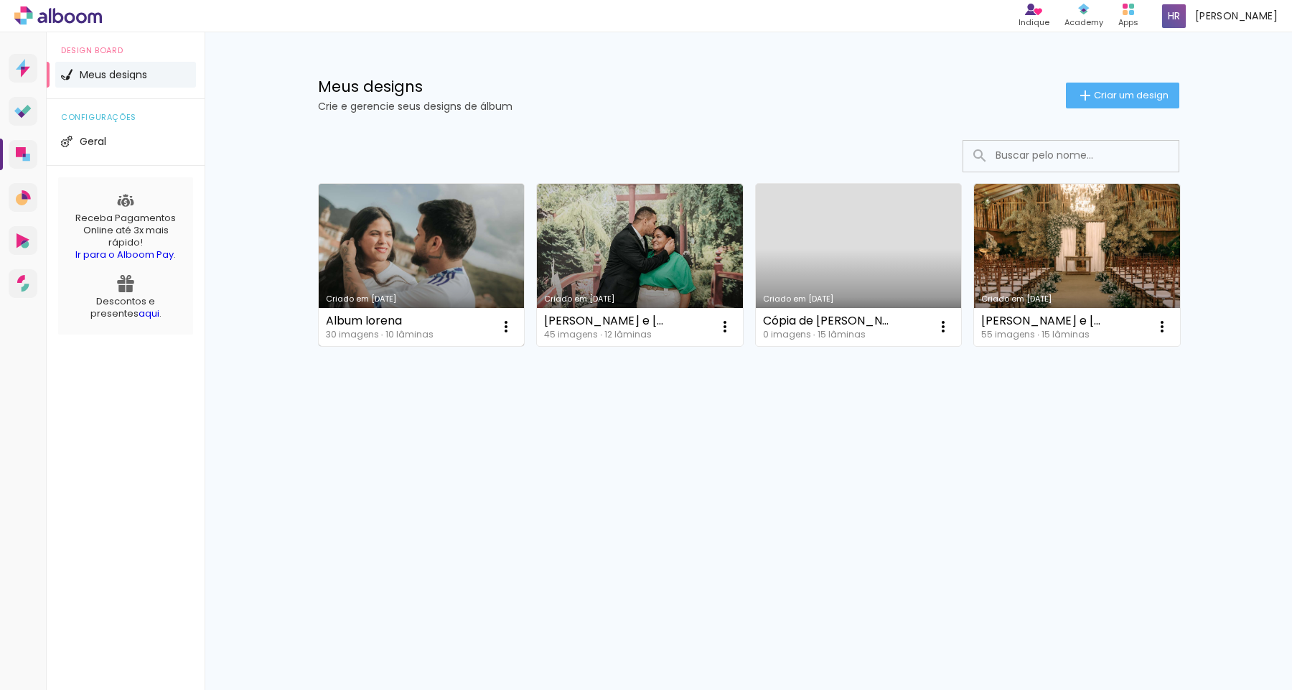
click at [477, 272] on link "Criado em [DATE]" at bounding box center [422, 265] width 206 height 162
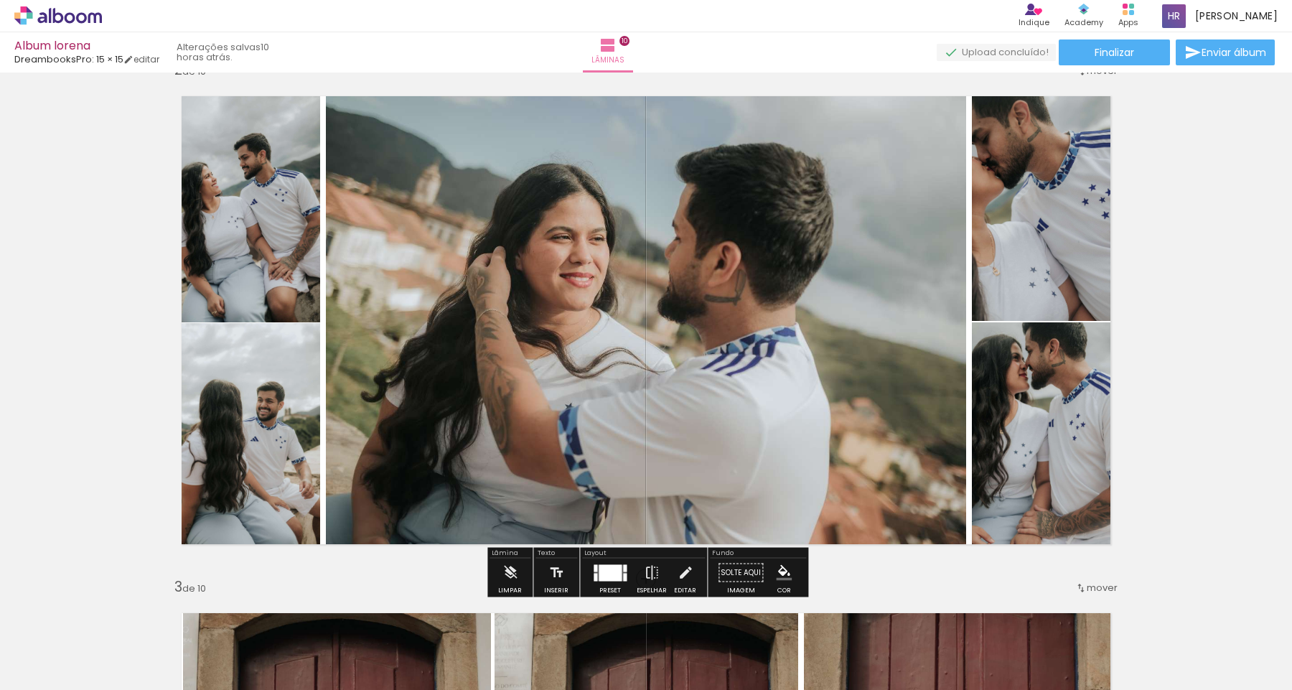
scroll to position [552, 0]
click at [607, 571] on div at bounding box center [610, 571] width 23 height 17
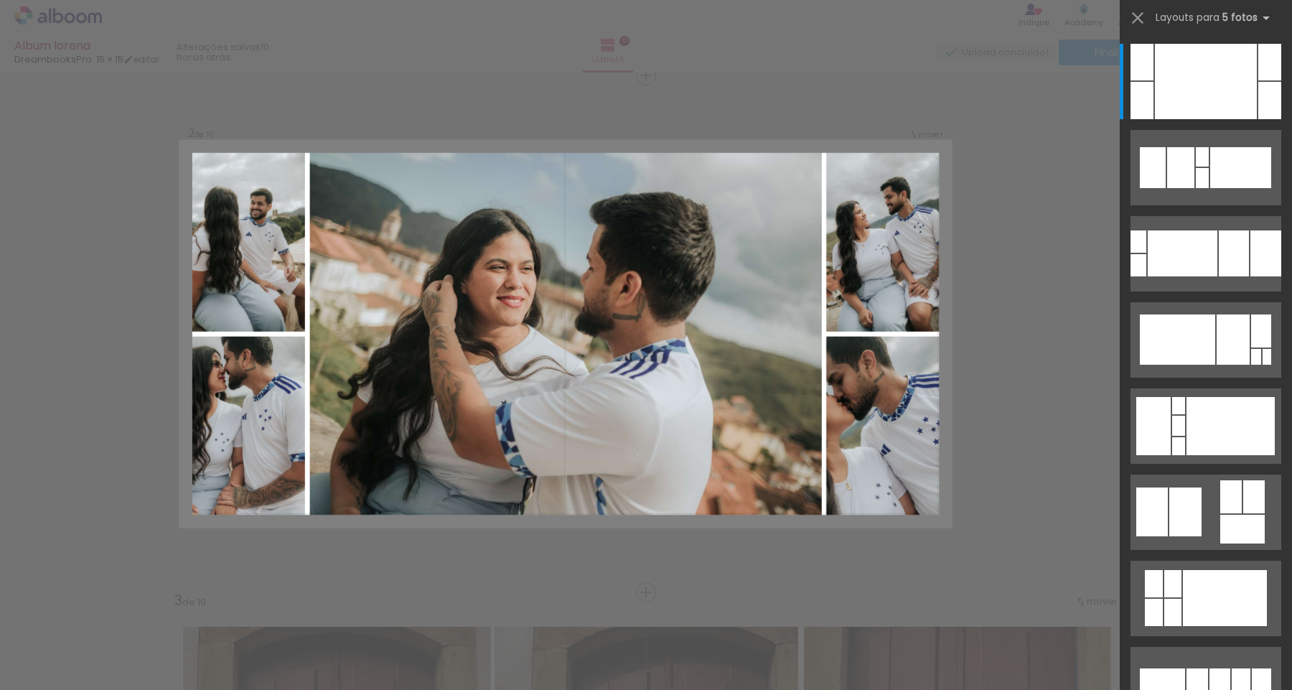
scroll to position [535, 0]
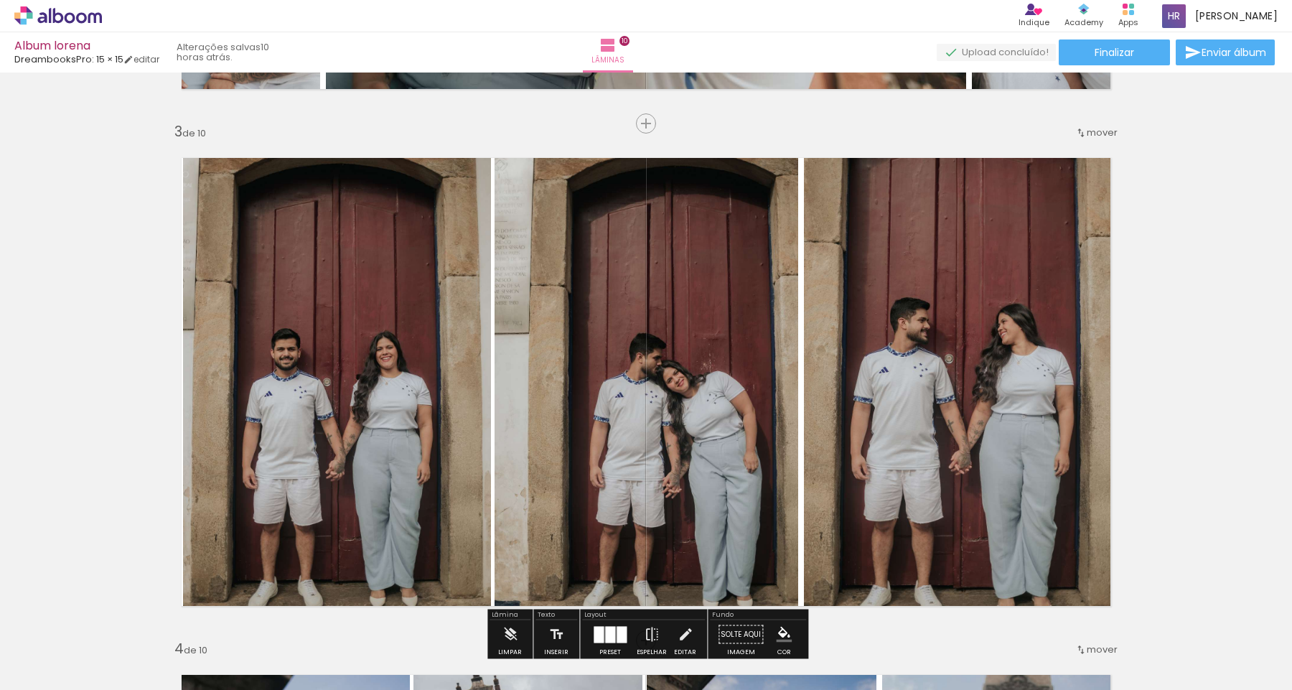
scroll to position [1000, 0]
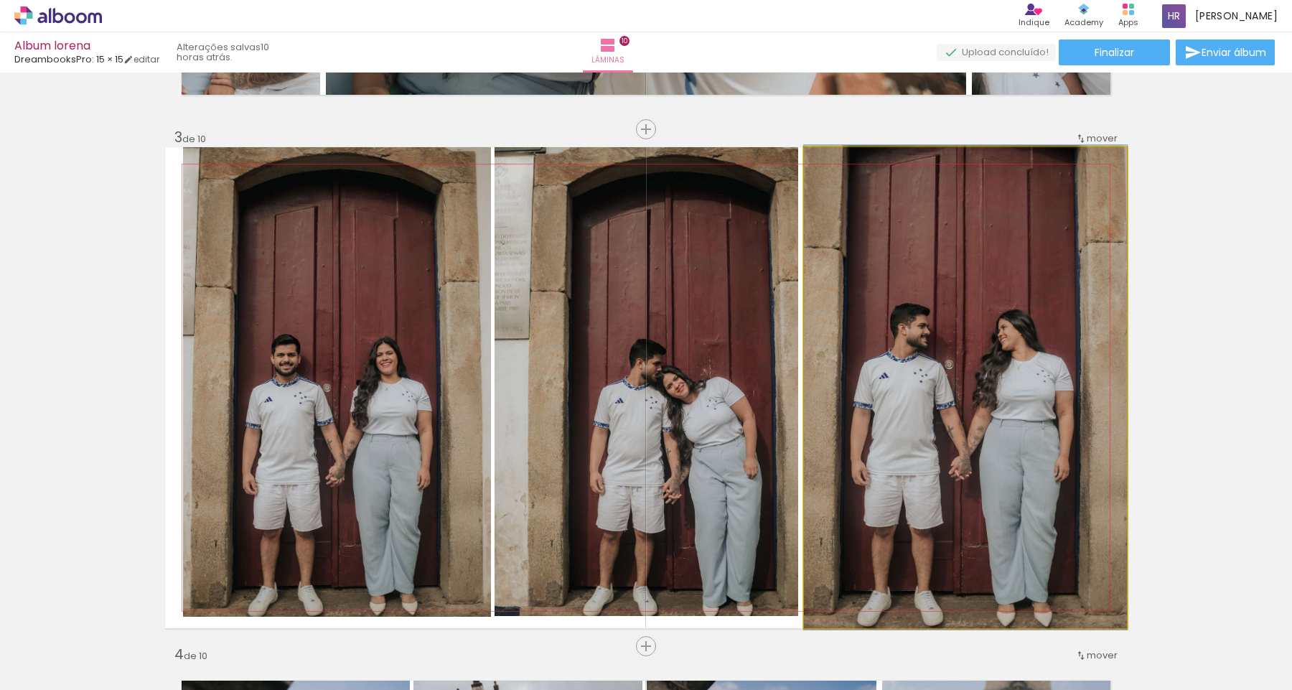
click at [960, 282] on quentale-photo at bounding box center [965, 387] width 323 height 481
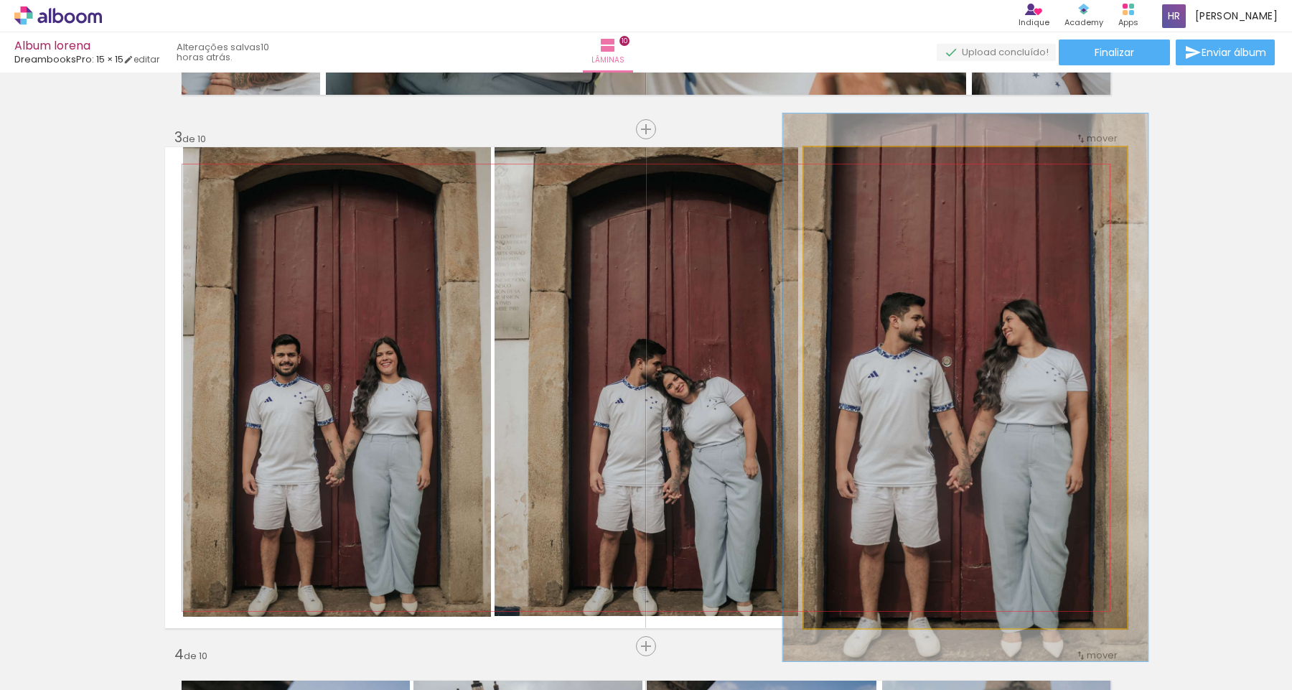
type paper-slider "113"
click at [845, 166] on div at bounding box center [843, 162] width 13 height 13
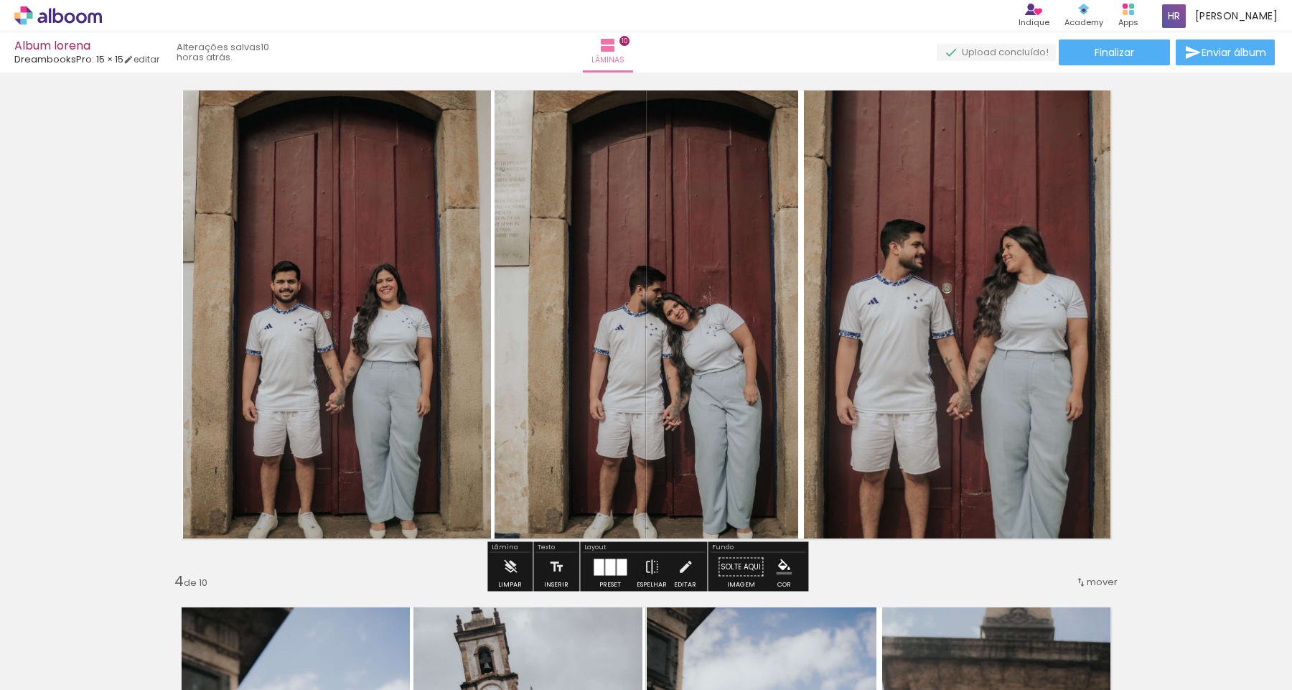
scroll to position [1081, 0]
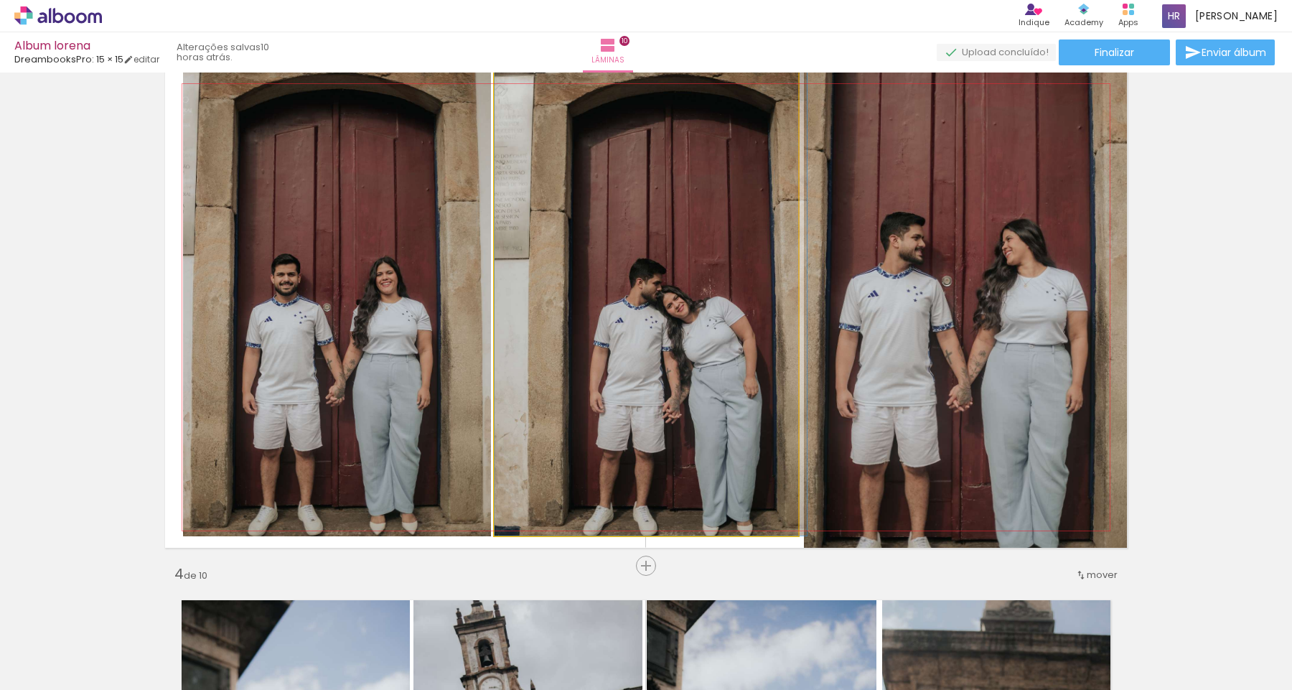
click at [657, 295] on quentale-photo at bounding box center [646, 301] width 304 height 469
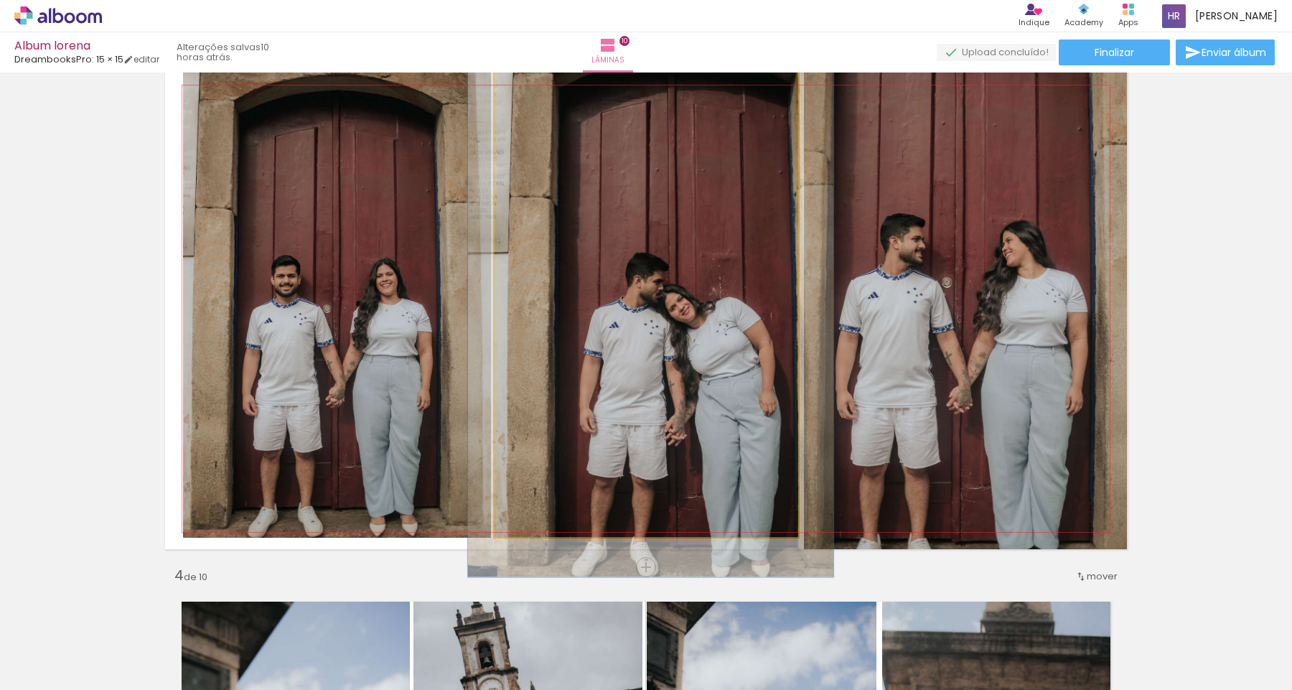
drag, startPoint x: 532, startPoint y: 84, endPoint x: 540, endPoint y: 86, distance: 8.9
type paper-slider "117"
click at [540, 86] on div at bounding box center [536, 83] width 23 height 23
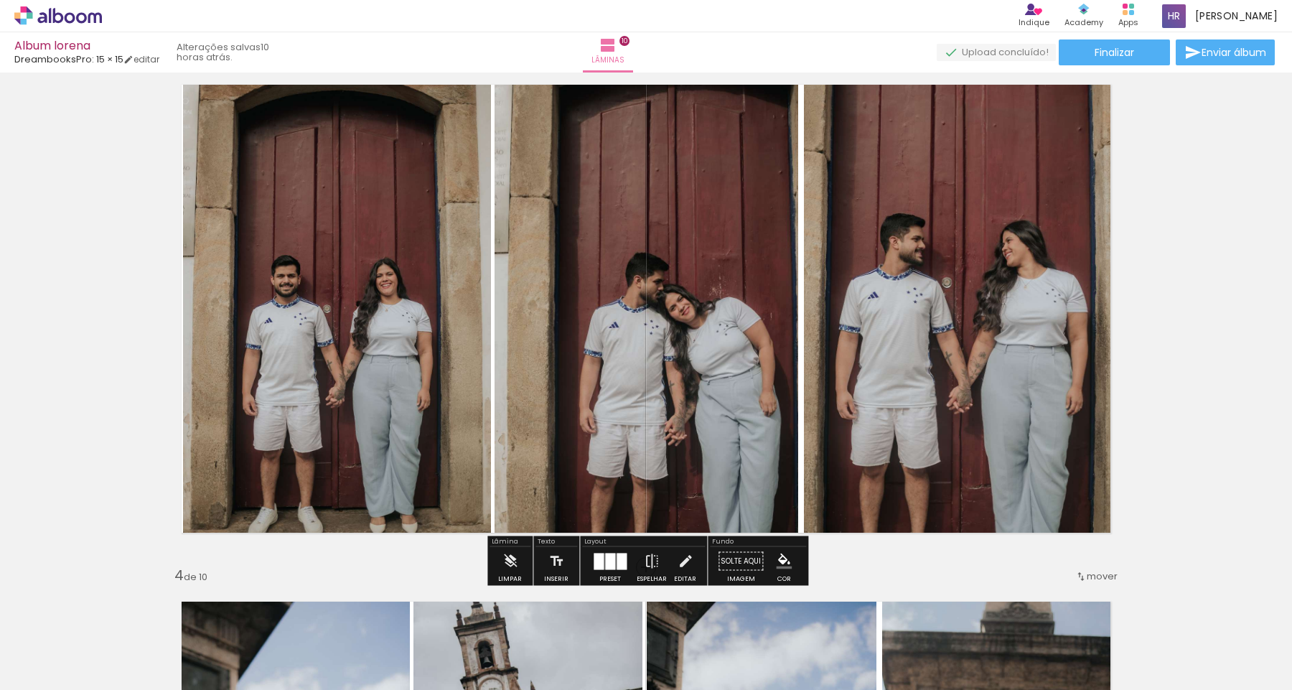
click at [293, 263] on quentale-photo at bounding box center [337, 302] width 308 height 469
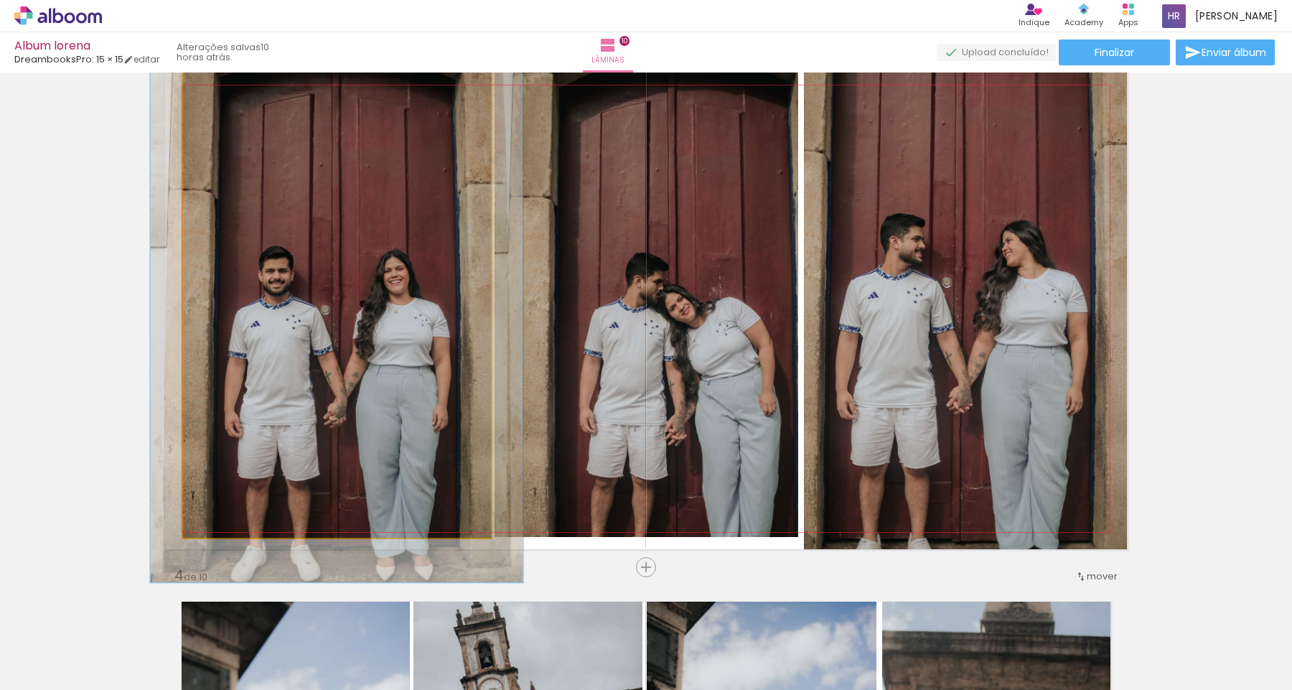
drag, startPoint x: 215, startPoint y: 90, endPoint x: 225, endPoint y: 96, distance: 11.0
type paper-slider "119"
click at [225, 96] on quentale-photo at bounding box center [337, 302] width 308 height 469
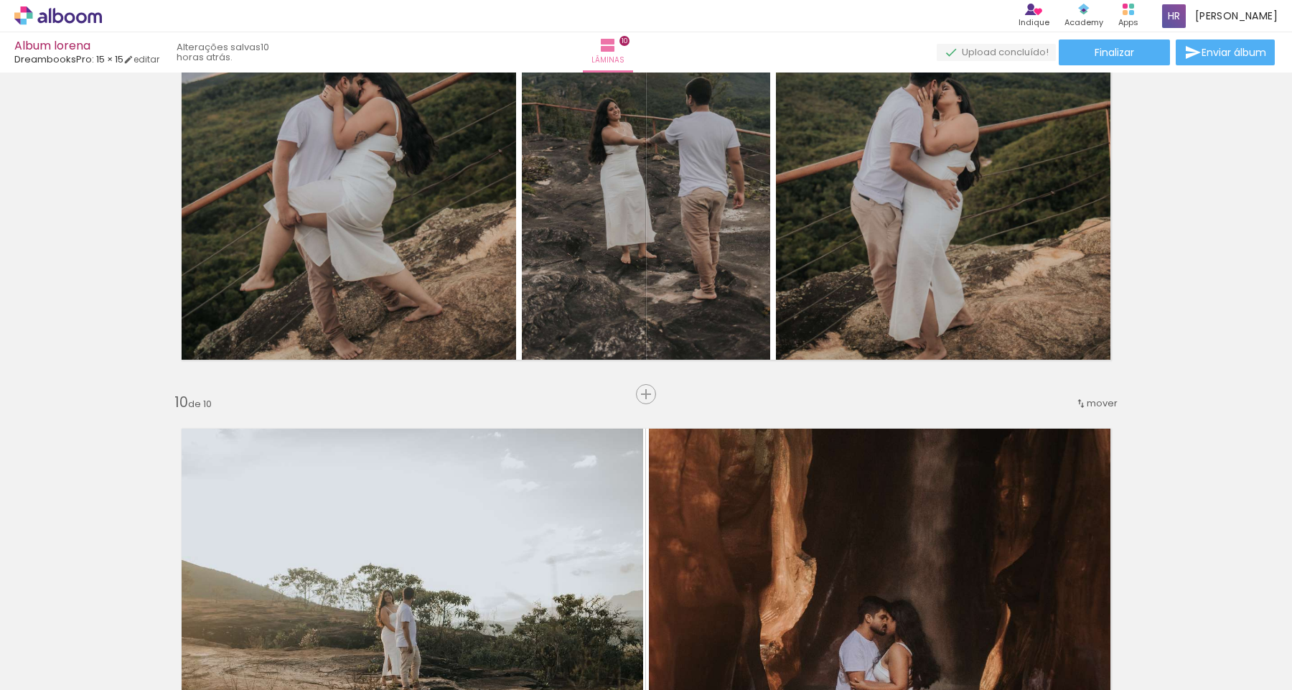
scroll to position [4314, 0]
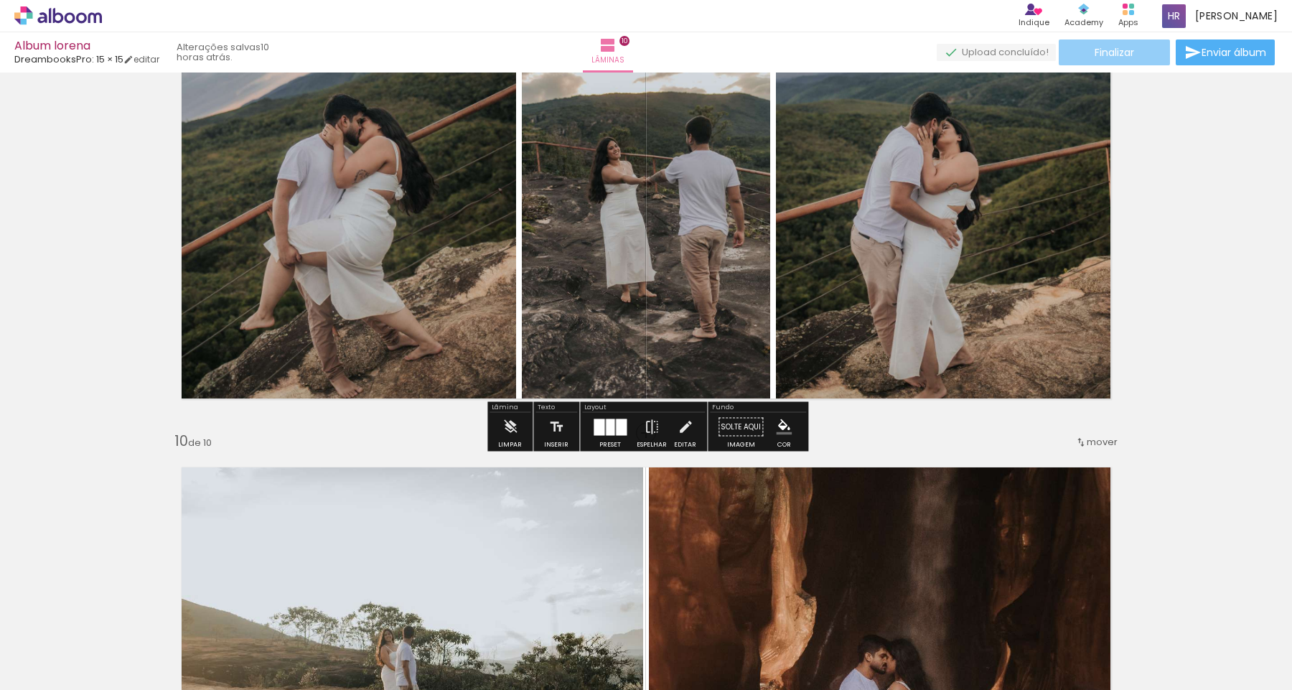
click at [1100, 57] on span "Finalizar" at bounding box center [1113, 52] width 39 height 10
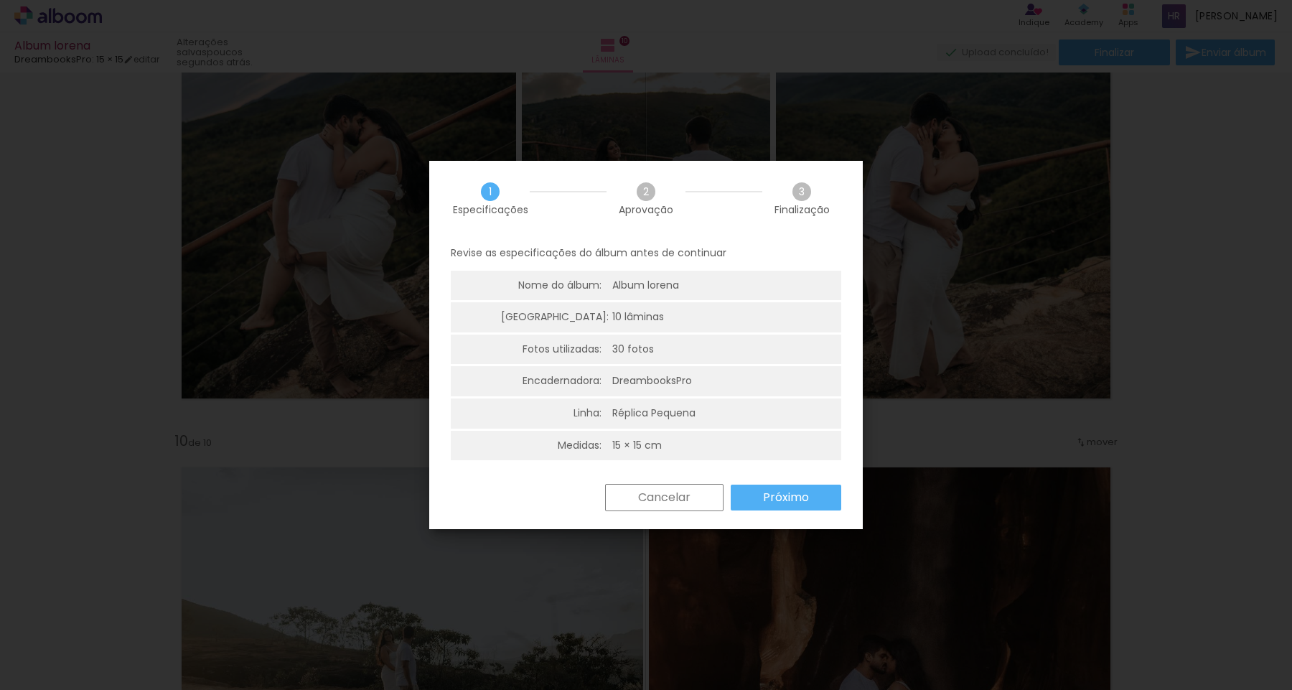
click at [794, 507] on paper-button "Próximo" at bounding box center [786, 497] width 111 height 26
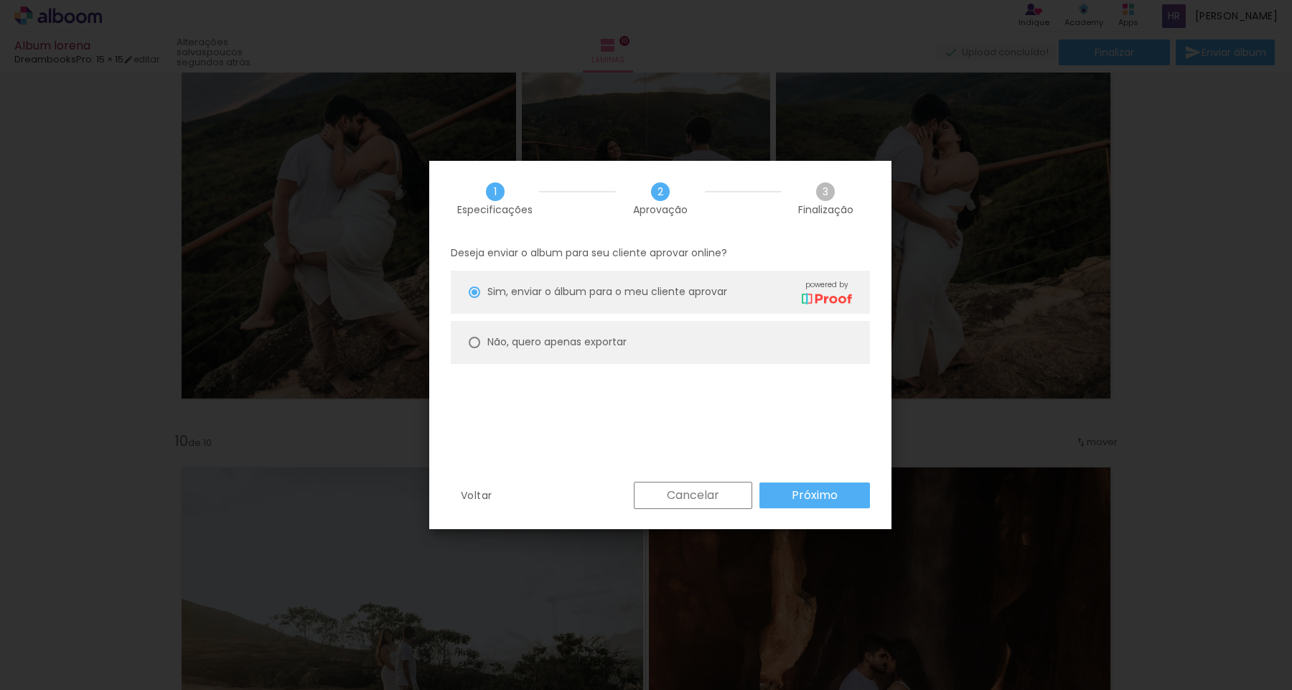
click at [0, 0] on slot "Próximo" at bounding box center [0, 0] width 0 height 0
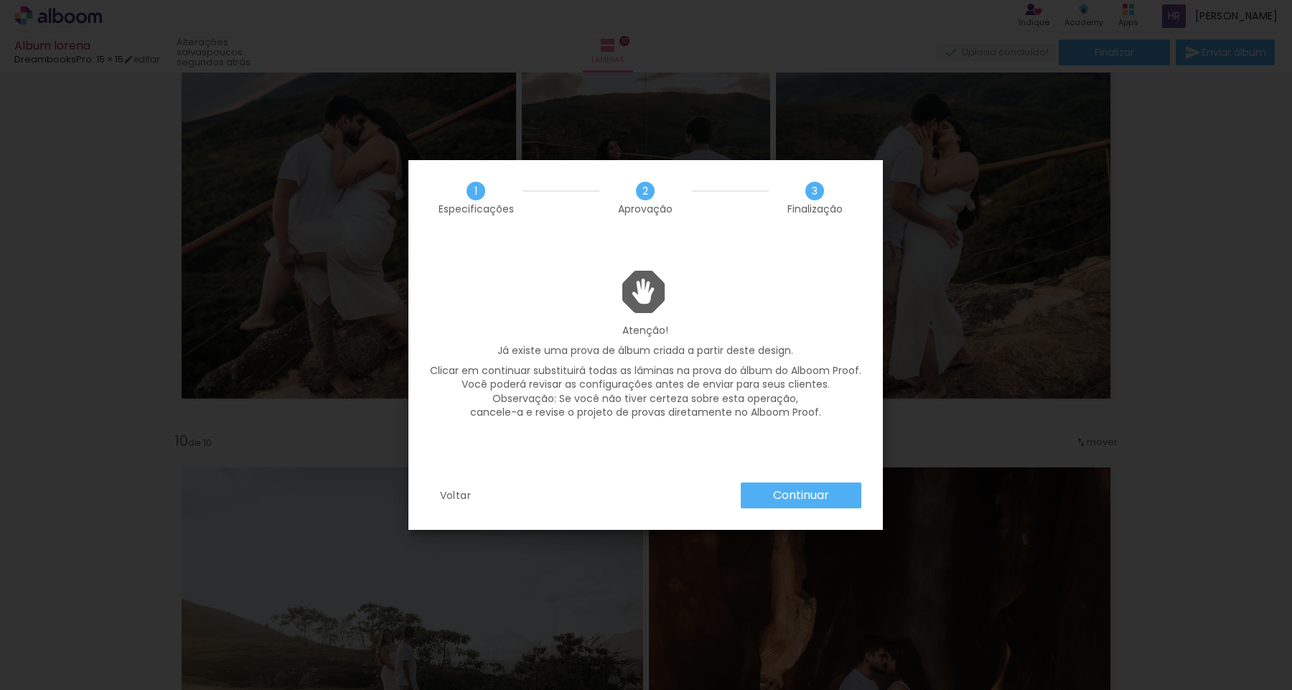
click at [0, 0] on slot "Continuar" at bounding box center [0, 0] width 0 height 0
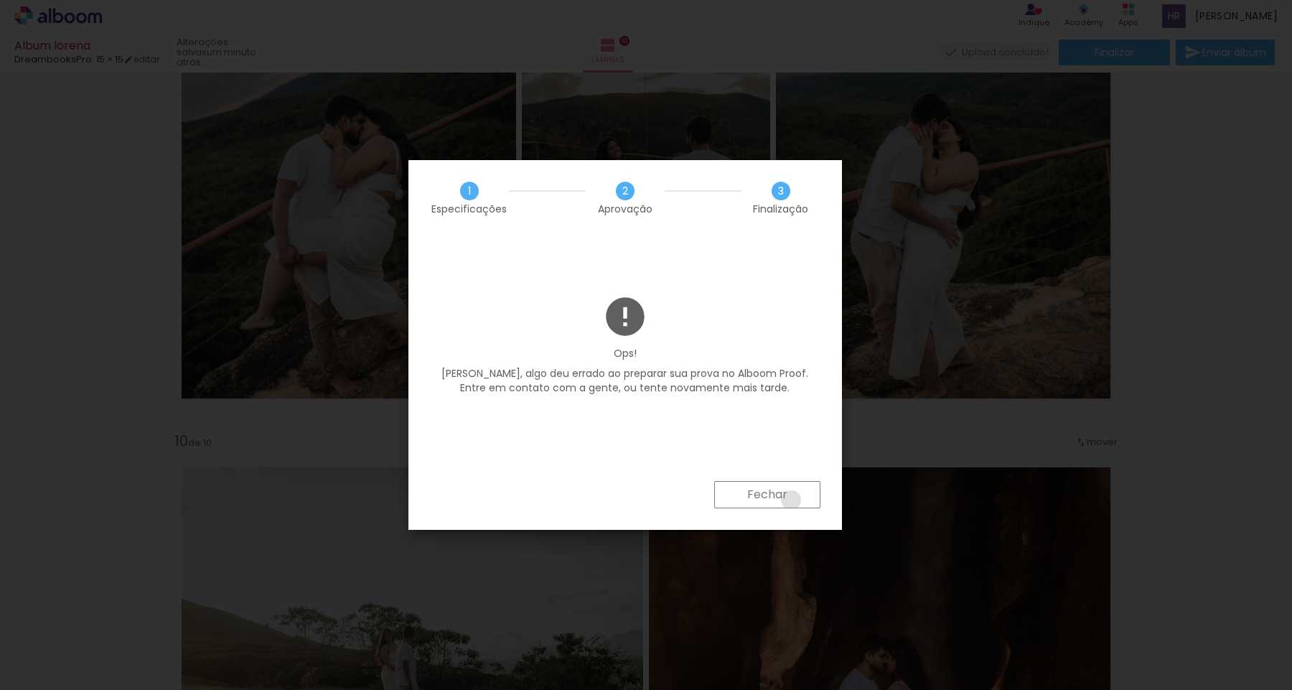
click at [792, 499] on paper-button "Fechar" at bounding box center [767, 494] width 106 height 27
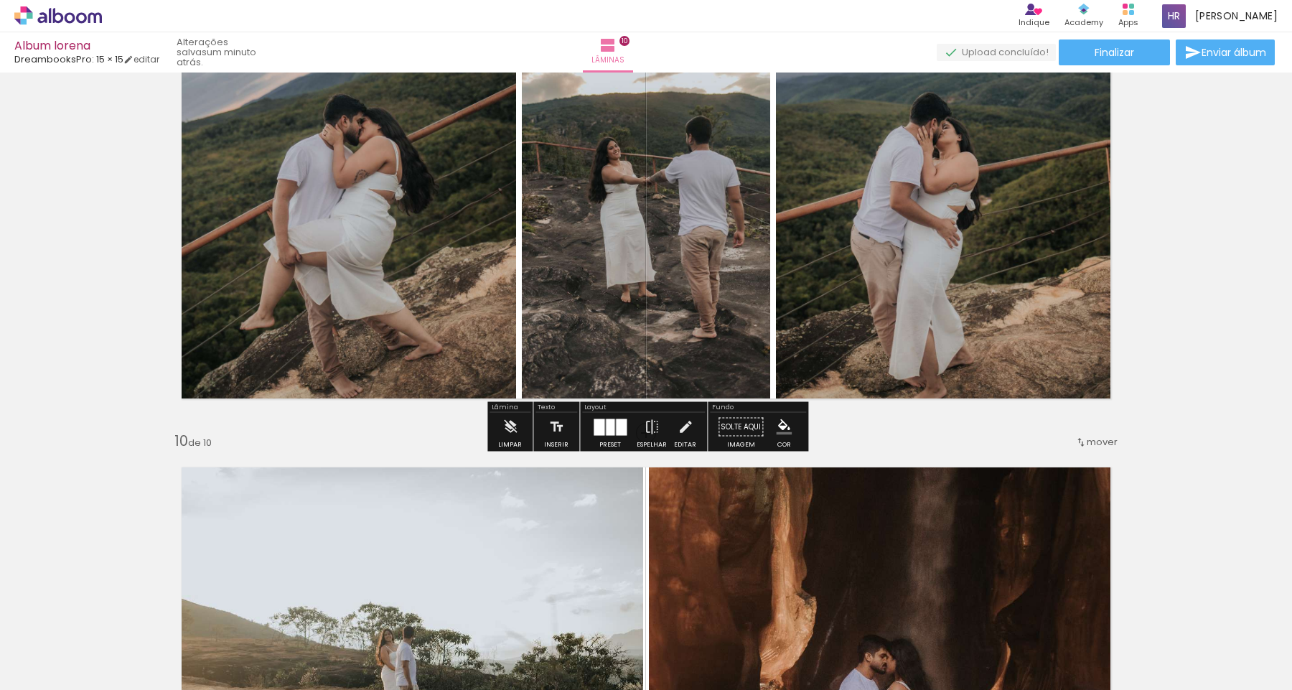
click at [1216, 54] on span "Enviar álbum" at bounding box center [1233, 52] width 65 height 10
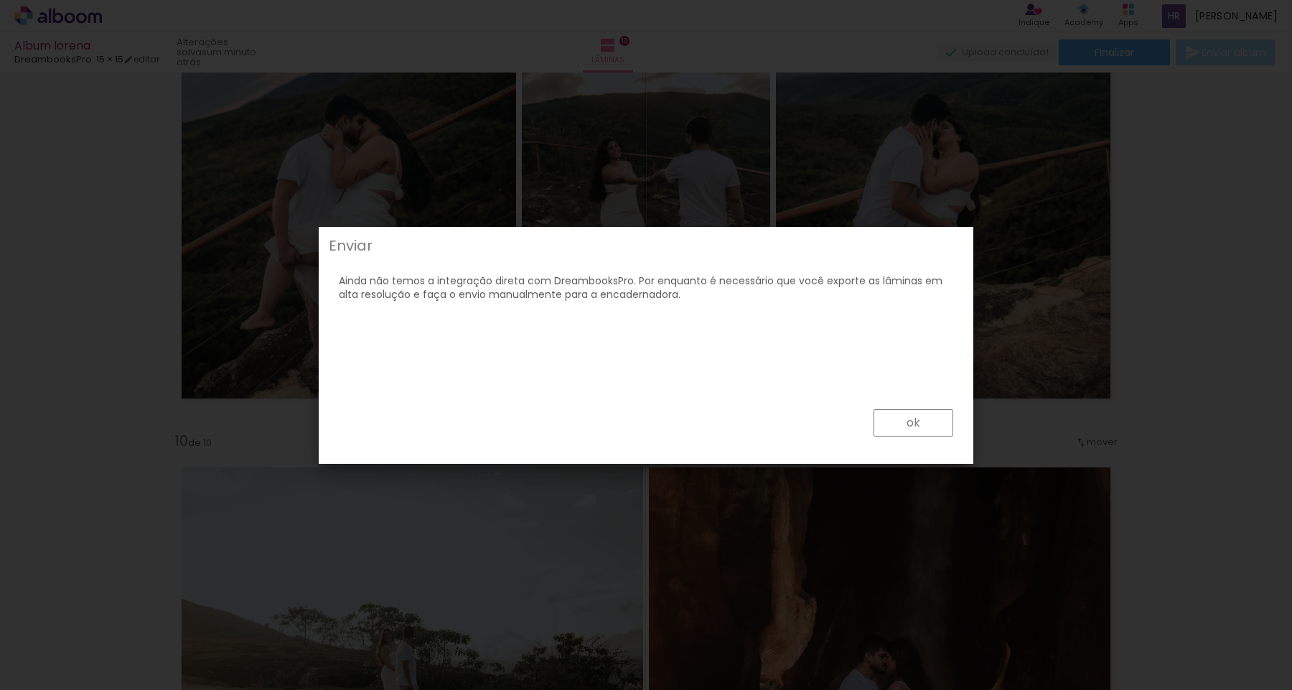
click at [919, 435] on paper-button "ok" at bounding box center [913, 422] width 80 height 27
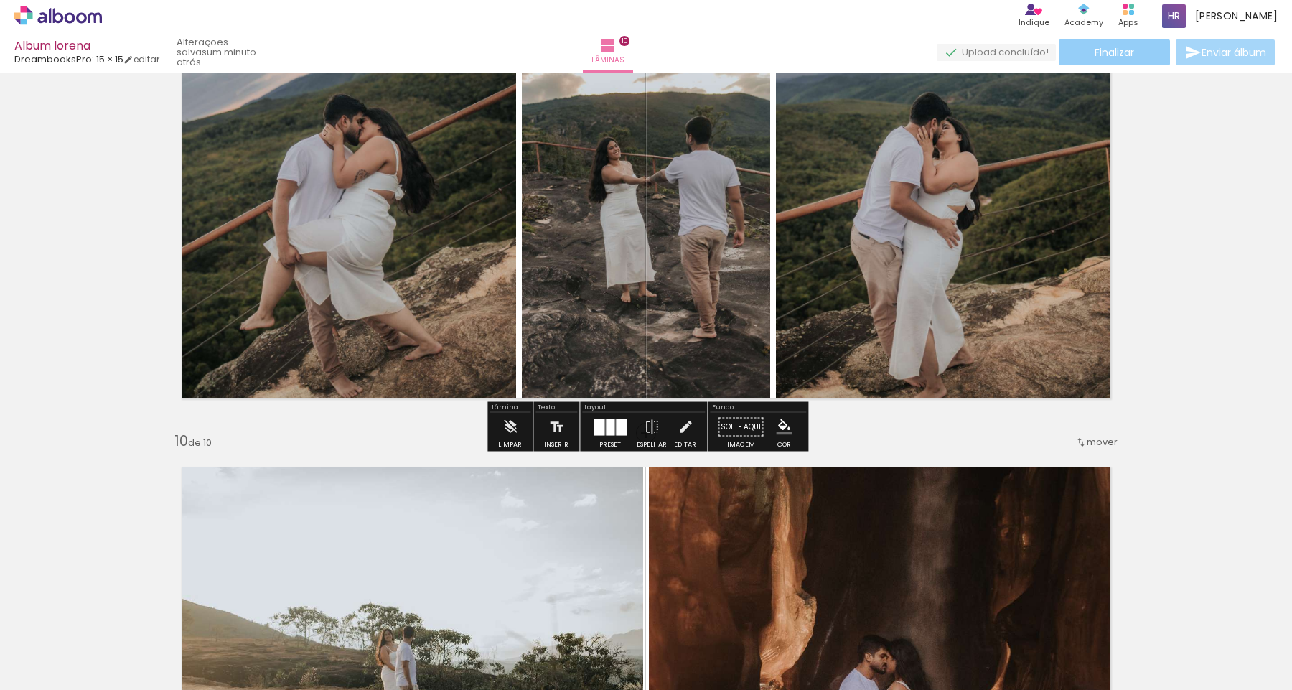
click at [1088, 59] on paper-button "Finalizar" at bounding box center [1114, 52] width 111 height 26
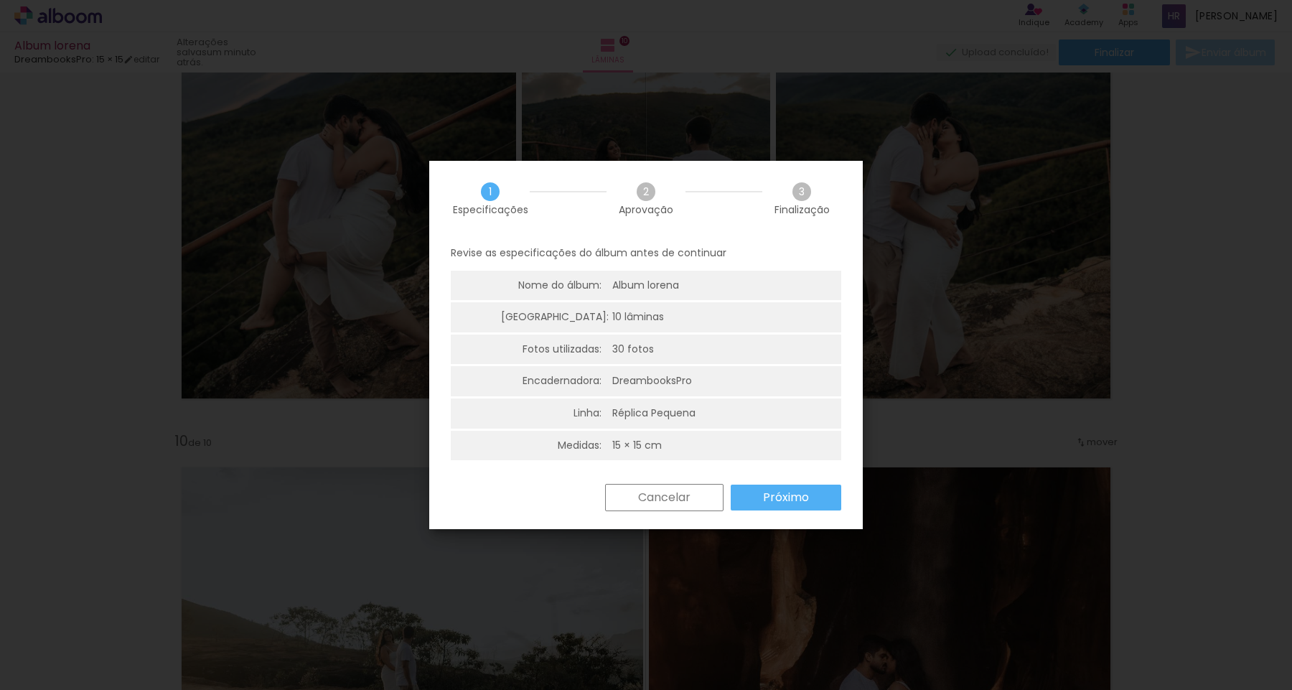
click at [772, 484] on paper-button "Próximo" at bounding box center [786, 497] width 111 height 26
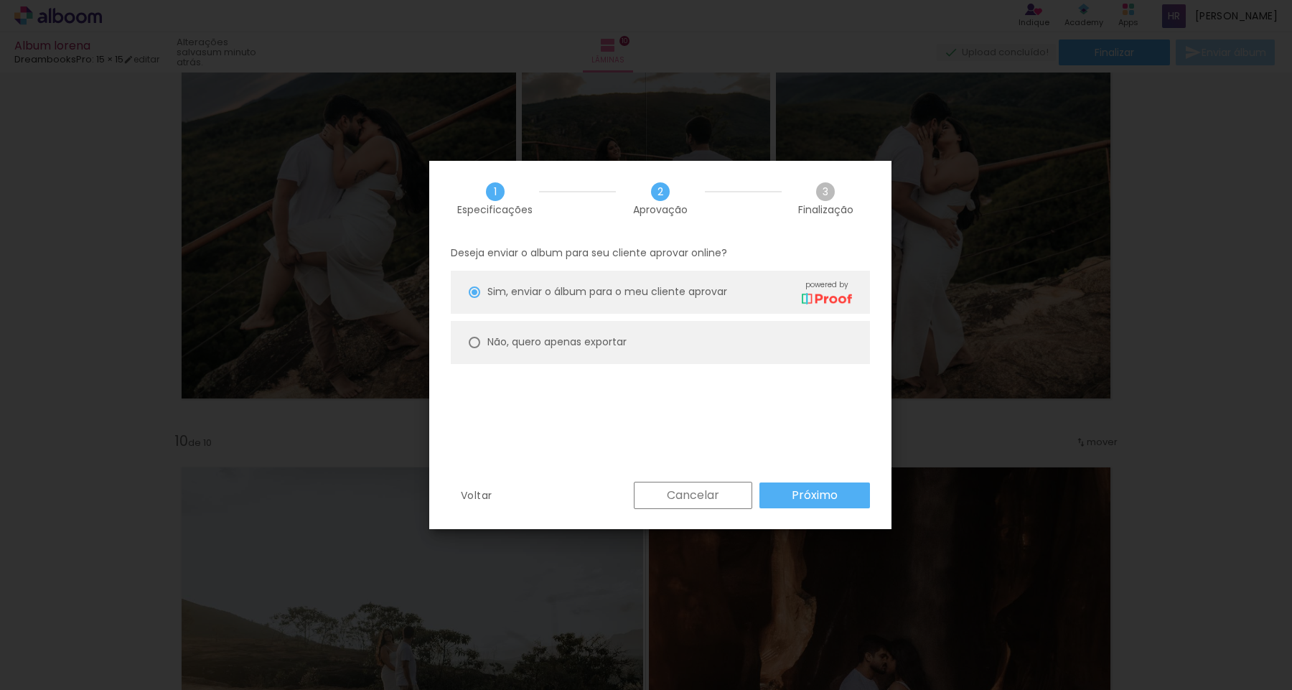
click at [0, 0] on slot "Não, quero apenas exportar" at bounding box center [0, 0] width 0 height 0
type paper-radio-button "on"
click at [846, 512] on div "Voltar Cancelar Próximo" at bounding box center [660, 506] width 462 height 49
click at [838, 492] on paper-button "Próximo" at bounding box center [814, 495] width 111 height 26
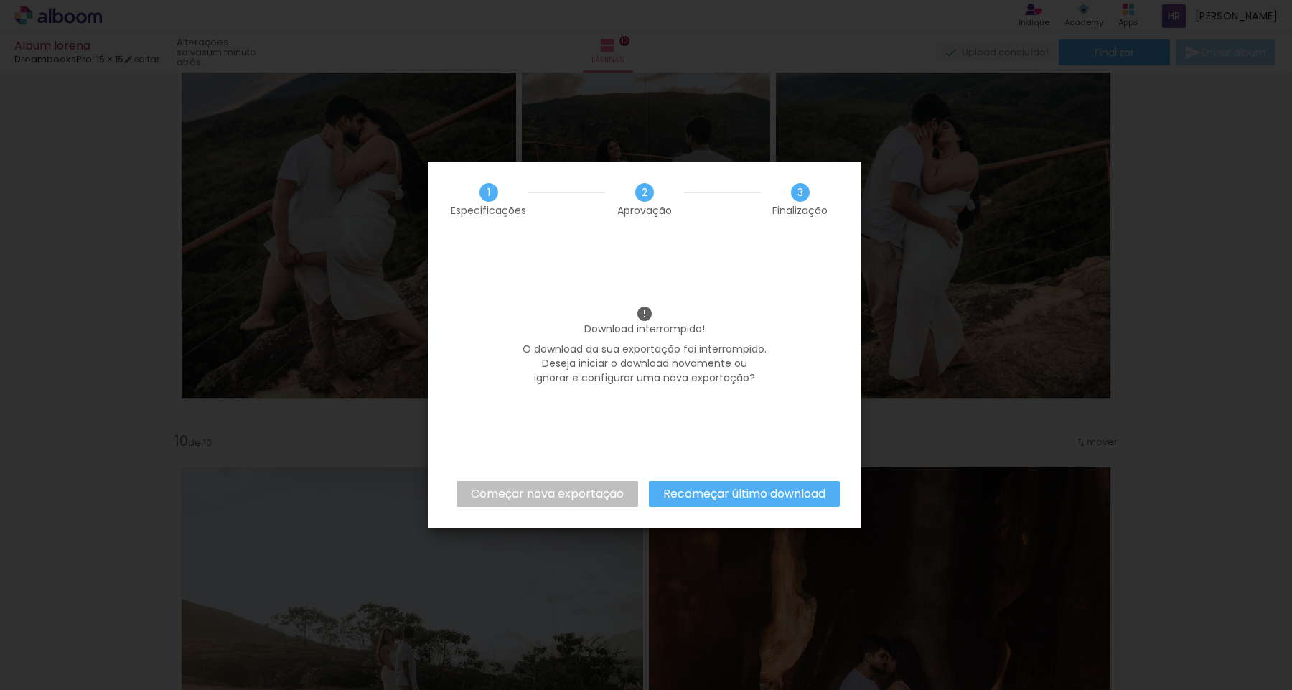
click at [0, 0] on slot "Começar nova exportação" at bounding box center [0, 0] width 0 height 0
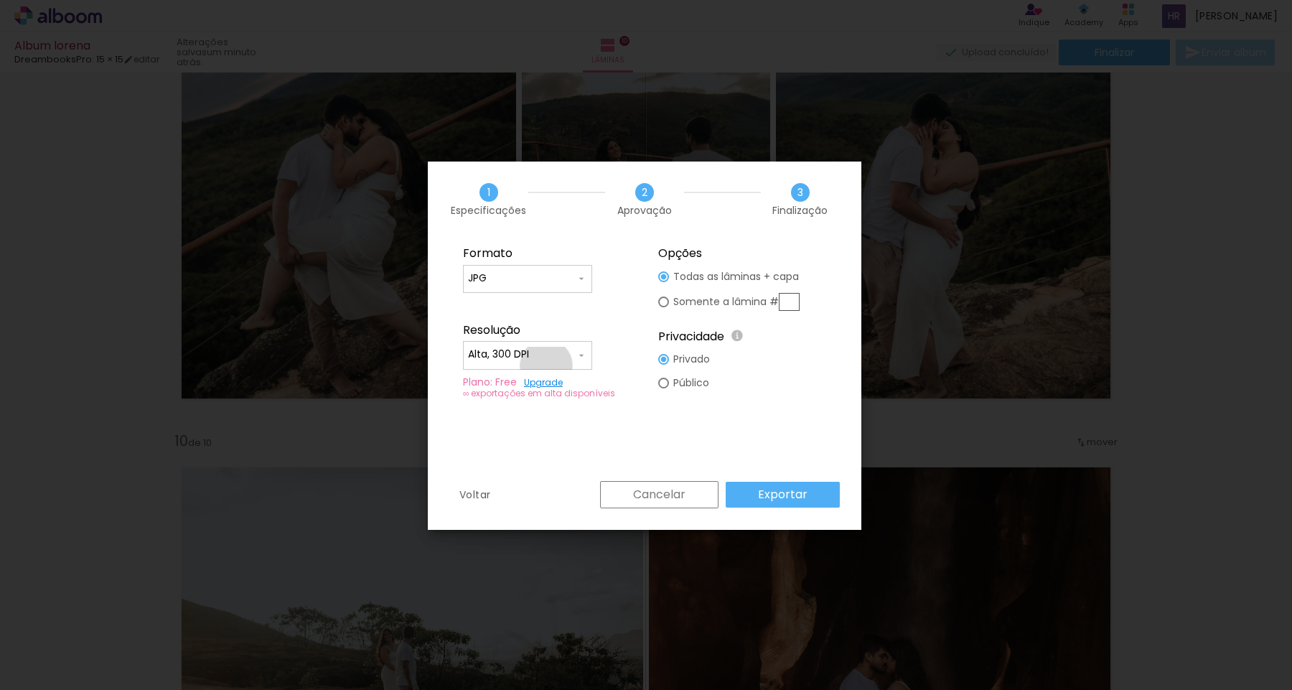
click at [546, 365] on paper-input-container "Alta, 300 DPI" at bounding box center [527, 355] width 129 height 29
click at [547, 352] on paper-item "Alta, 300 DPI" at bounding box center [527, 352] width 129 height 29
click at [0, 0] on slot "Exportar" at bounding box center [0, 0] width 0 height 0
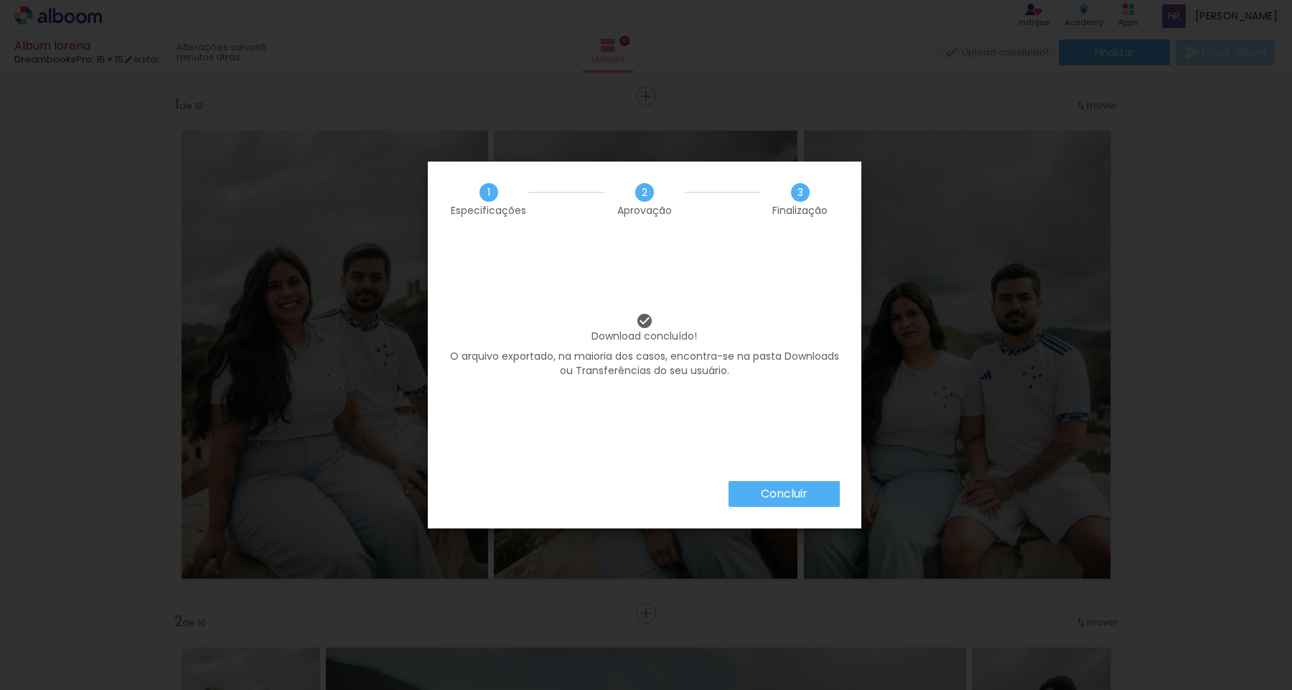
scroll to position [258, 0]
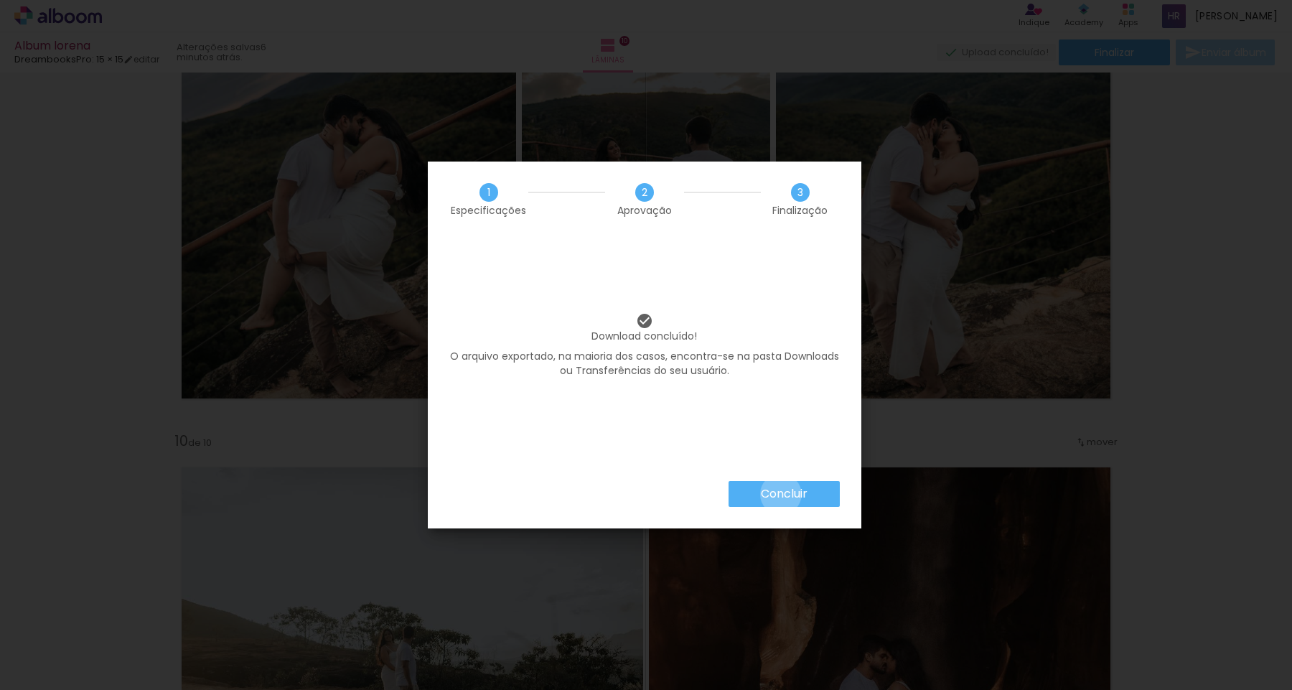
click at [0, 0] on slot "Concluir" at bounding box center [0, 0] width 0 height 0
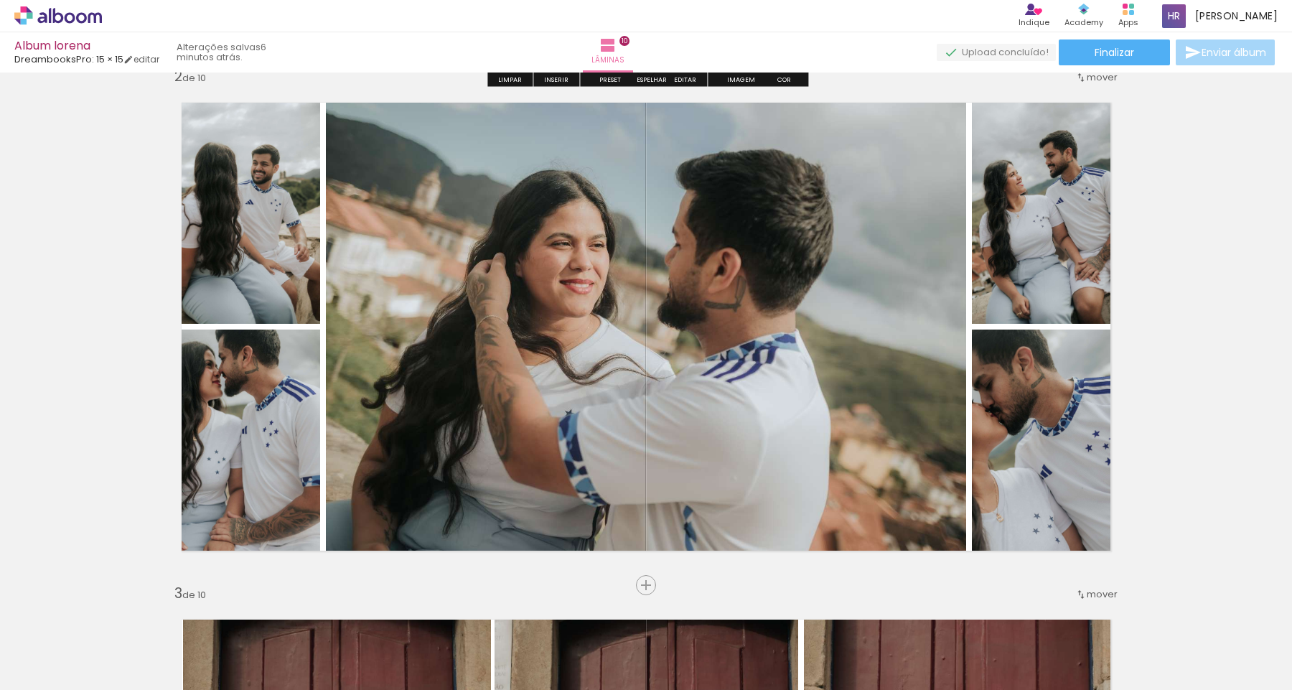
scroll to position [549, 0]
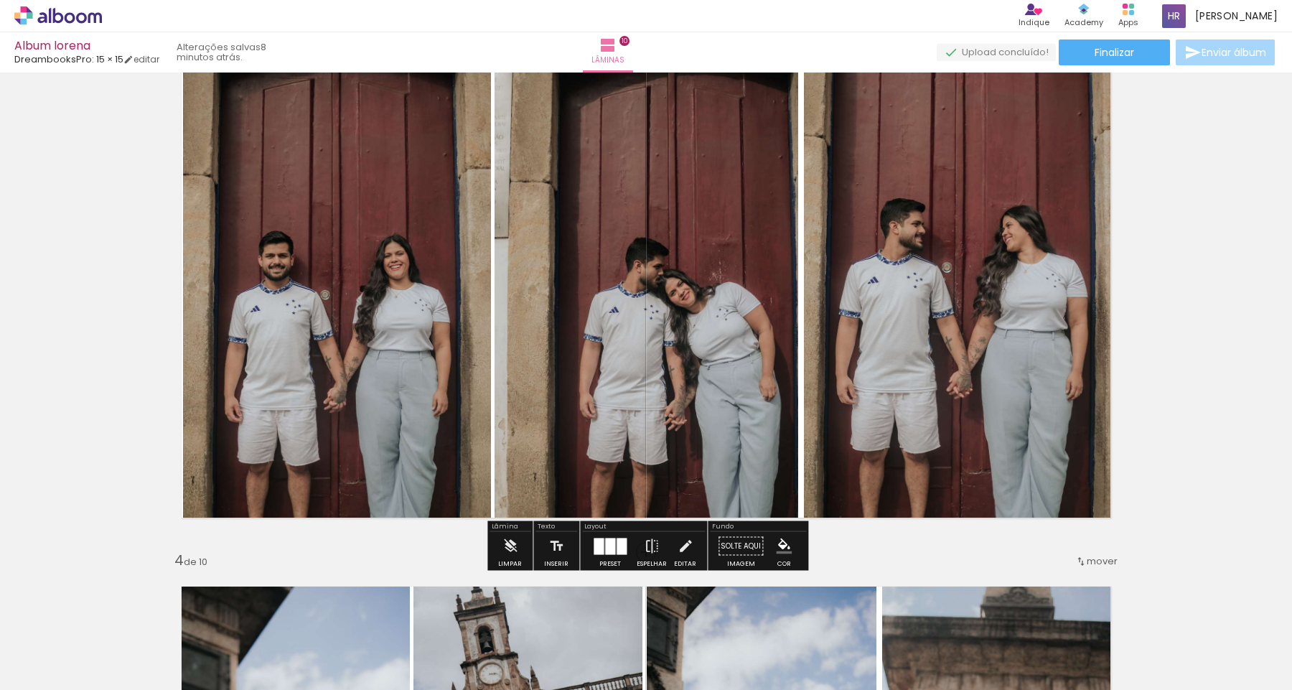
scroll to position [1100, 0]
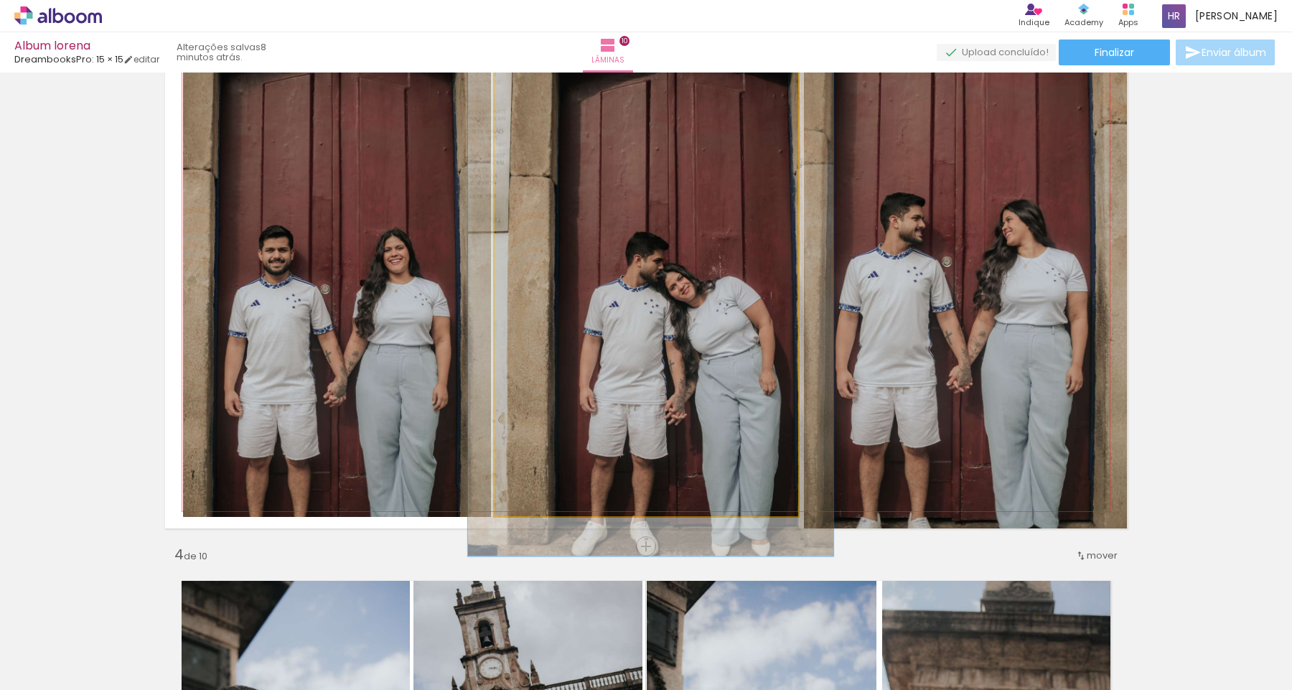
click at [609, 311] on quentale-photo at bounding box center [646, 281] width 304 height 469
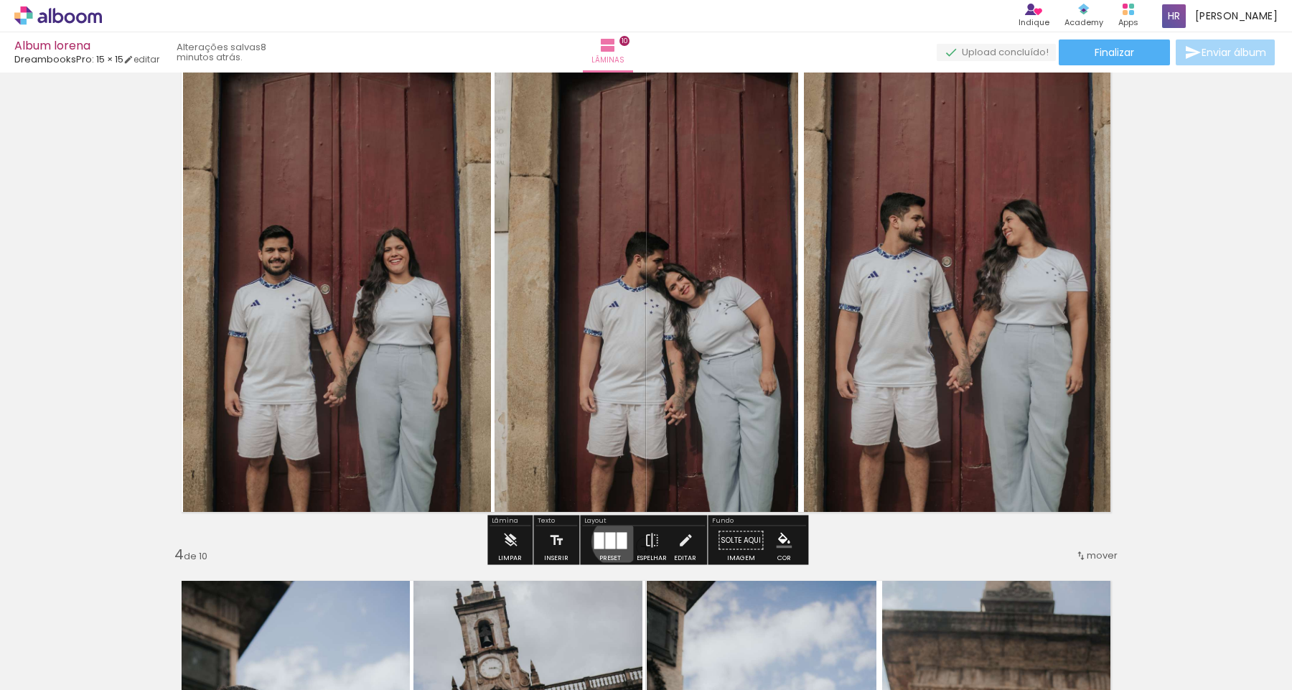
click at [616, 541] on div at bounding box center [621, 540] width 10 height 17
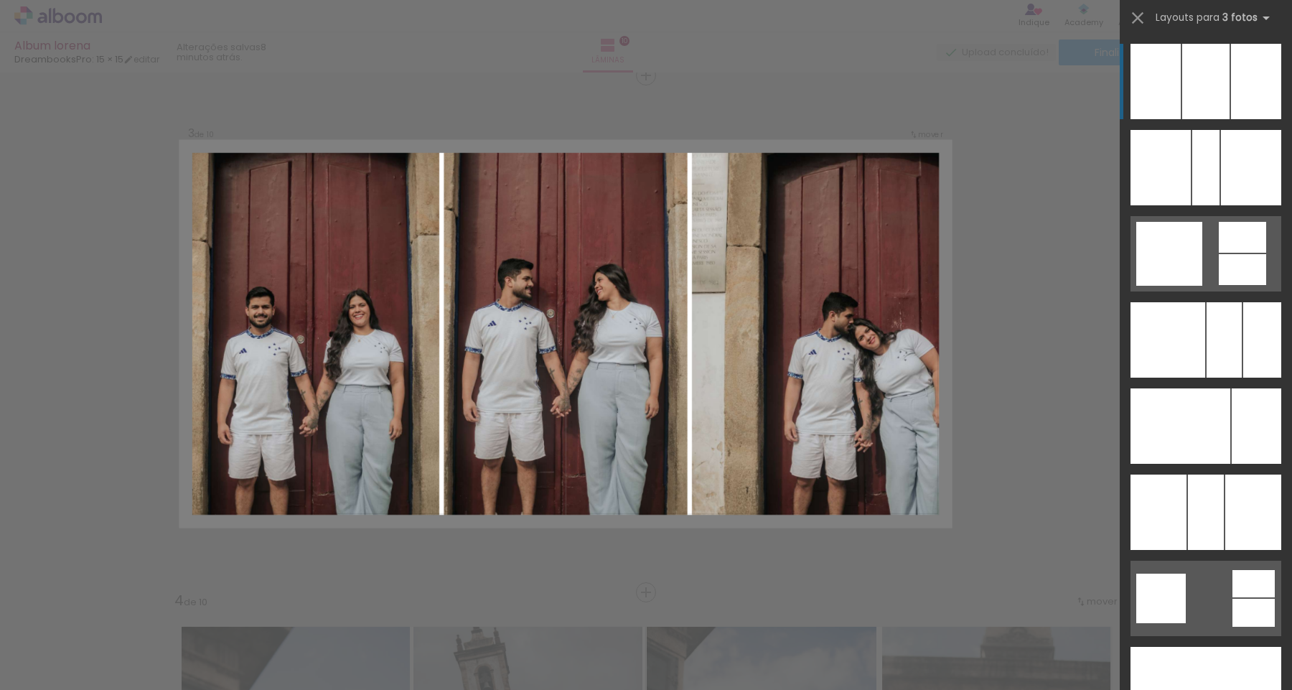
scroll to position [1051, 0]
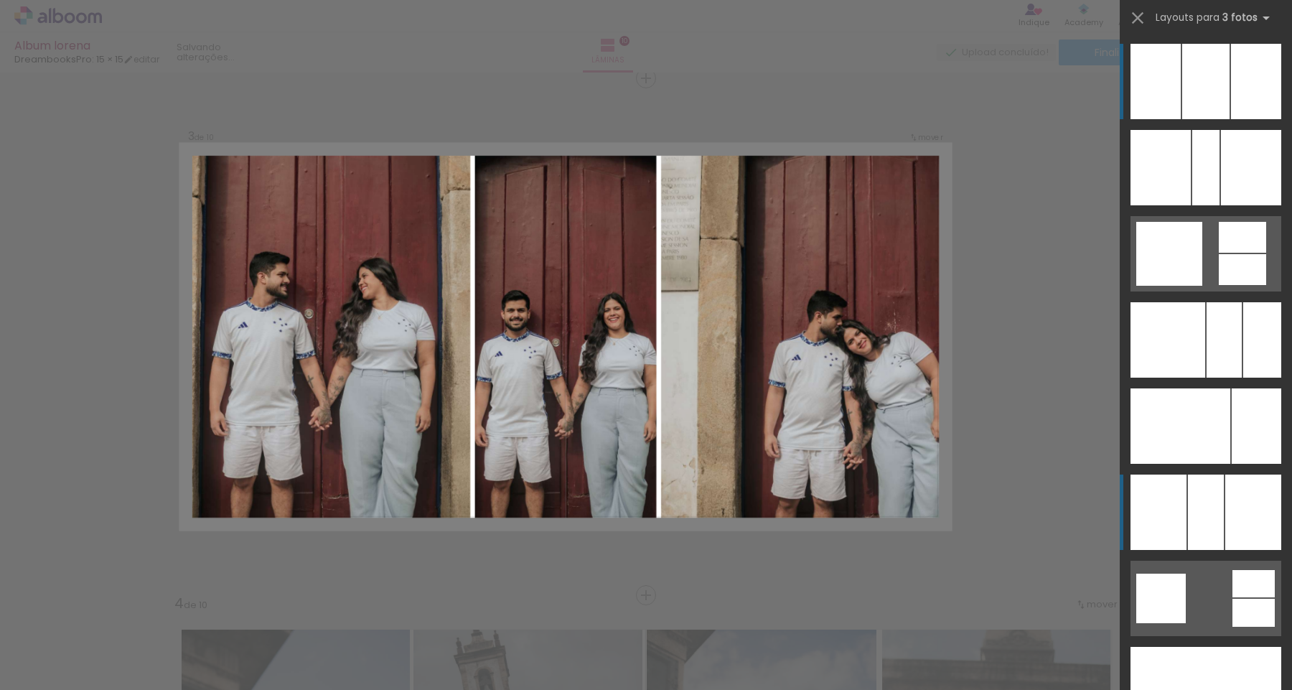
click at [1173, 500] on div at bounding box center [1158, 511] width 56 height 75
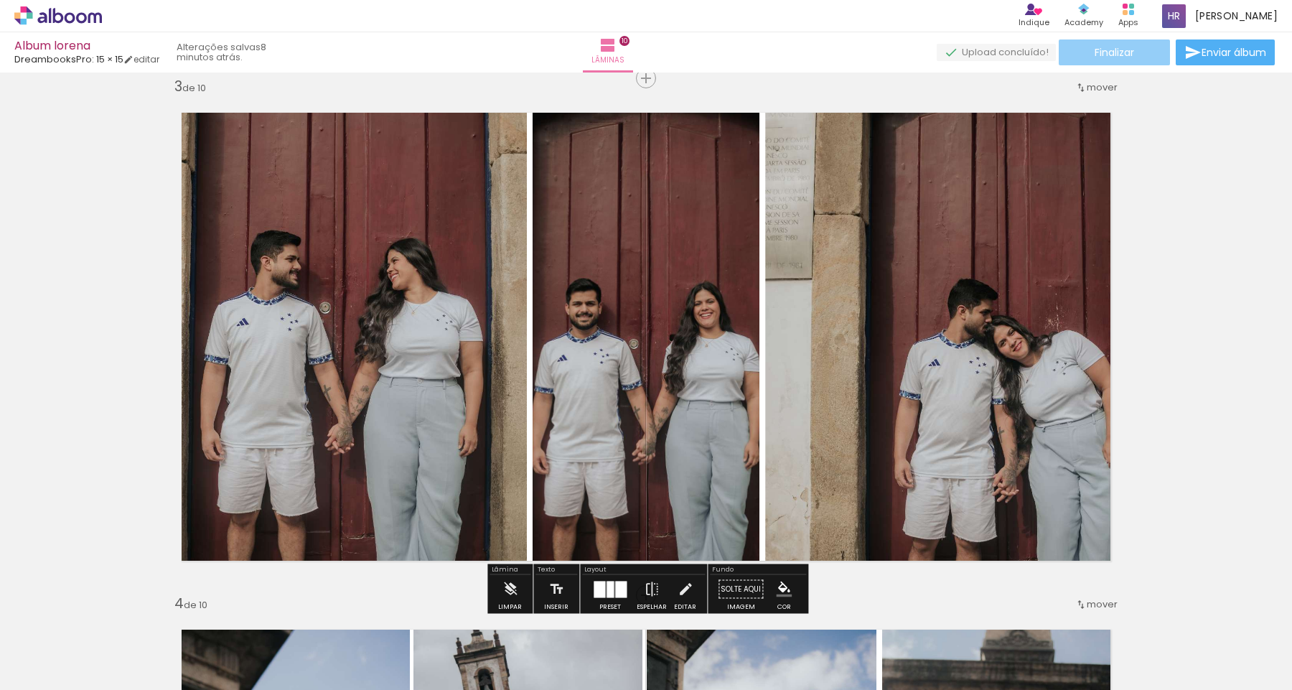
click at [1130, 52] on span "Finalizar" at bounding box center [1113, 52] width 39 height 10
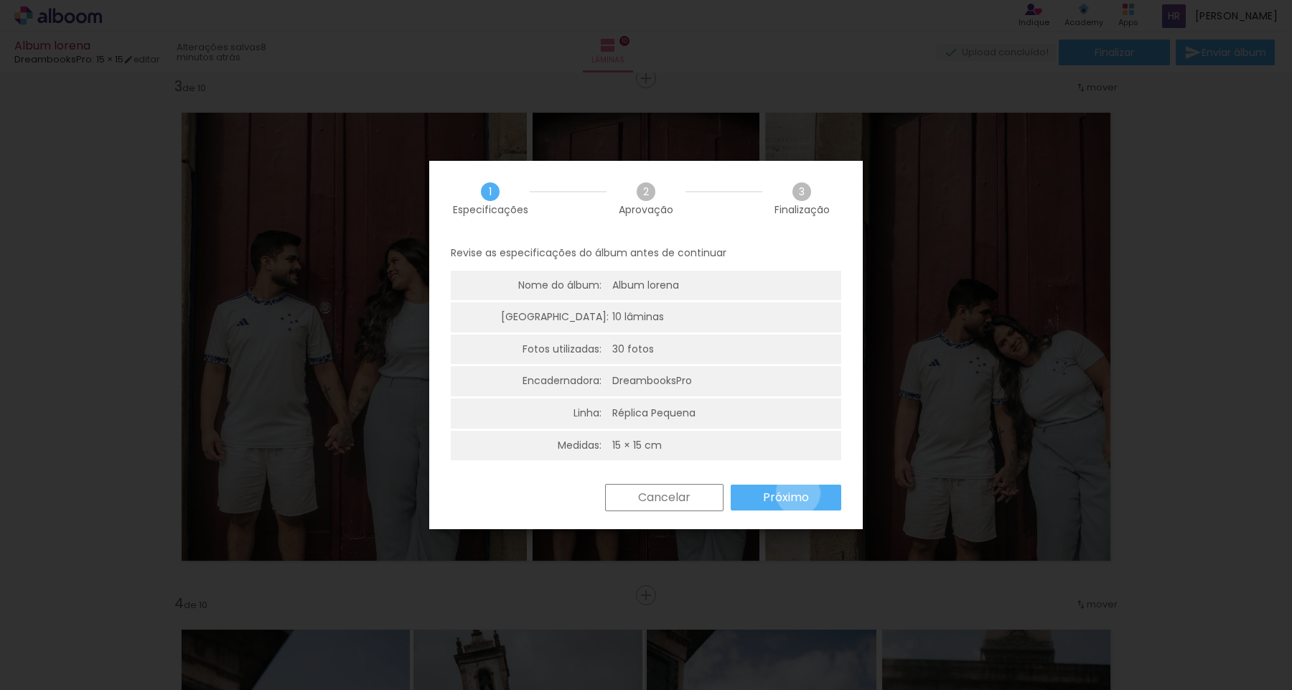
click at [0, 0] on slot "Próximo" at bounding box center [0, 0] width 0 height 0
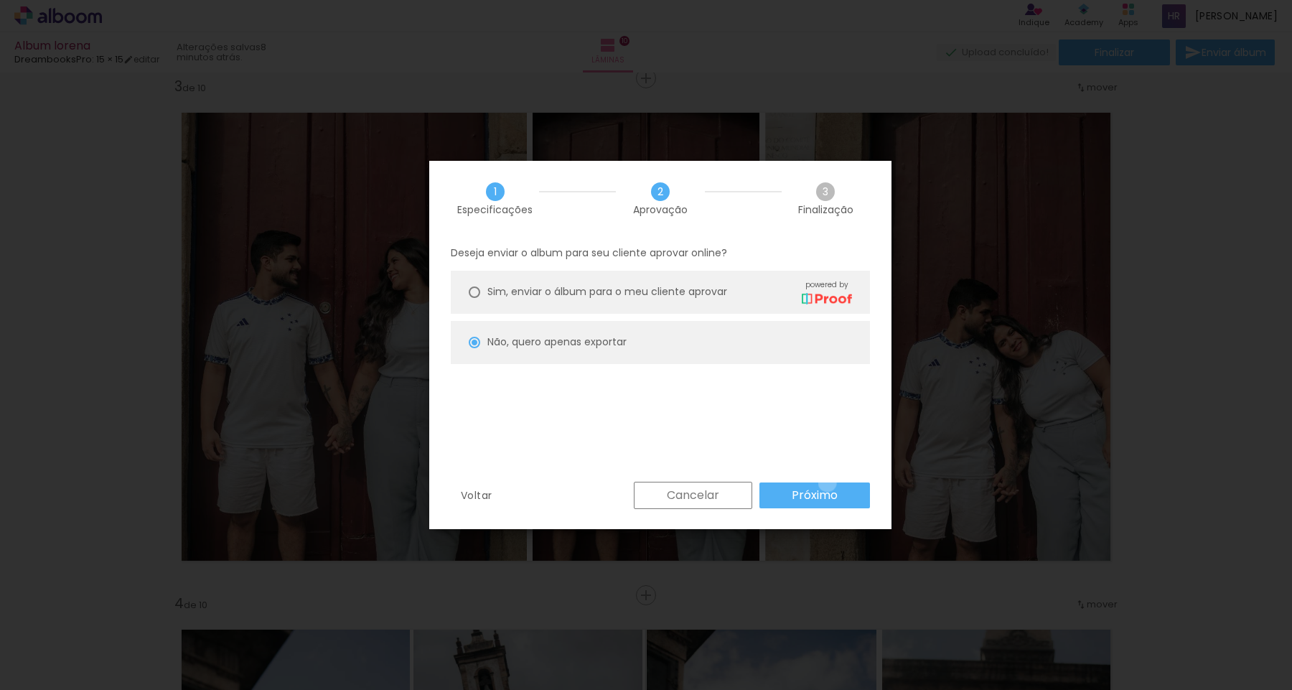
click at [827, 482] on paper-button "Próximo" at bounding box center [814, 495] width 111 height 26
type input "Alta, 300 DPI"
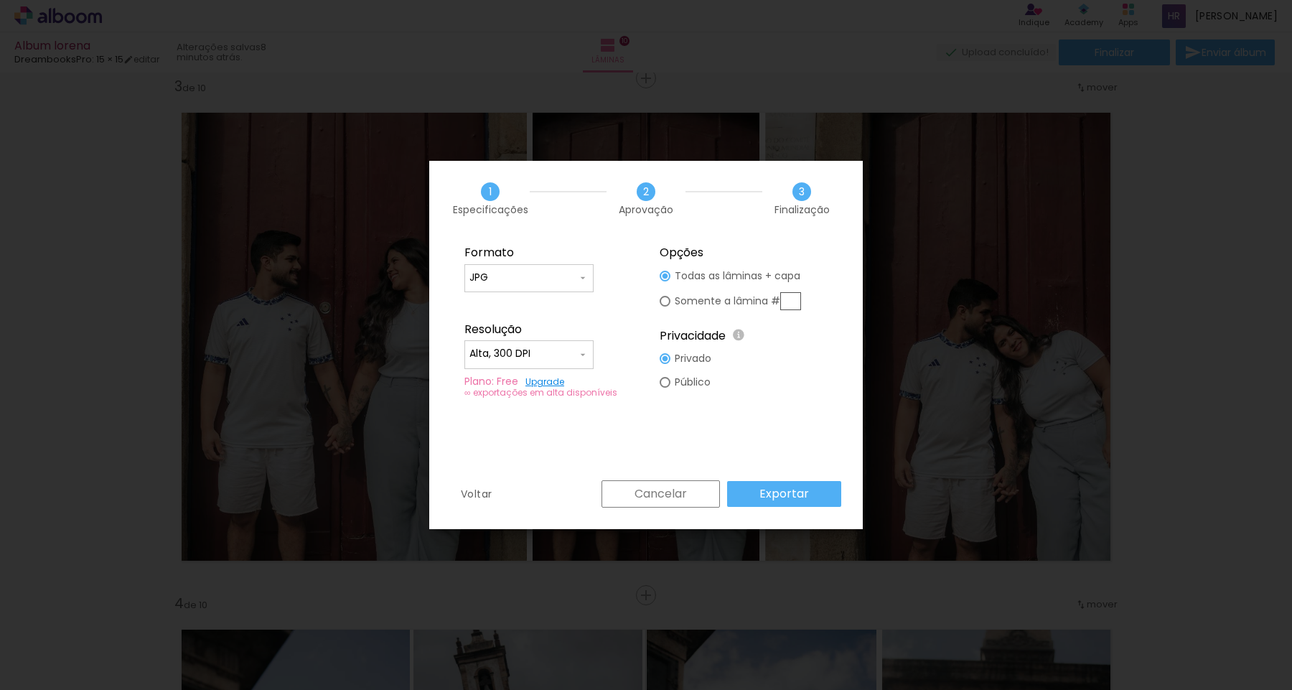
click at [0, 0] on slot "Somente a lâmina #" at bounding box center [0, 0] width 0 height 0
type paper-radio-button "on"
click at [797, 301] on input "text" at bounding box center [790, 301] width 21 height 18
type input "3"
click at [789, 505] on paper-button "Exportar" at bounding box center [784, 494] width 114 height 26
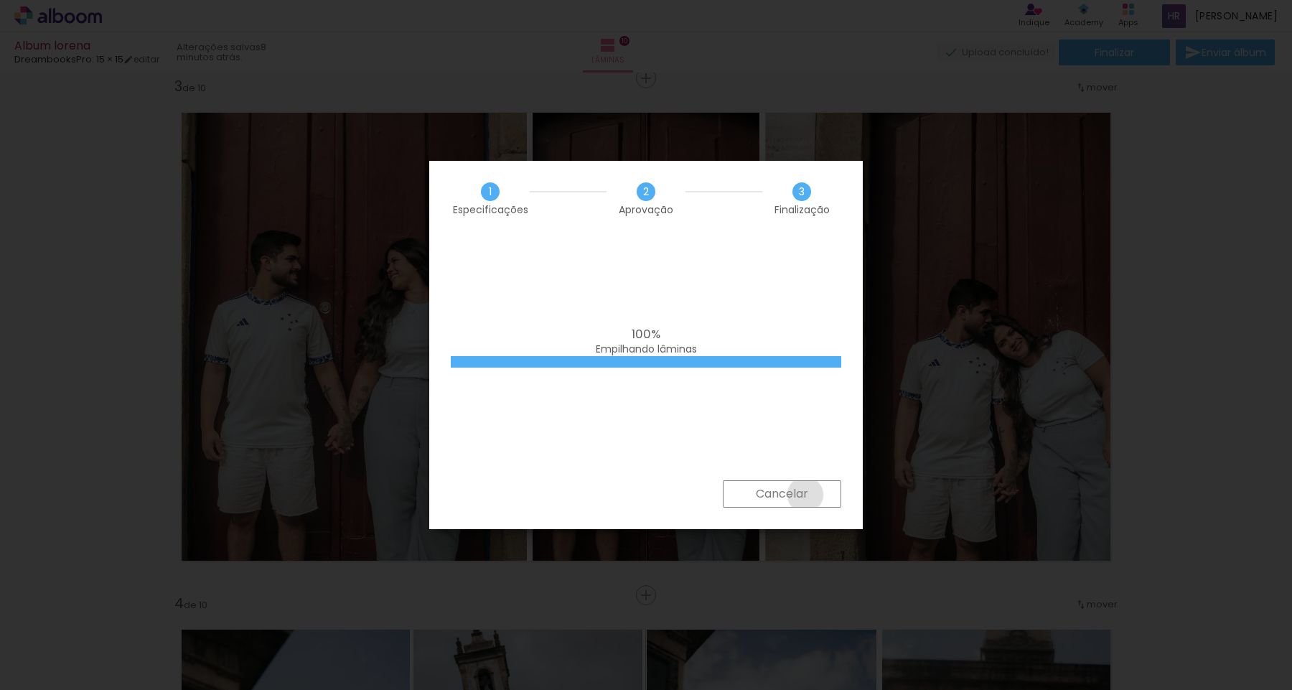
click at [0, 0] on slot "Cancelar" at bounding box center [0, 0] width 0 height 0
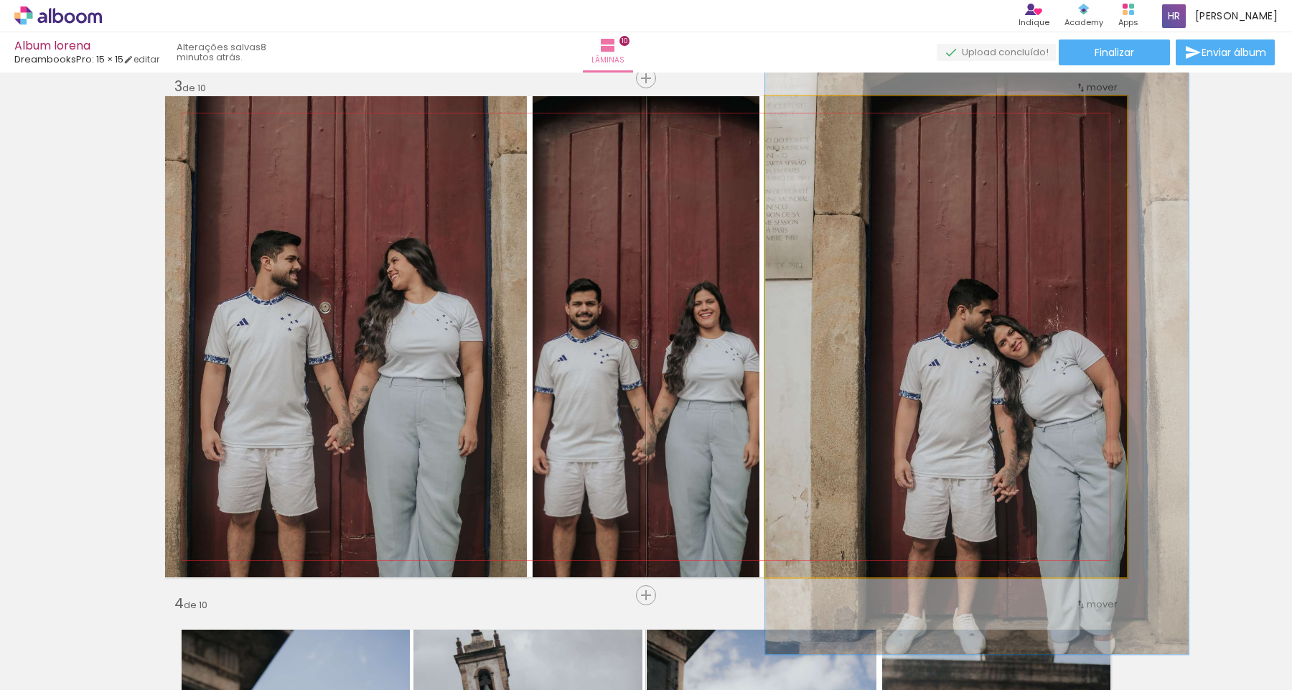
click at [937, 339] on quentale-photo at bounding box center [946, 336] width 362 height 481
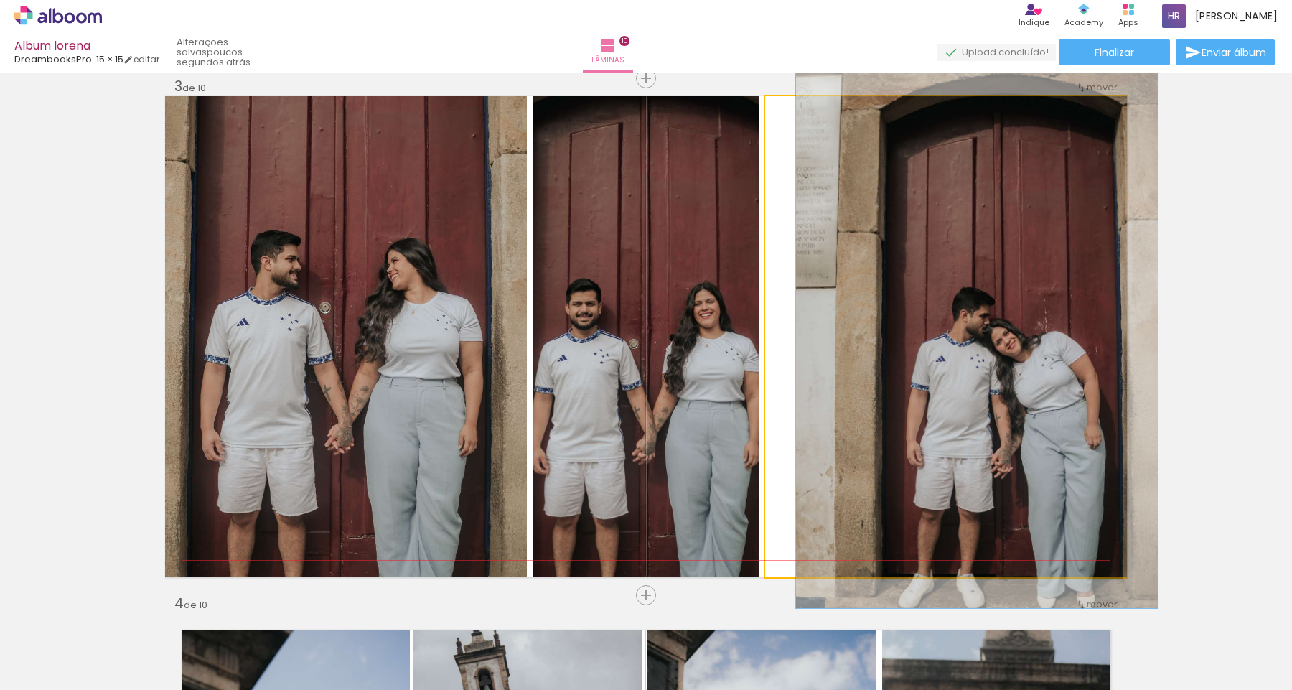
drag, startPoint x: 809, startPoint y: 111, endPoint x: 776, endPoint y: 109, distance: 33.1
click at [776, 109] on div at bounding box center [819, 111] width 100 height 22
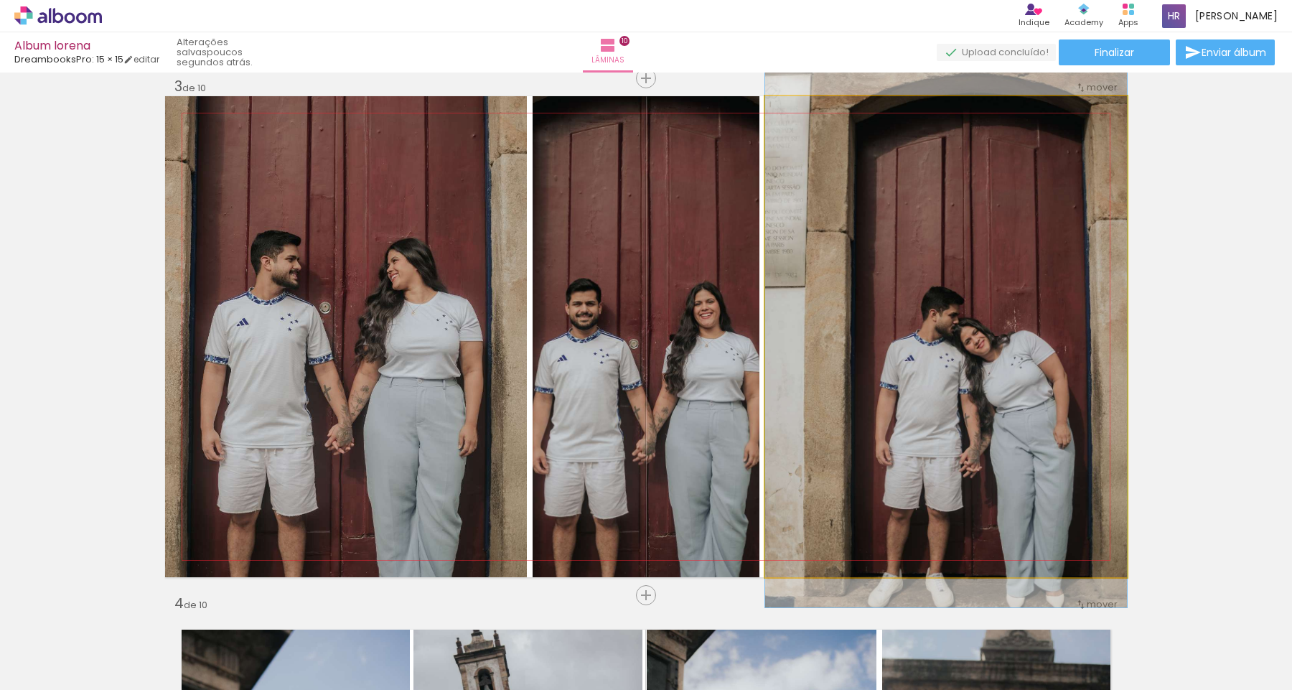
drag, startPoint x: 1006, startPoint y: 370, endPoint x: 976, endPoint y: 370, distance: 30.1
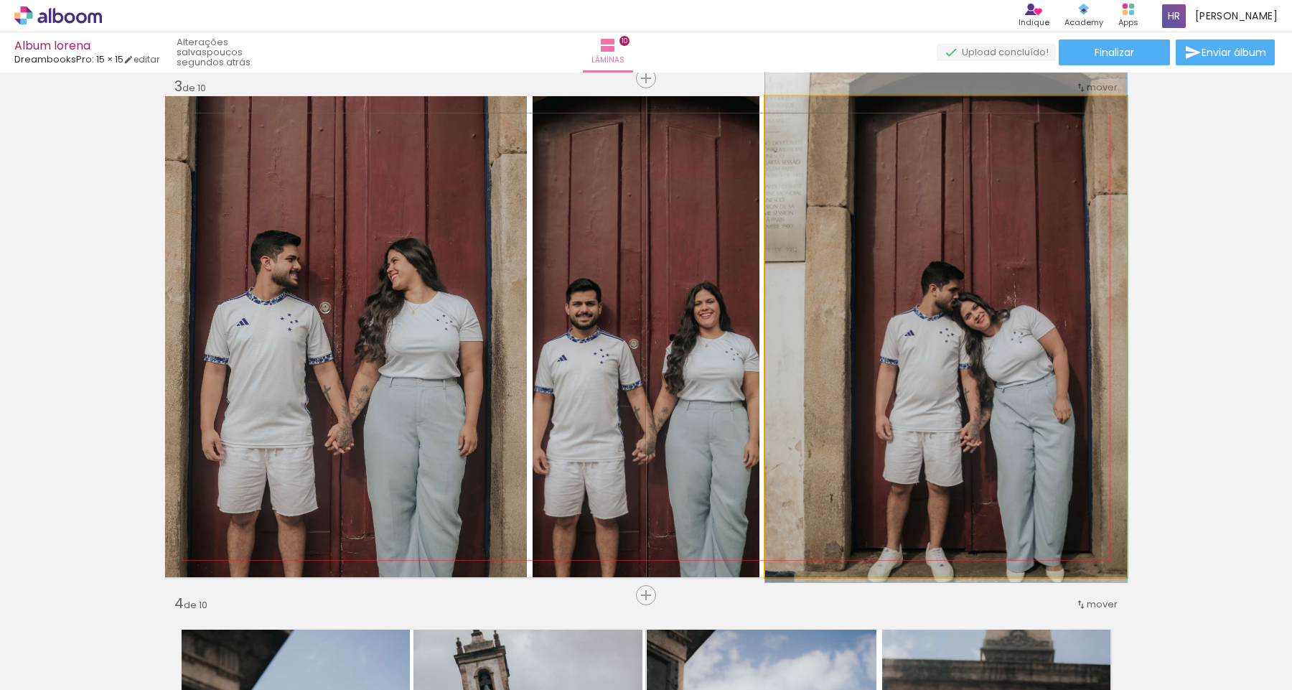
drag, startPoint x: 976, startPoint y: 370, endPoint x: 970, endPoint y: 331, distance: 39.3
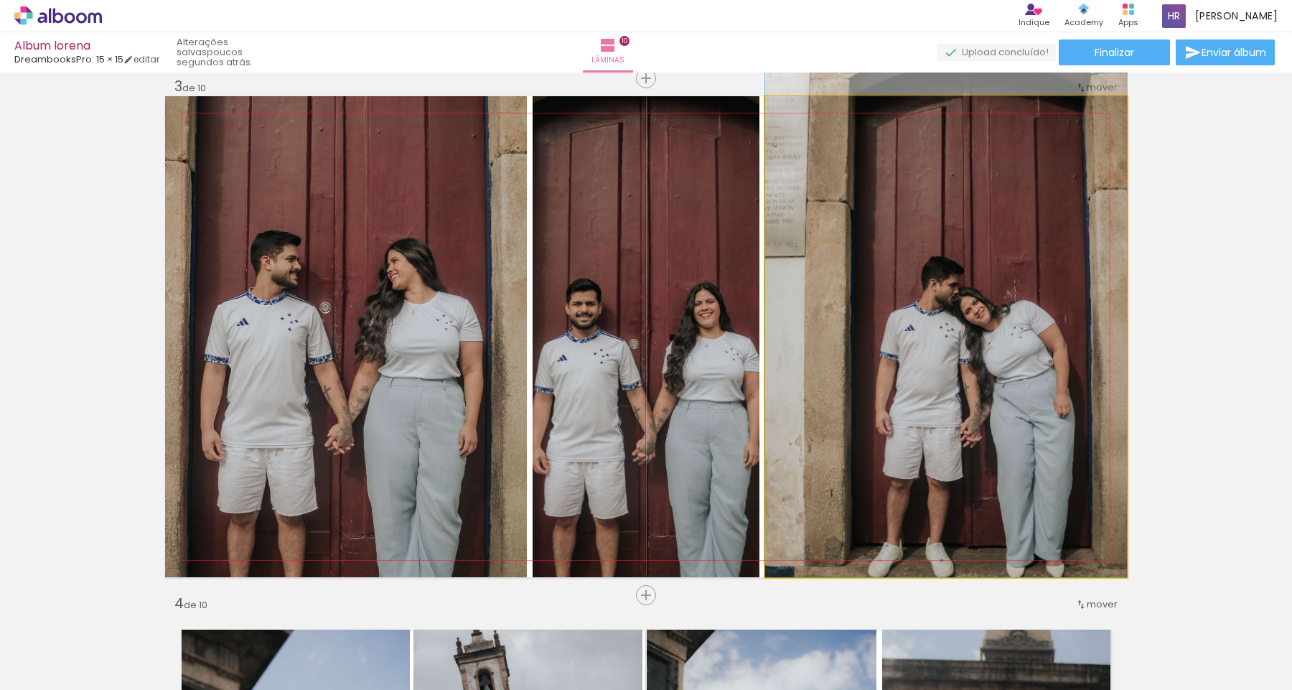
drag, startPoint x: 970, startPoint y: 331, endPoint x: 969, endPoint y: 268, distance: 63.2
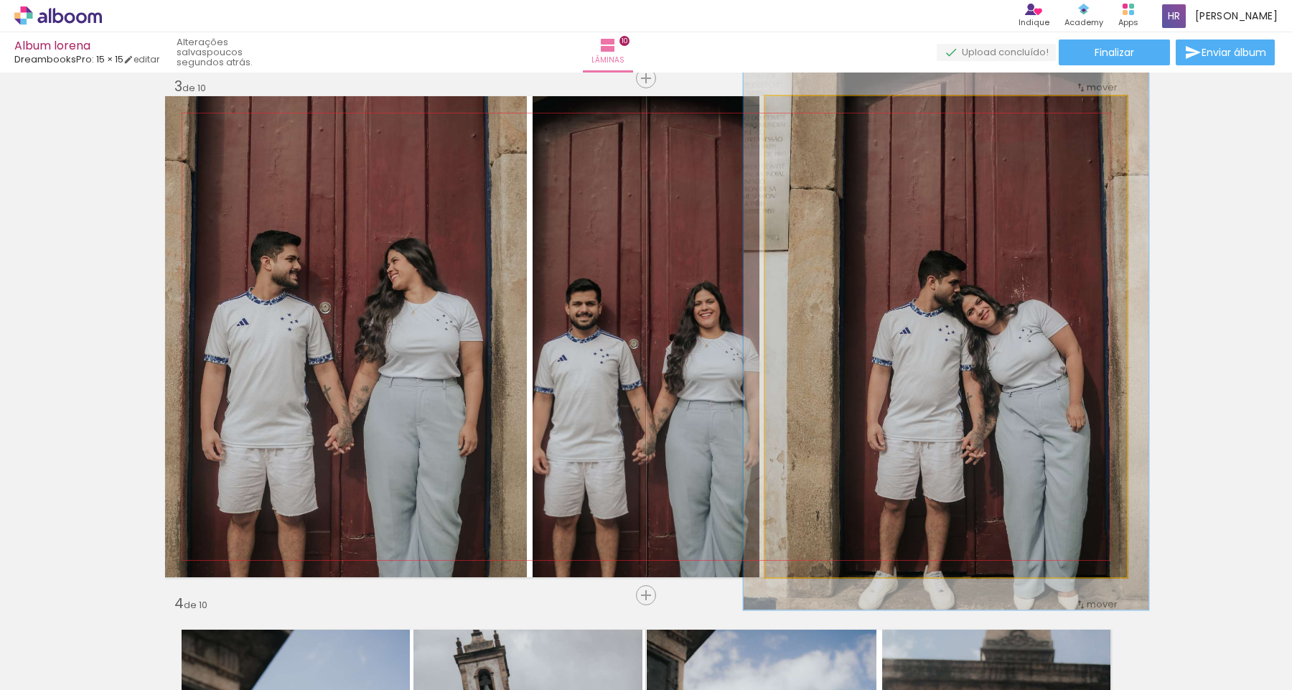
type paper-slider "112"
click at [808, 118] on div at bounding box center [804, 111] width 23 height 23
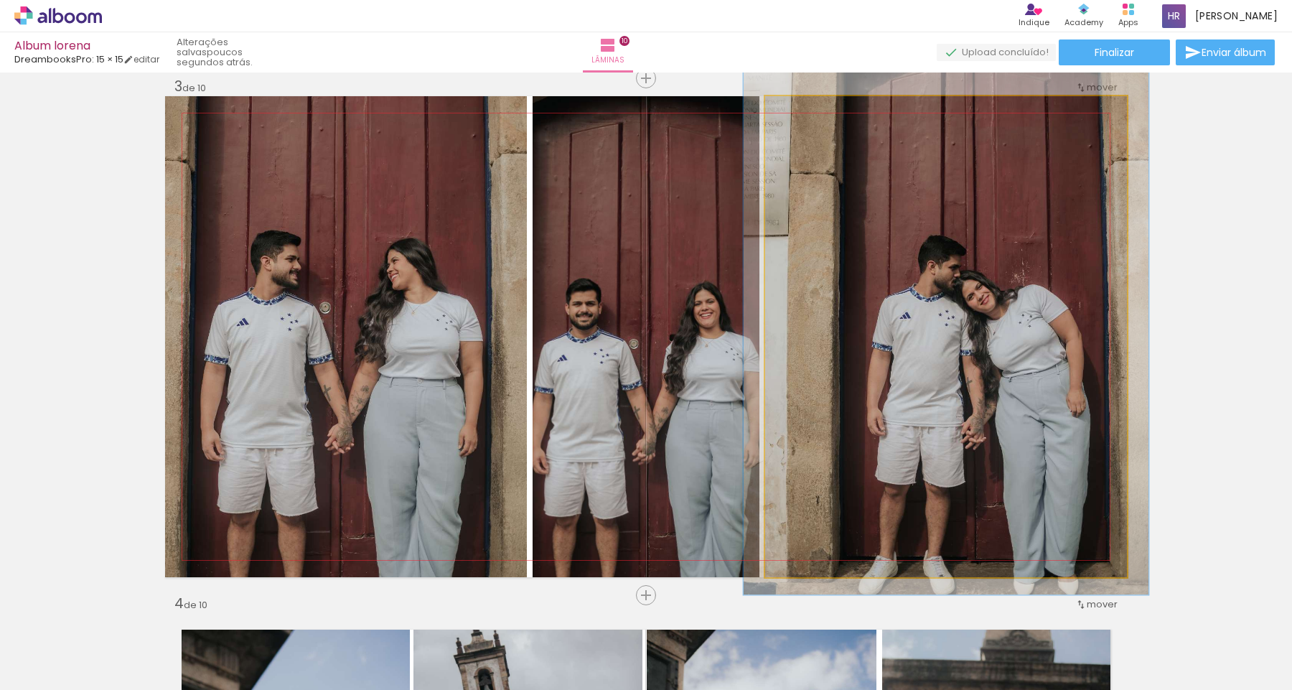
drag, startPoint x: 944, startPoint y: 248, endPoint x: 944, endPoint y: 233, distance: 15.1
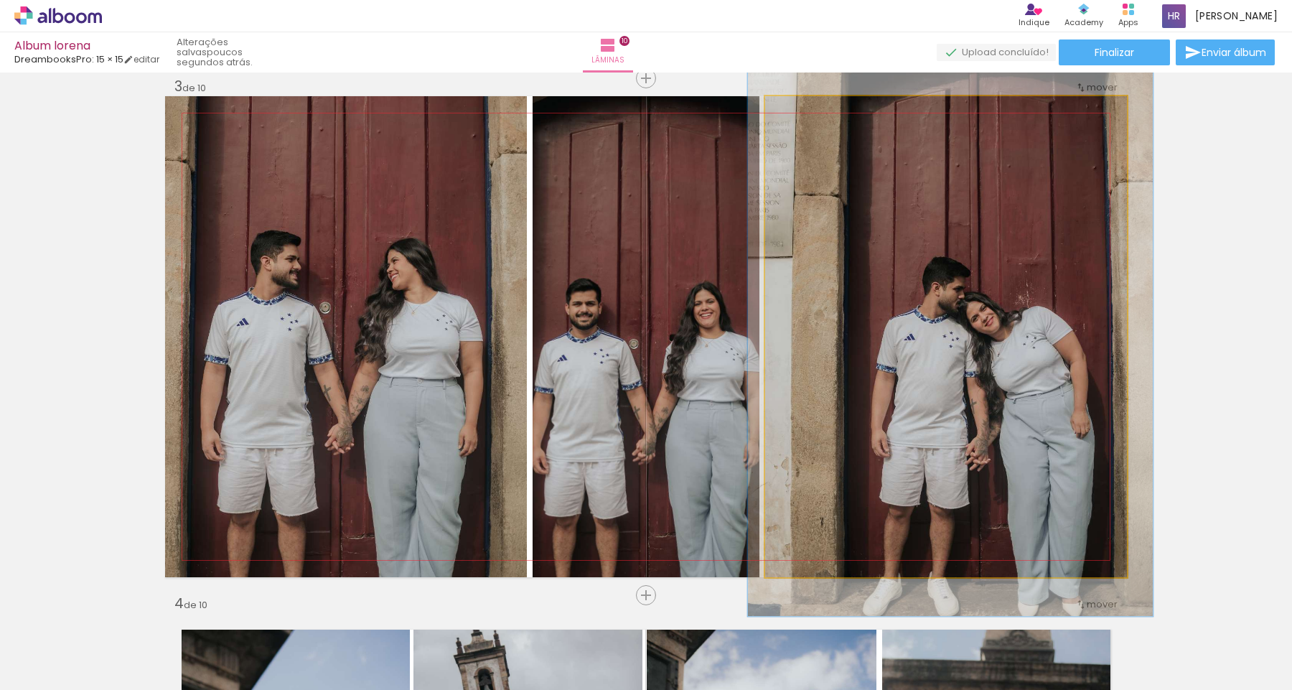
drag, startPoint x: 944, startPoint y: 233, endPoint x: 954, endPoint y: 271, distance: 40.2
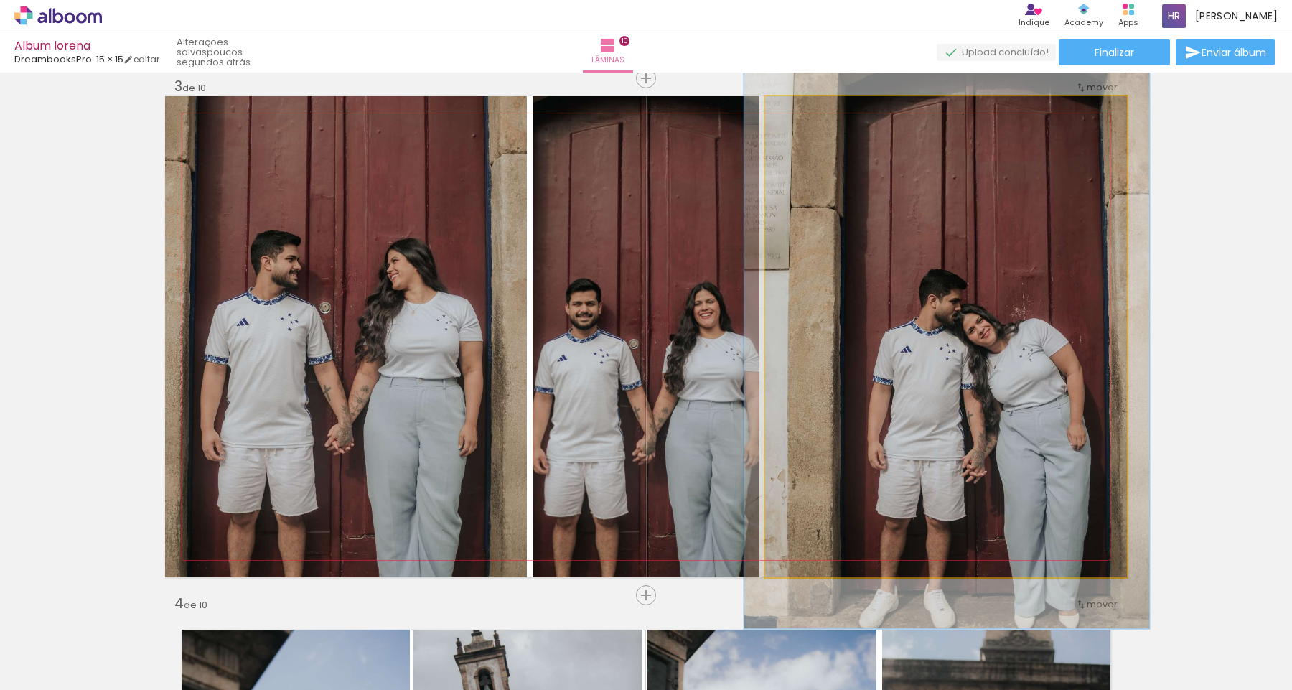
drag, startPoint x: 954, startPoint y: 271, endPoint x: 934, endPoint y: 266, distance: 21.4
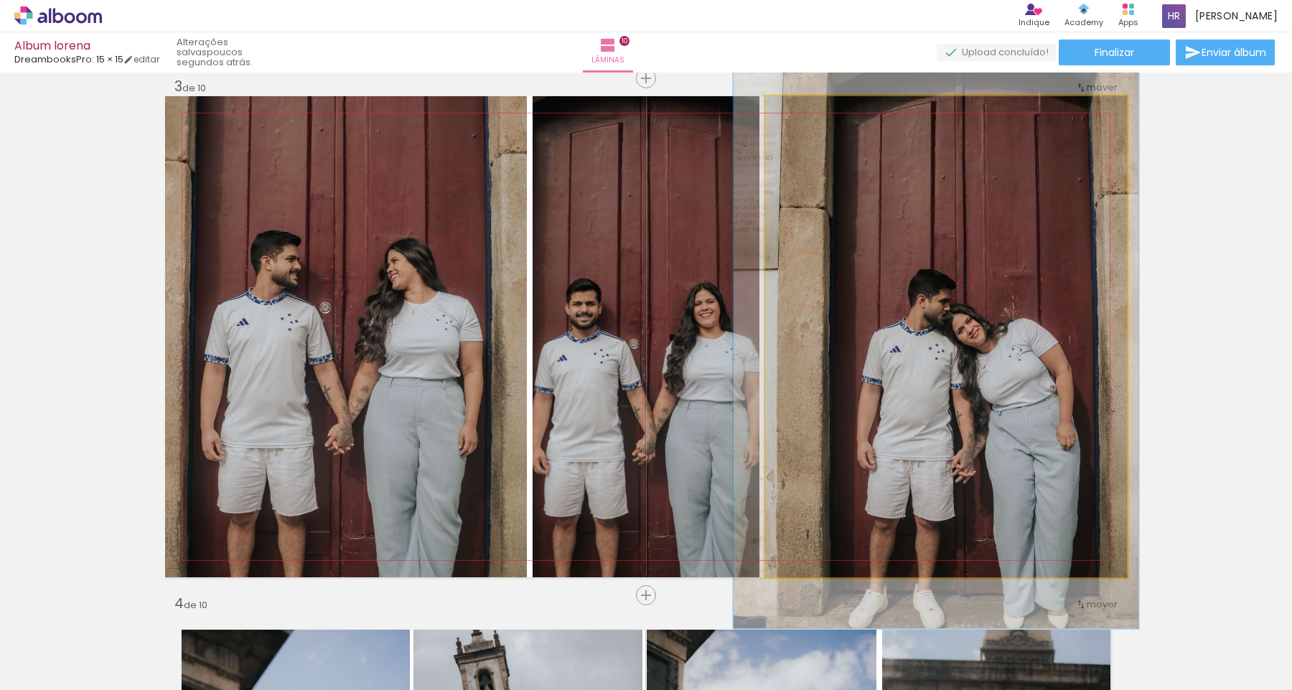
click at [932, 266] on quentale-photo at bounding box center [946, 336] width 362 height 481
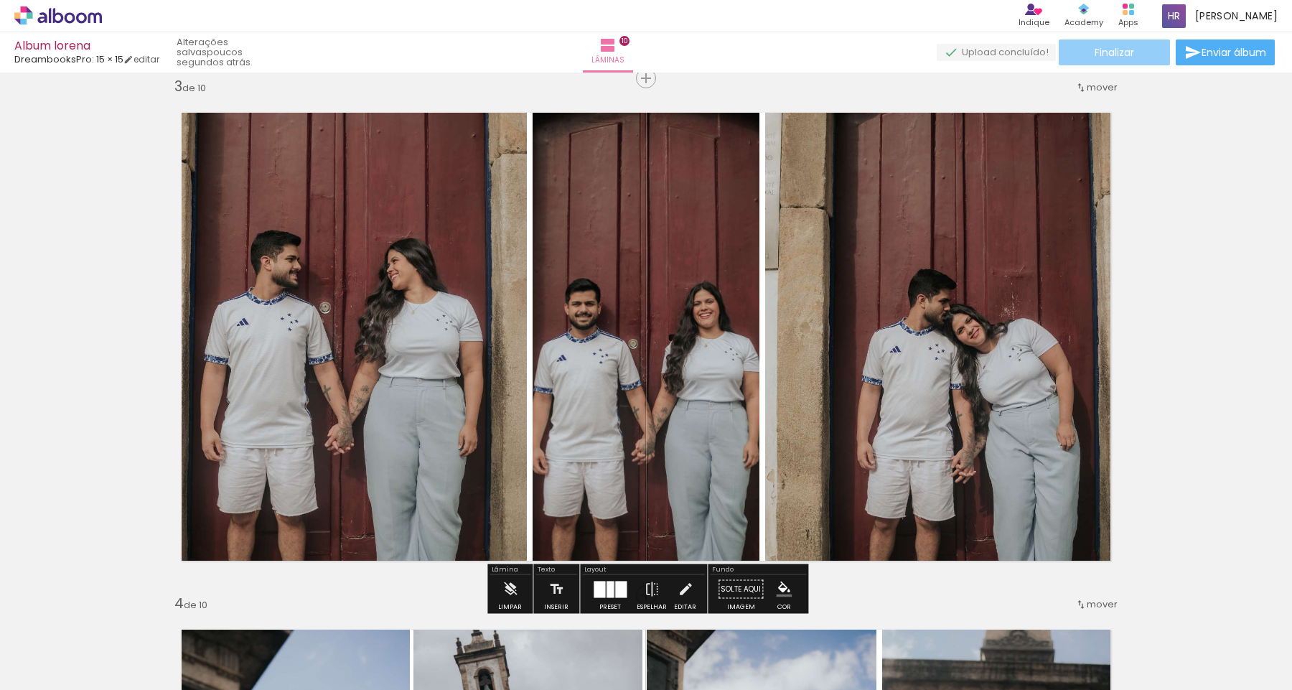
click at [1137, 55] on paper-button "Finalizar" at bounding box center [1114, 52] width 111 height 26
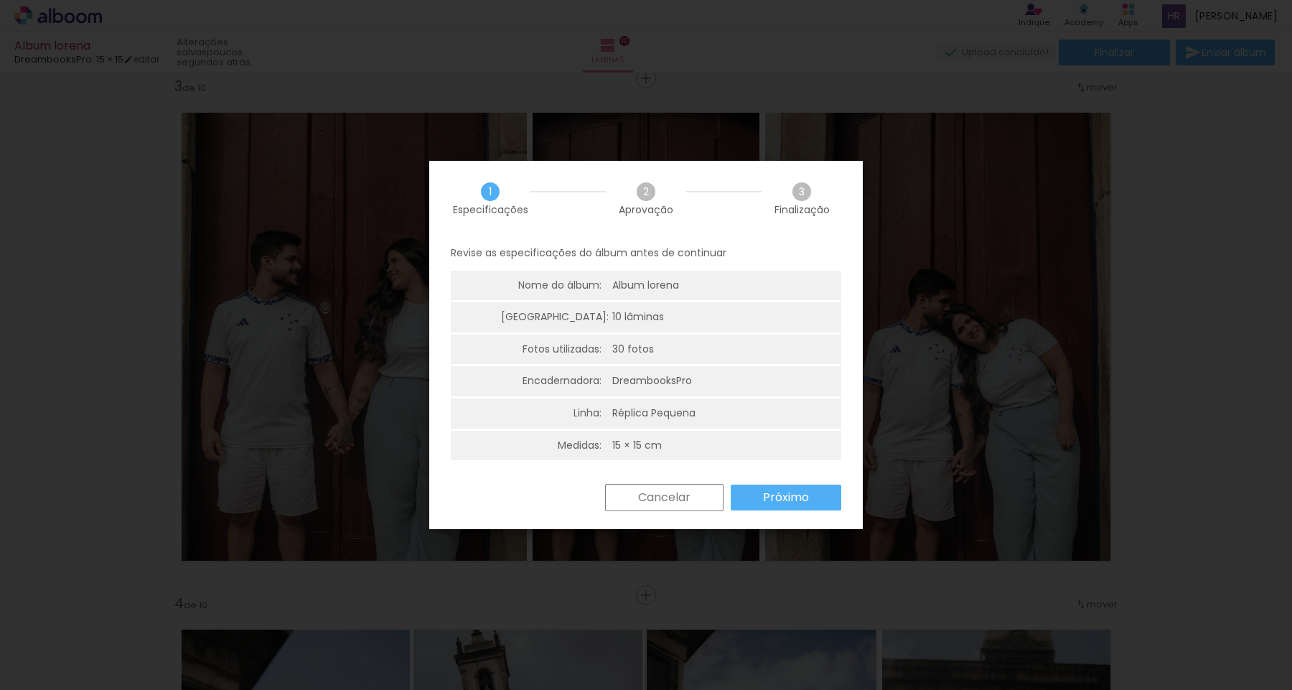
click at [771, 506] on paper-button "Próximo" at bounding box center [786, 497] width 111 height 26
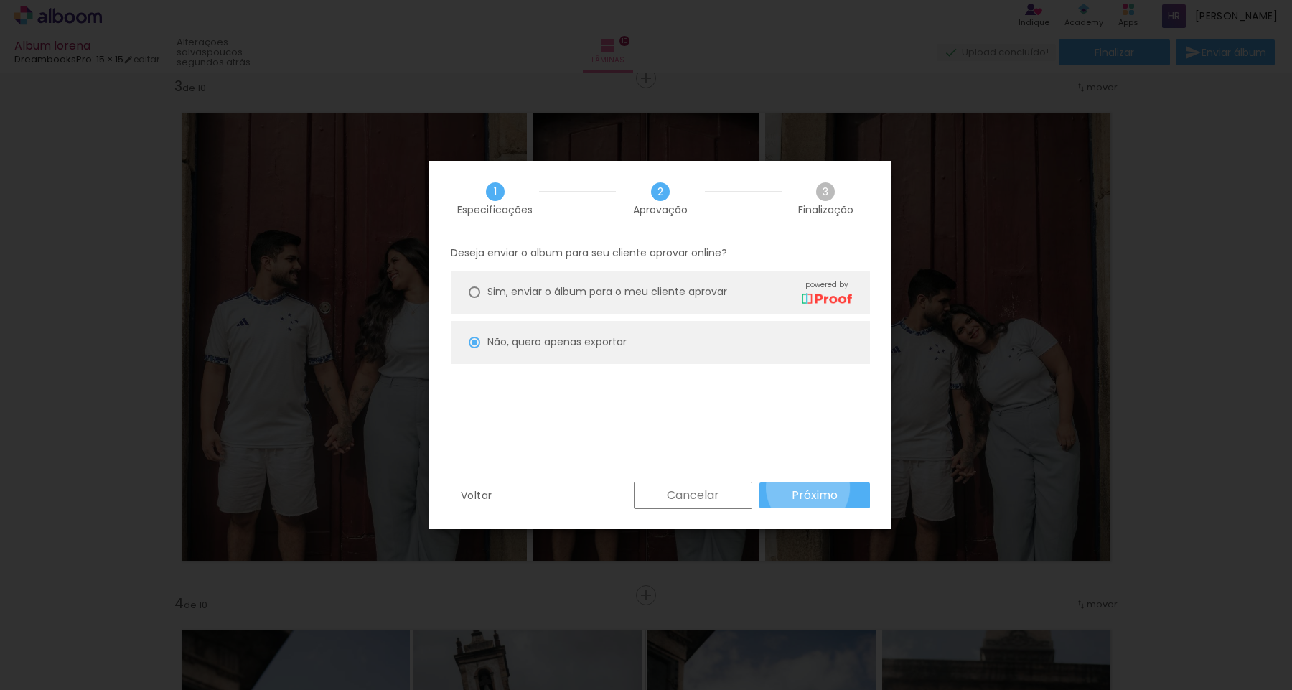
click at [0, 0] on slot "Próximo" at bounding box center [0, 0] width 0 height 0
type input "Alta, 300 DPI"
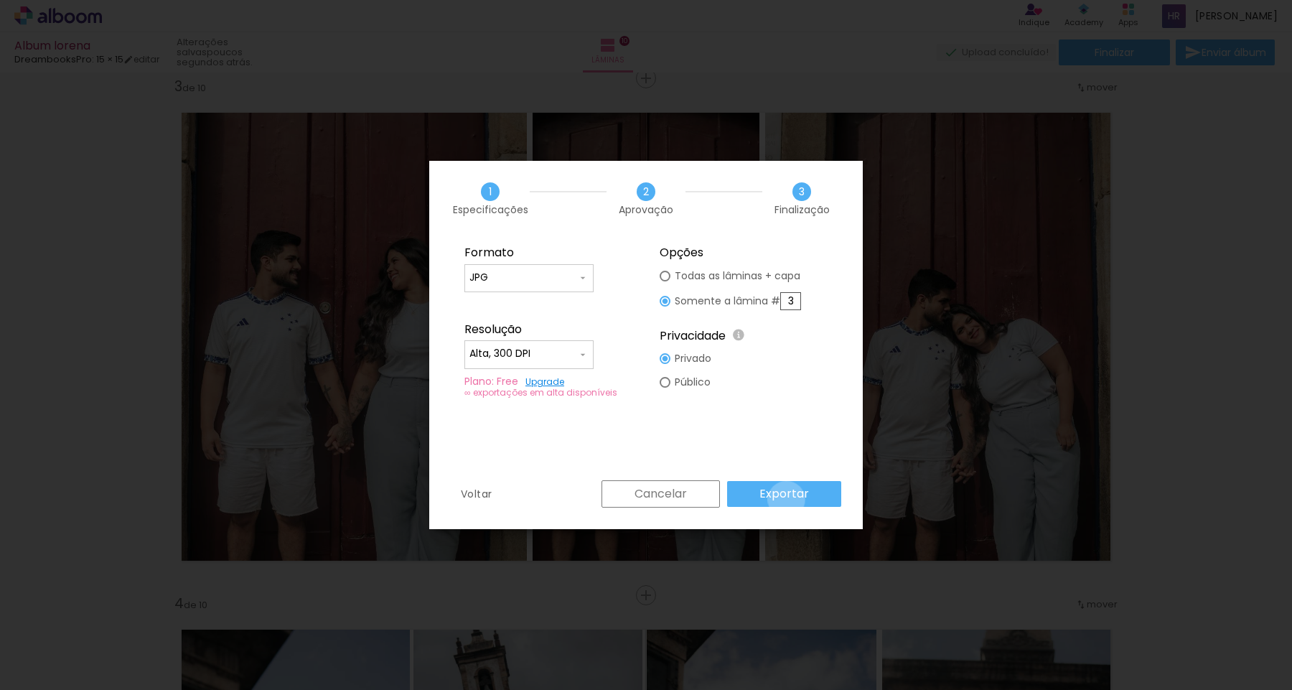
click at [0, 0] on slot "Exportar" at bounding box center [0, 0] width 0 height 0
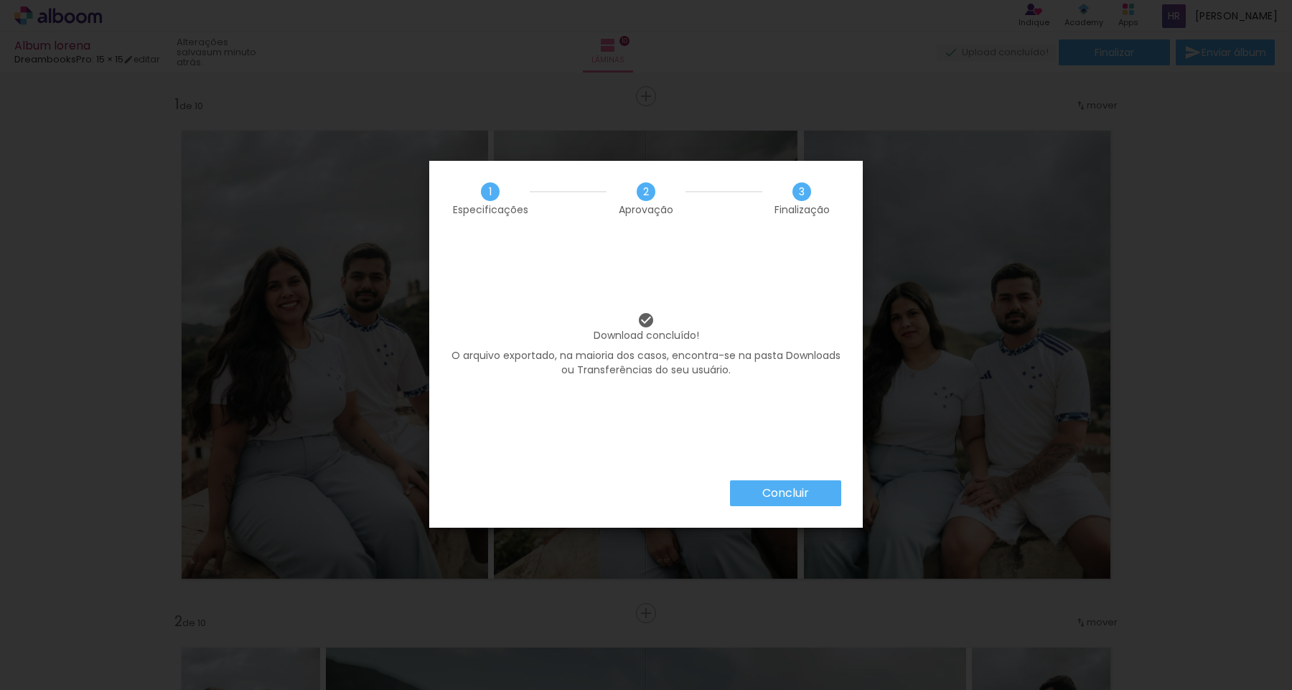
scroll to position [9645, 0]
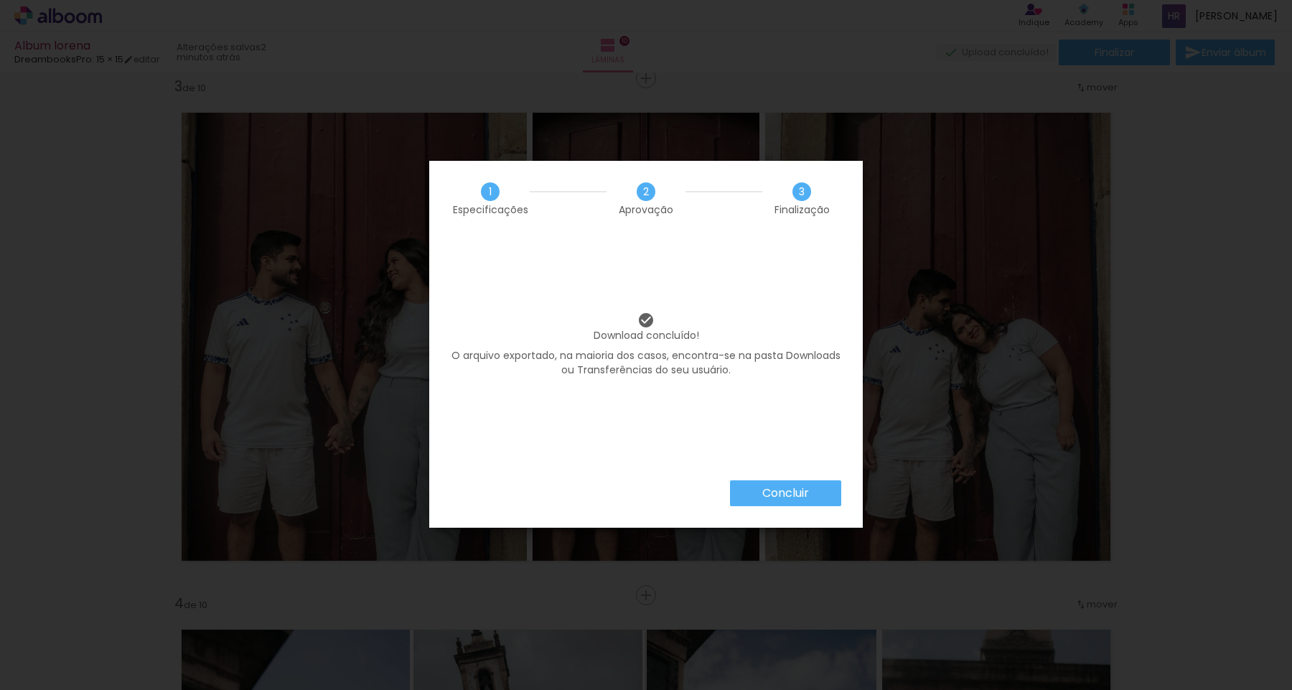
click at [0, 0] on slot "Concluir" at bounding box center [0, 0] width 0 height 0
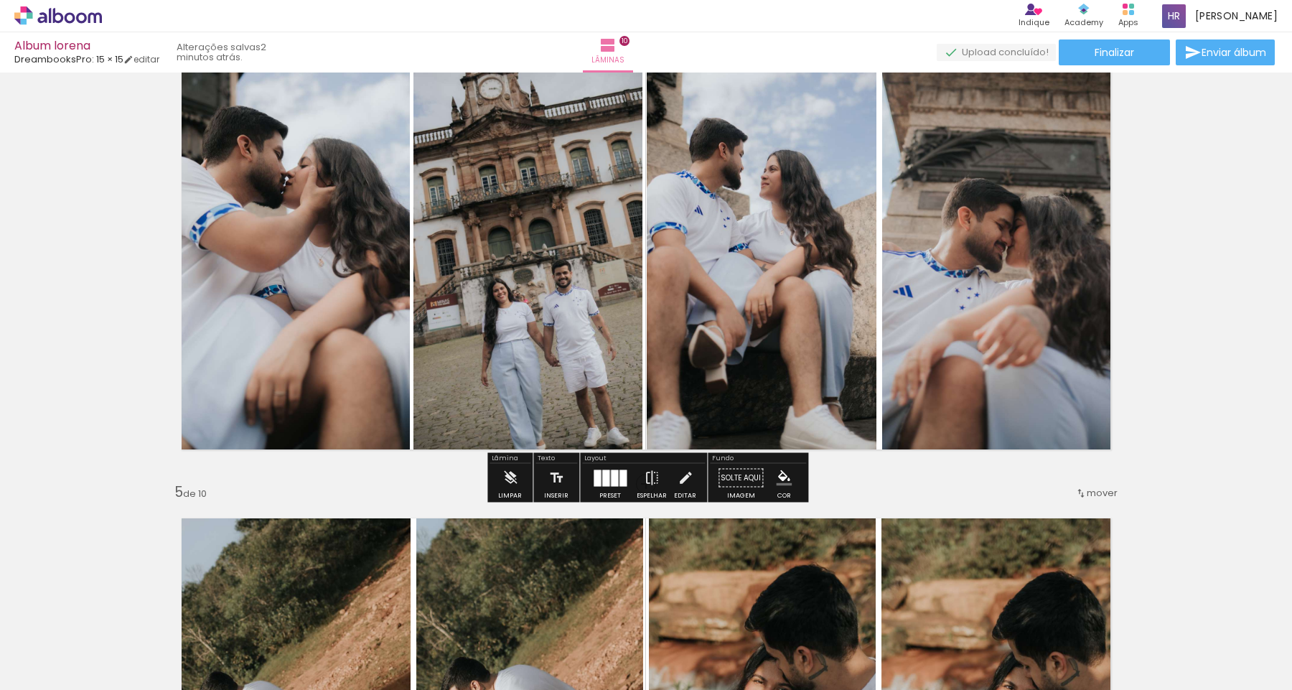
scroll to position [1668, 0]
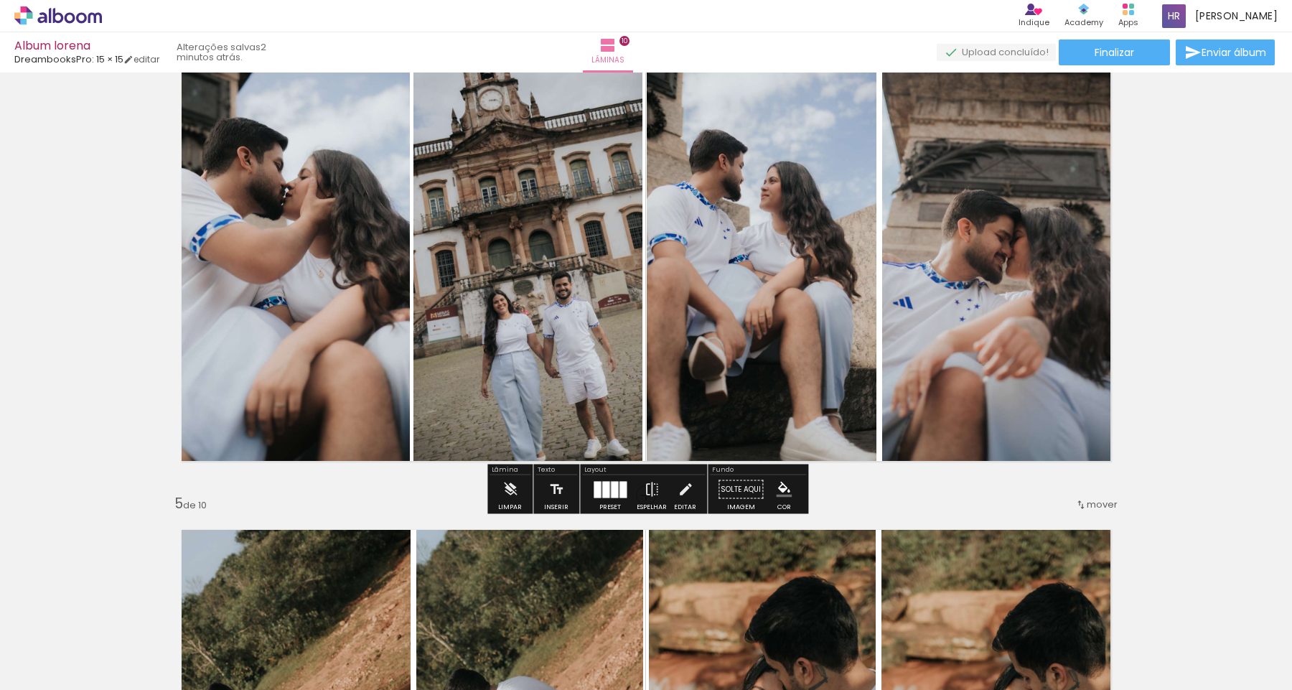
click at [871, 341] on quentale-photo at bounding box center [761, 242] width 229 height 464
click at [619, 485] on div at bounding box center [622, 489] width 7 height 17
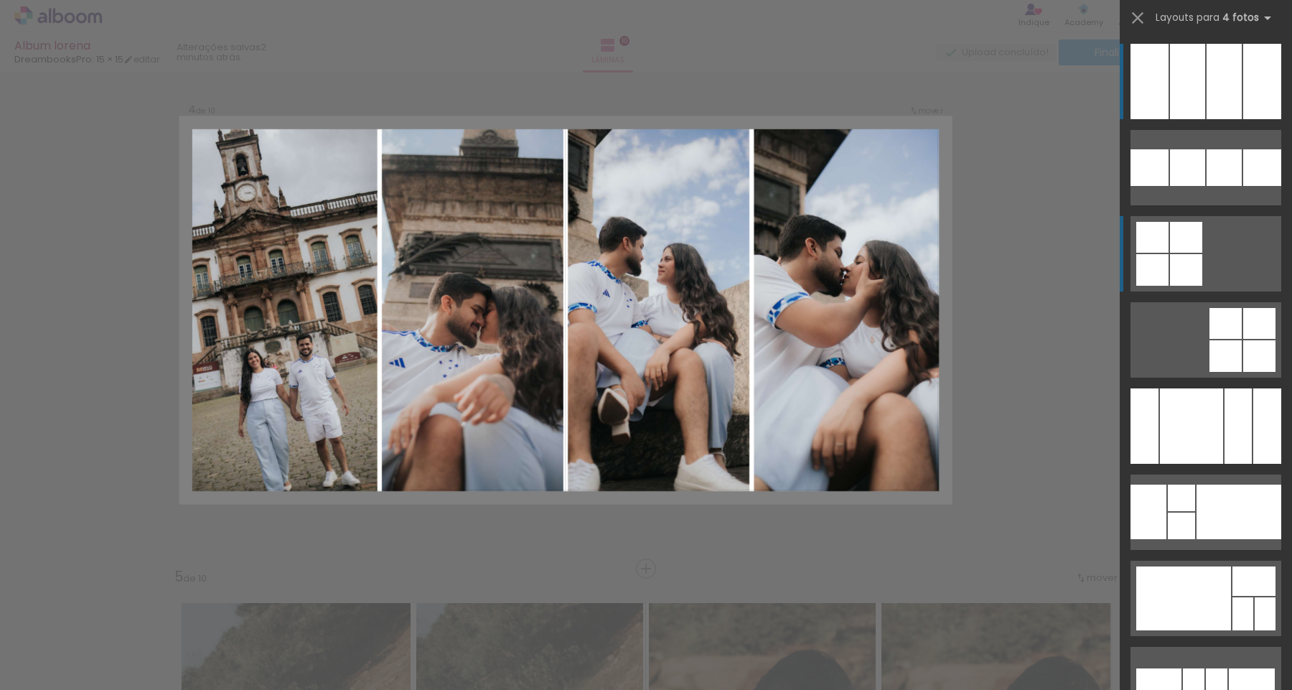
scroll to position [1568, 0]
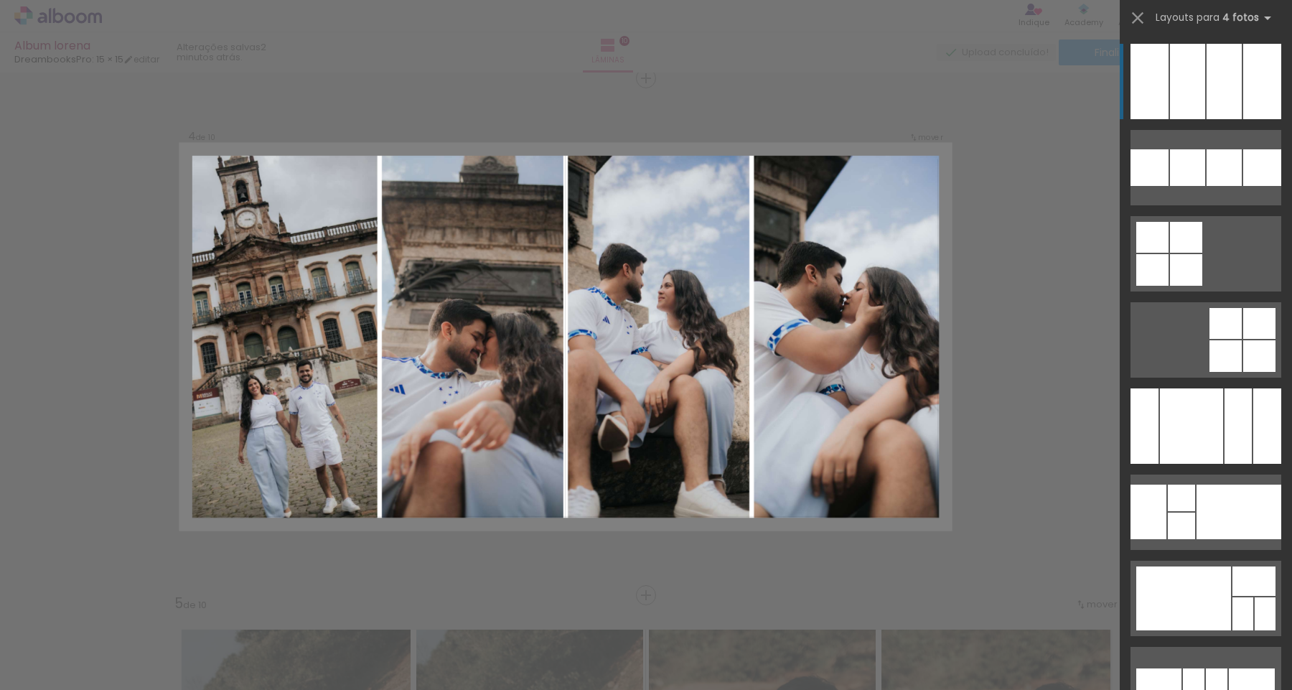
click at [1211, 76] on div at bounding box center [1223, 81] width 35 height 75
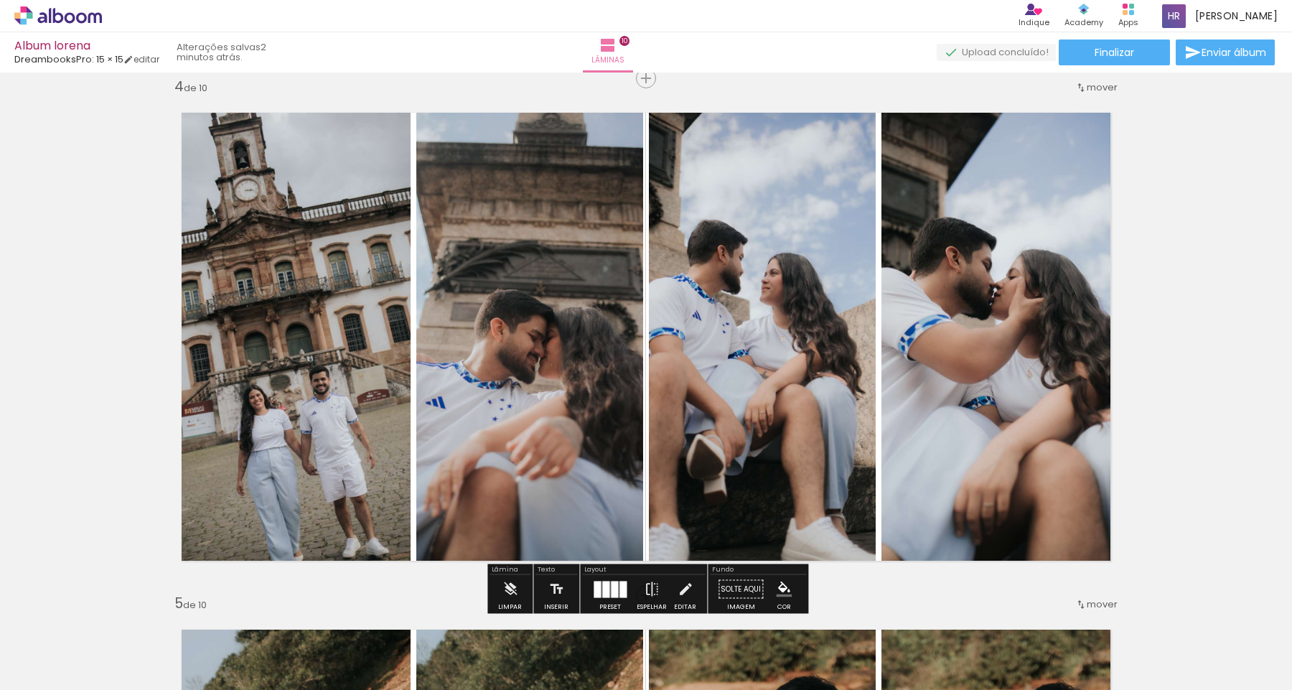
click at [345, 377] on quentale-photo at bounding box center [287, 336] width 245 height 481
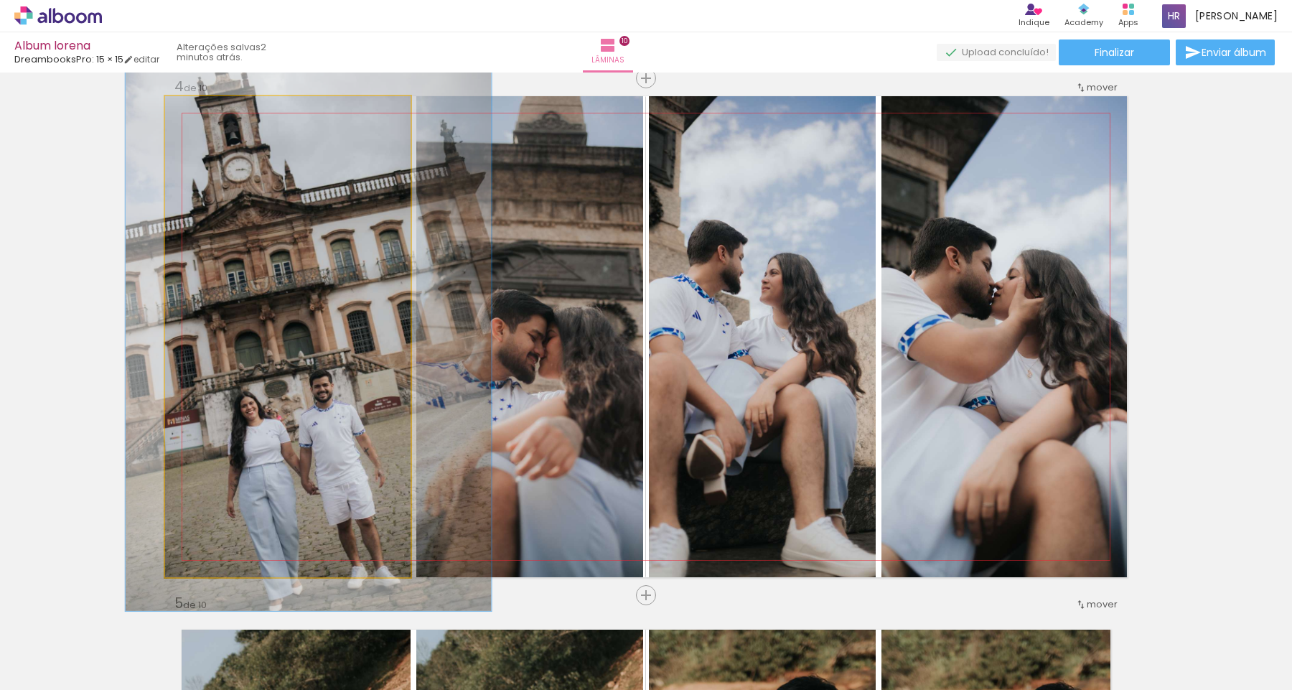
drag, startPoint x: 201, startPoint y: 113, endPoint x: 208, endPoint y: 115, distance: 7.5
type paper-slider "114"
click at [208, 115] on div at bounding box center [206, 111] width 13 height 13
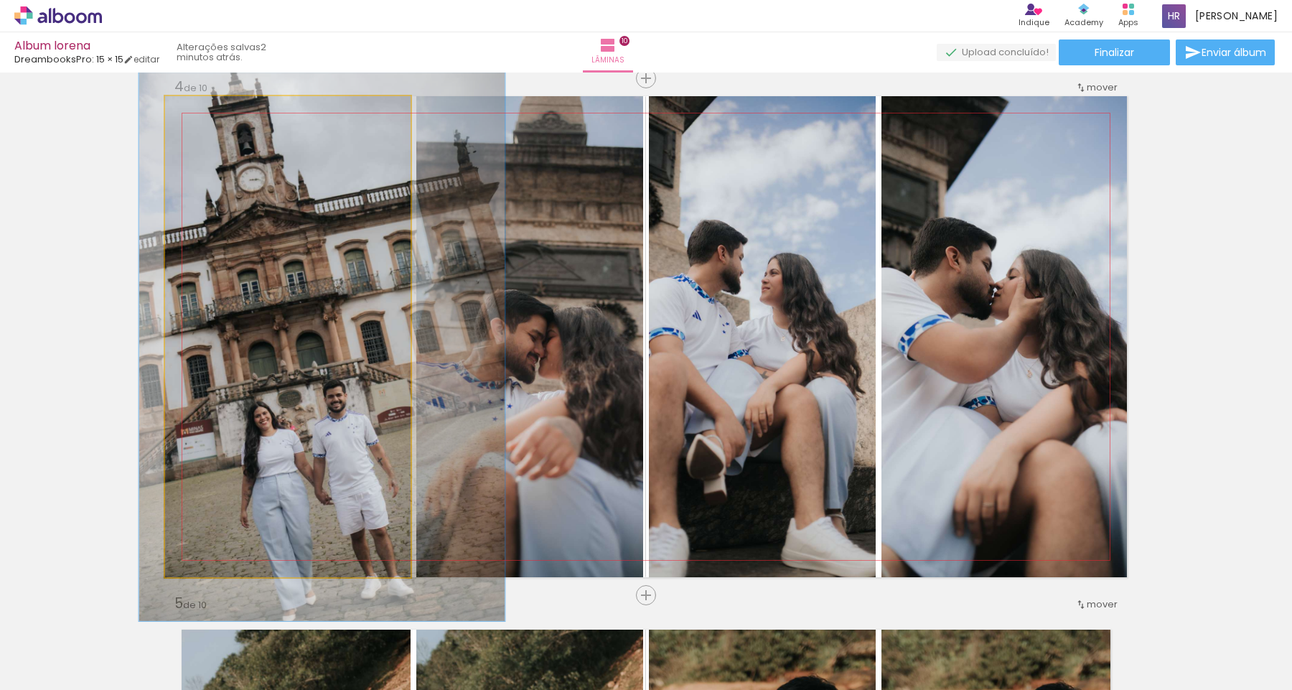
drag, startPoint x: 328, startPoint y: 319, endPoint x: 342, endPoint y: 329, distance: 16.9
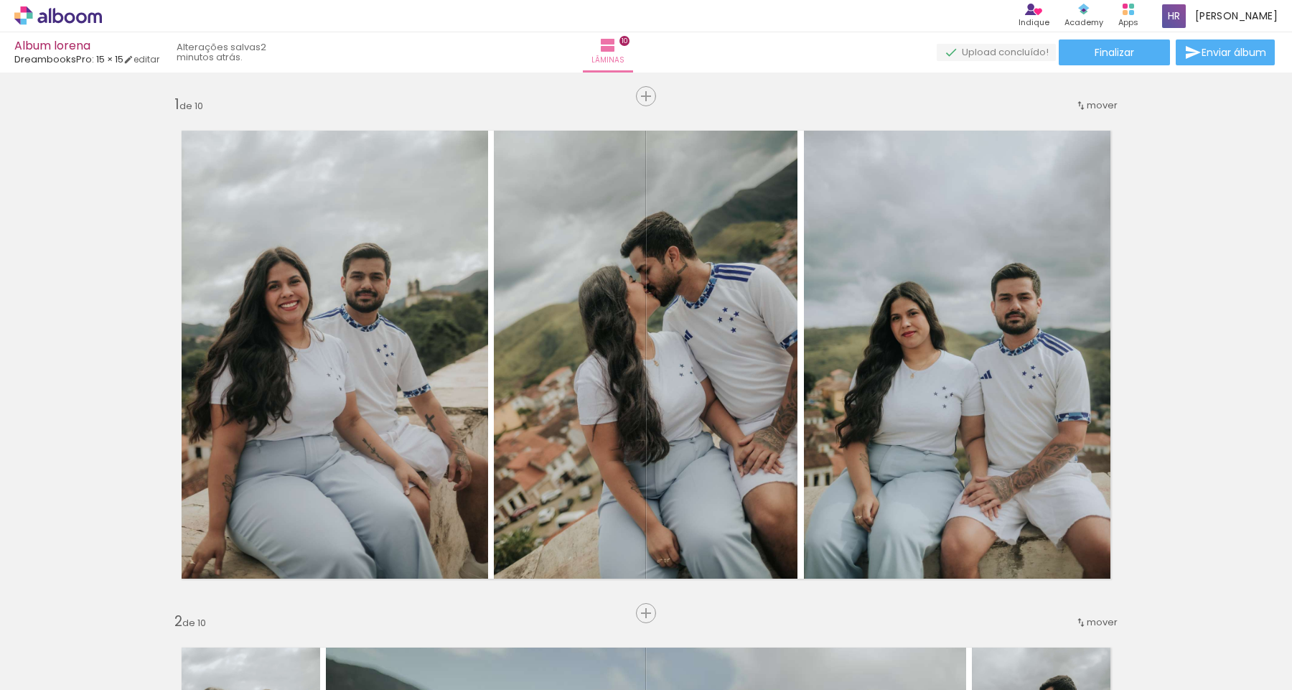
scroll to position [10420, 0]
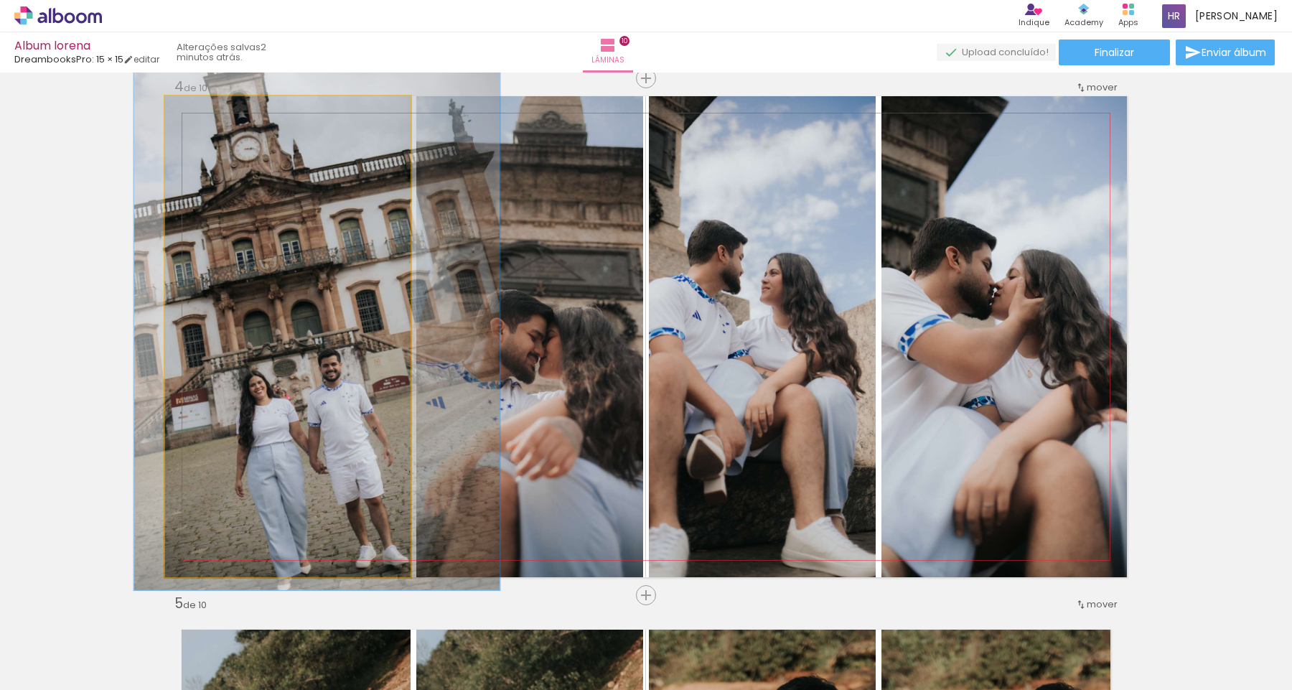
drag, startPoint x: 0, startPoint y: 0, endPoint x: 337, endPoint y: 299, distance: 450.4
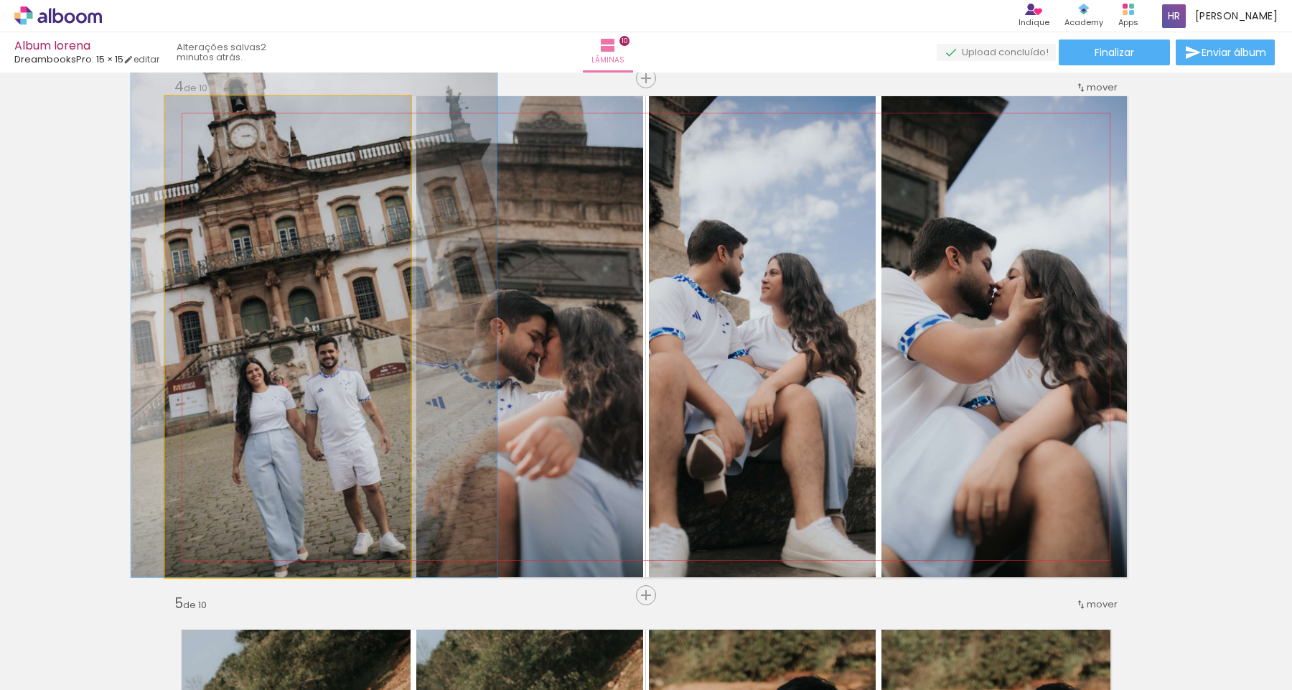
drag, startPoint x: 337, startPoint y: 299, endPoint x: 332, endPoint y: 258, distance: 41.9
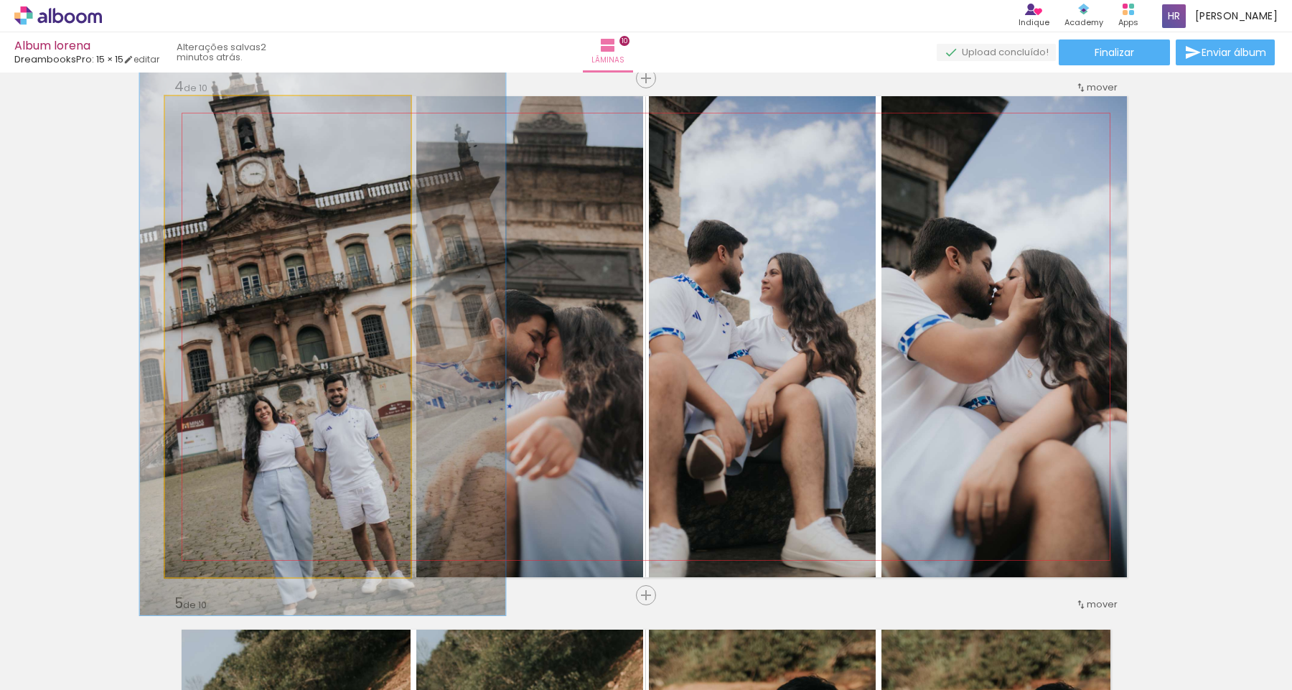
drag, startPoint x: 332, startPoint y: 258, endPoint x: 342, endPoint y: 296, distance: 39.5
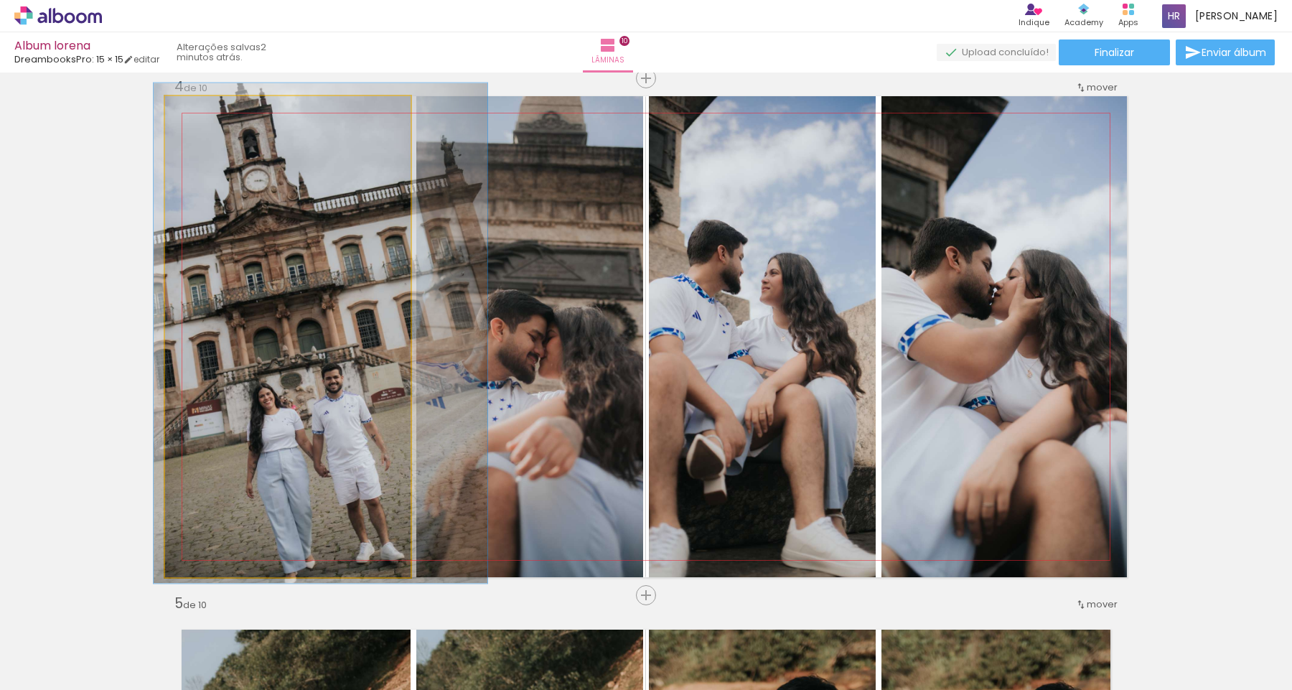
click at [200, 112] on div at bounding box center [200, 111] width 13 height 13
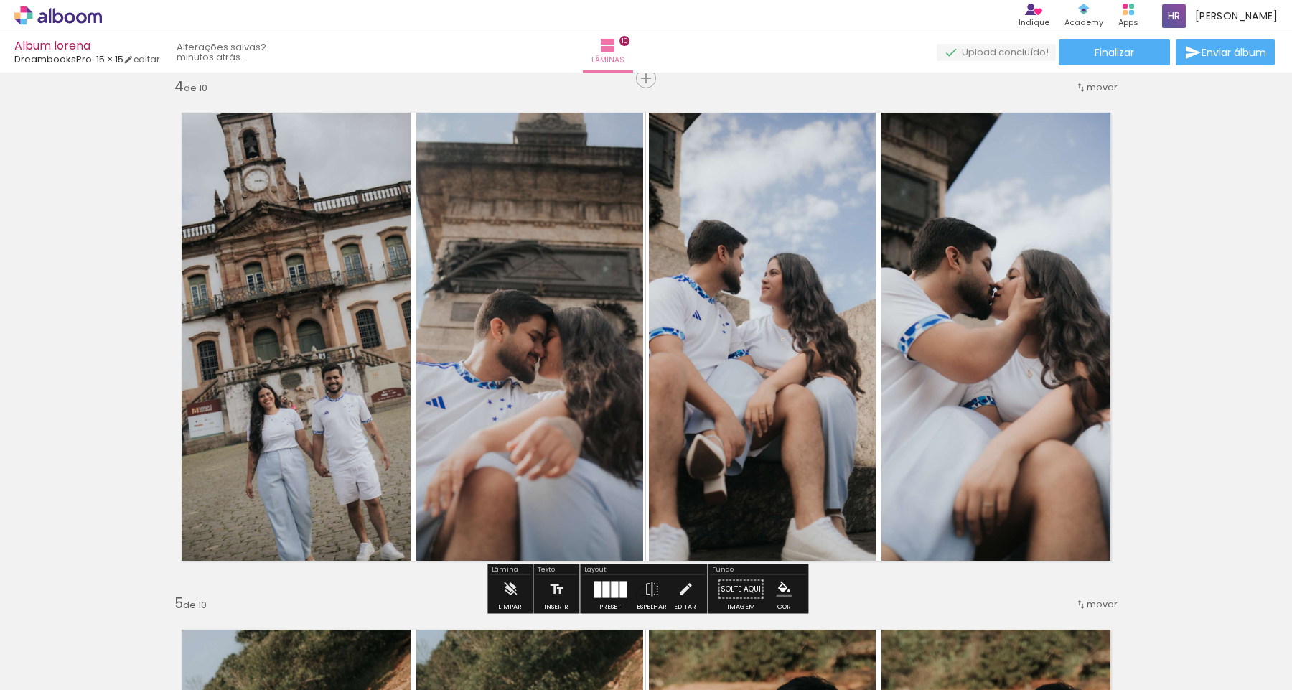
click at [238, 198] on quentale-photo at bounding box center [287, 336] width 245 height 481
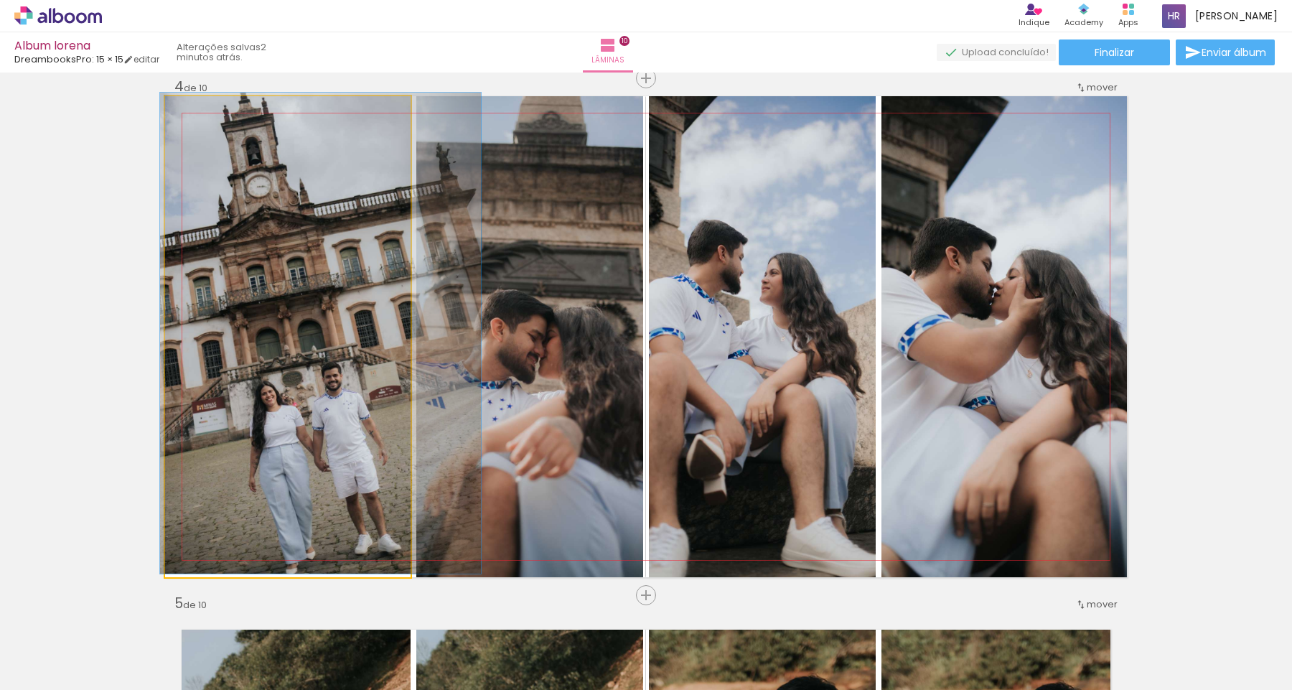
drag, startPoint x: 202, startPoint y: 113, endPoint x: 189, endPoint y: 111, distance: 13.2
type paper-slider "100"
click at [189, 111] on div at bounding box center [198, 111] width 23 height 23
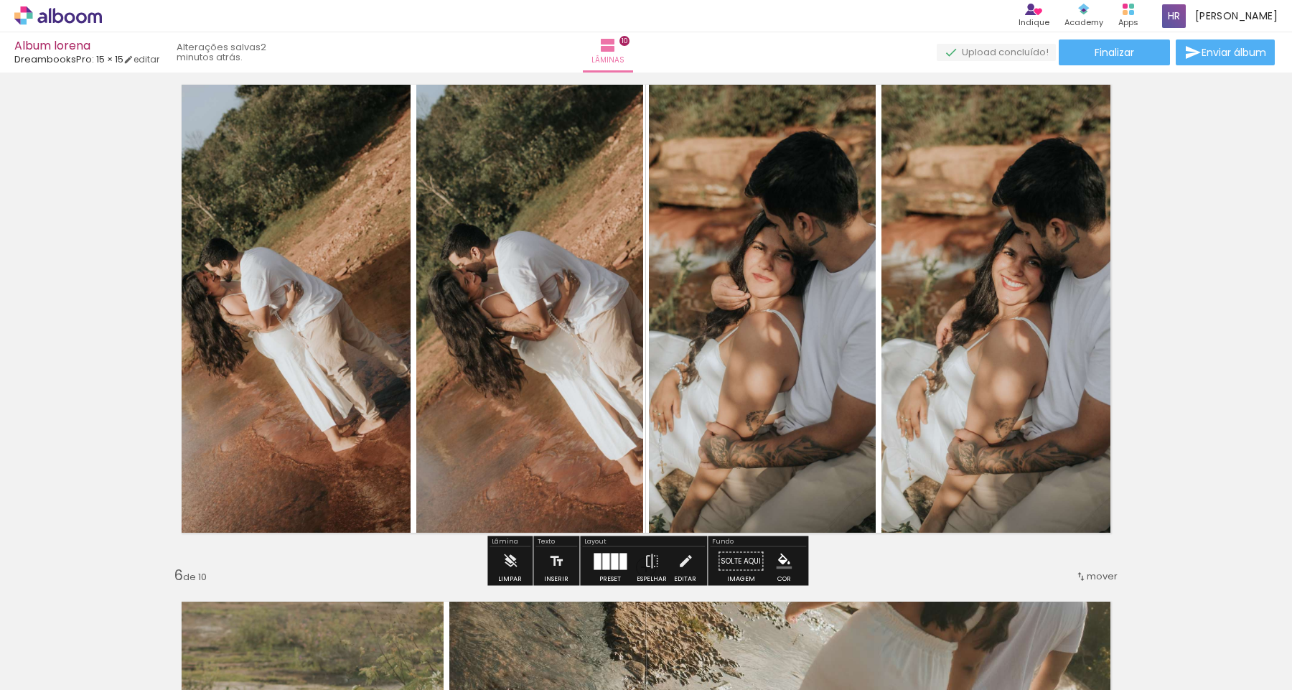
scroll to position [2119, 0]
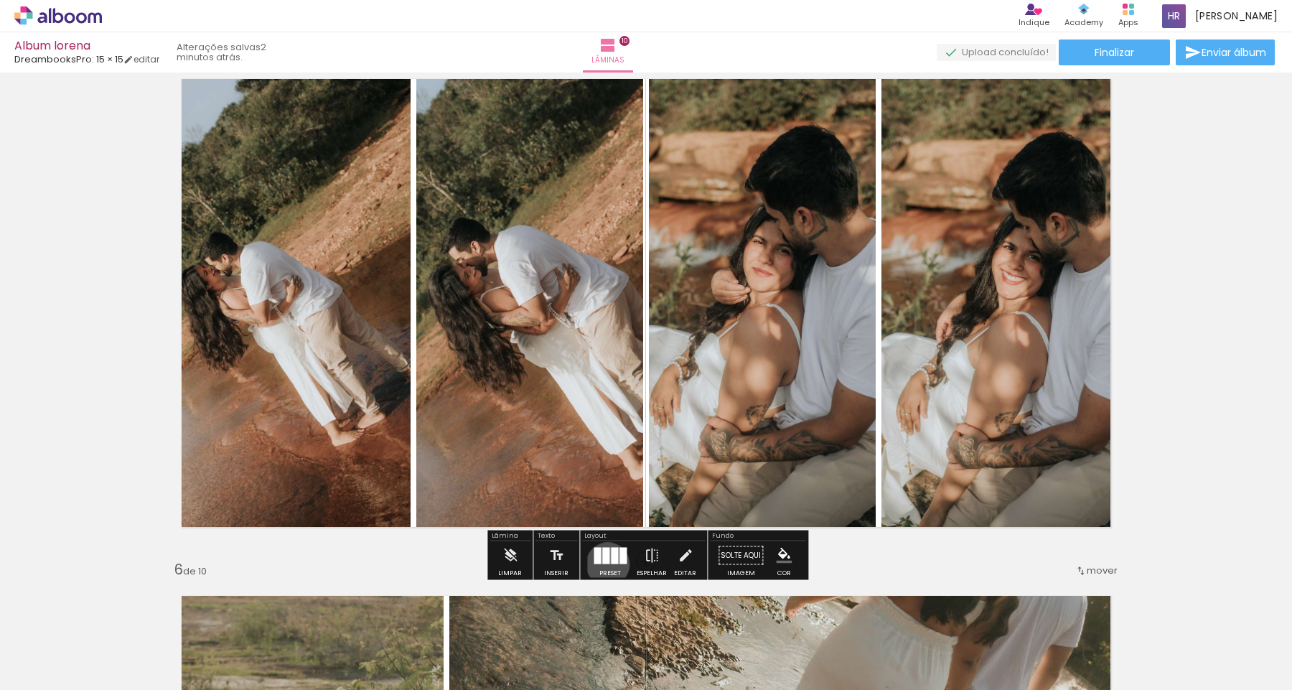
click at [604, 563] on div at bounding box center [610, 555] width 39 height 29
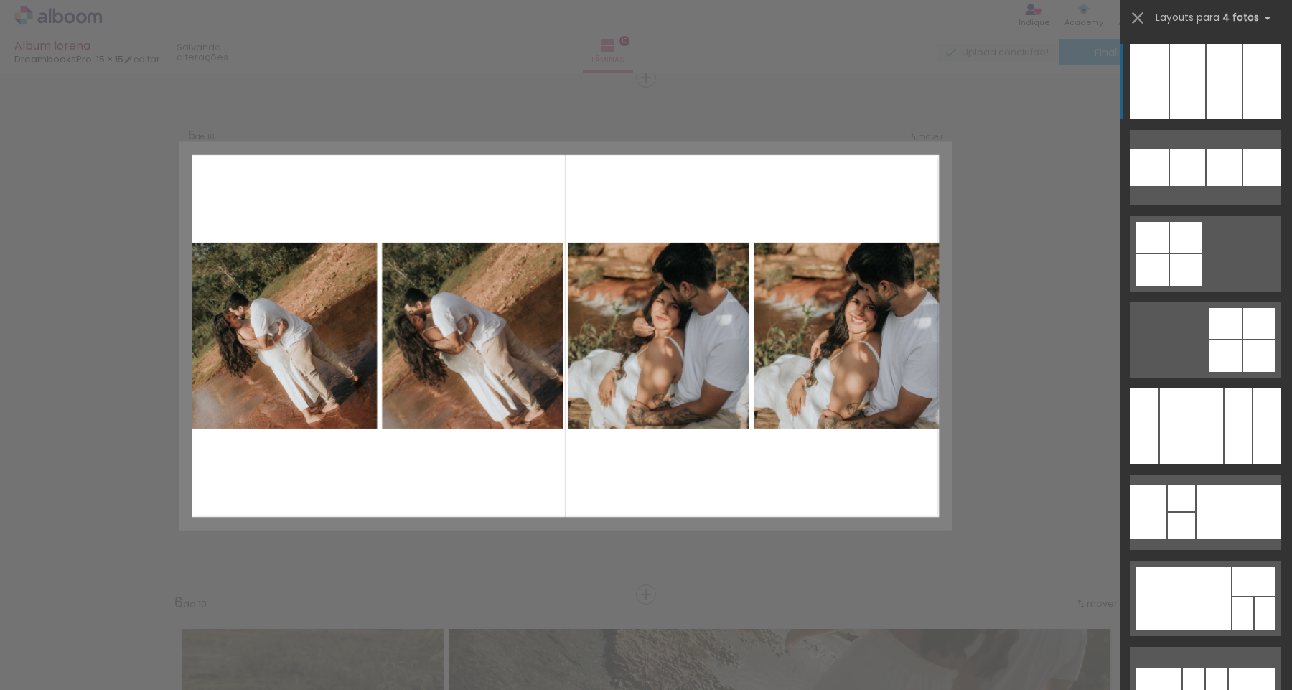
scroll to position [2085, 0]
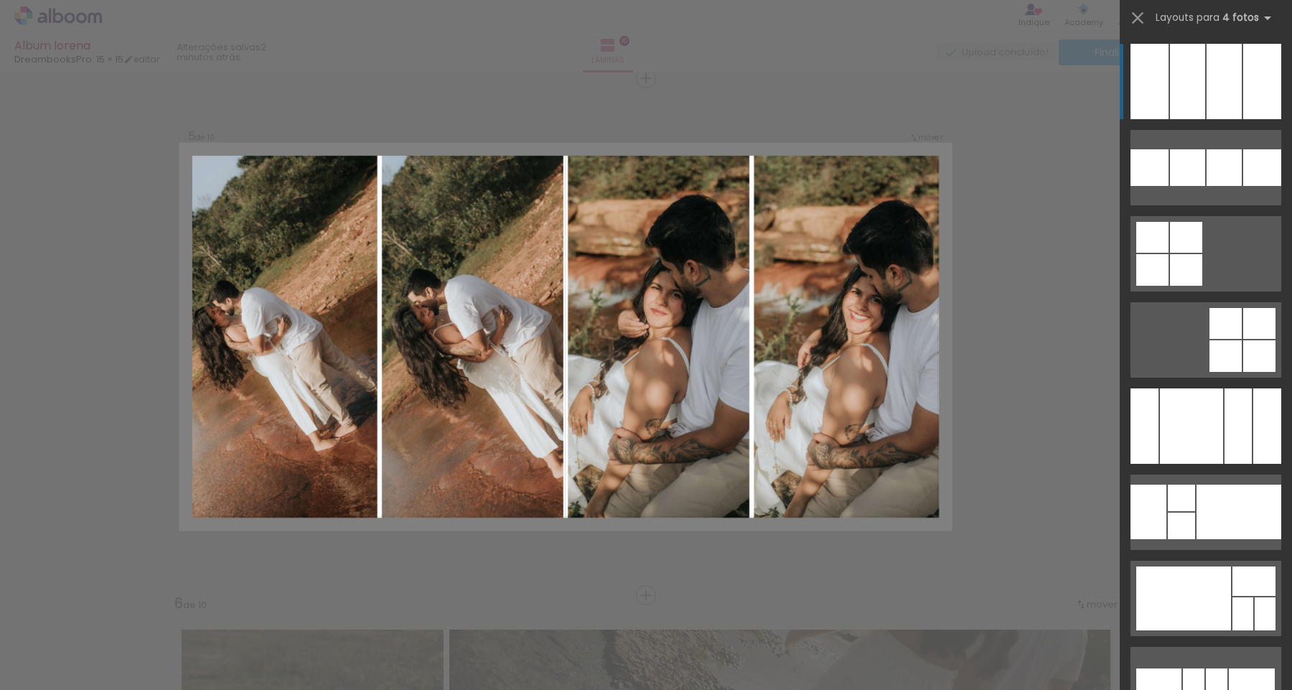
click at [1201, 103] on div at bounding box center [1187, 81] width 35 height 75
click at [1192, 84] on div at bounding box center [1187, 81] width 35 height 75
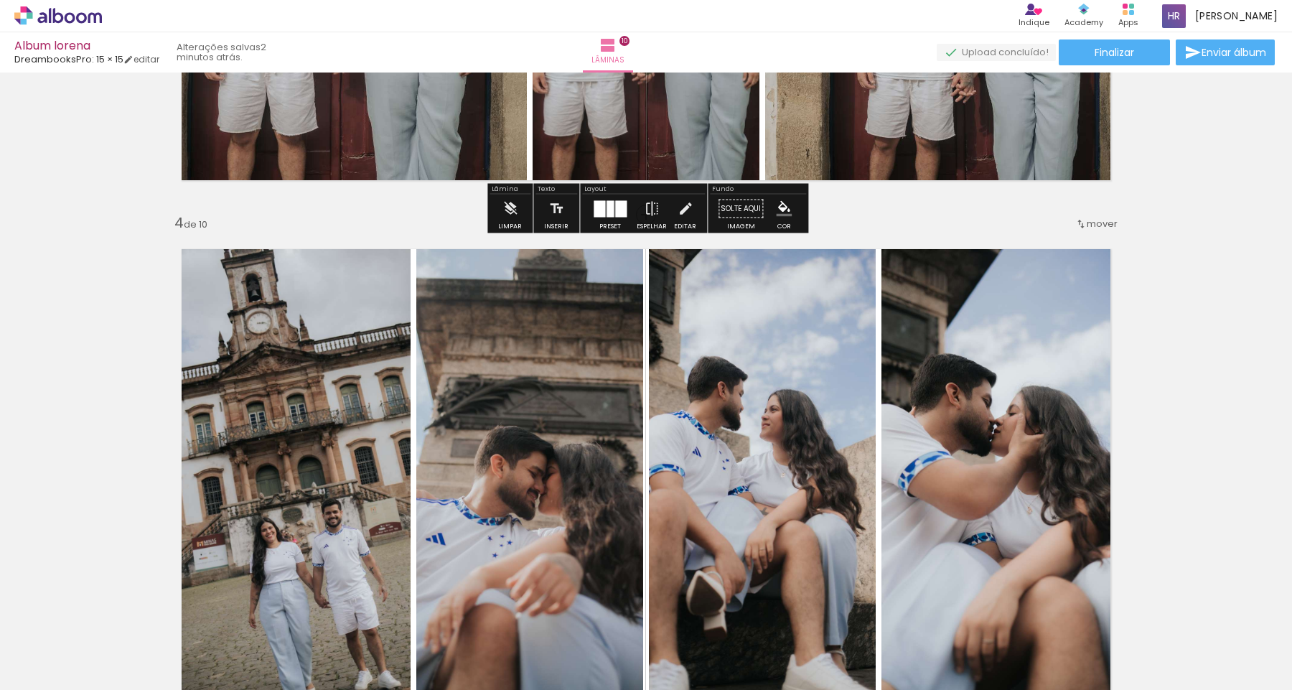
scroll to position [1395, 0]
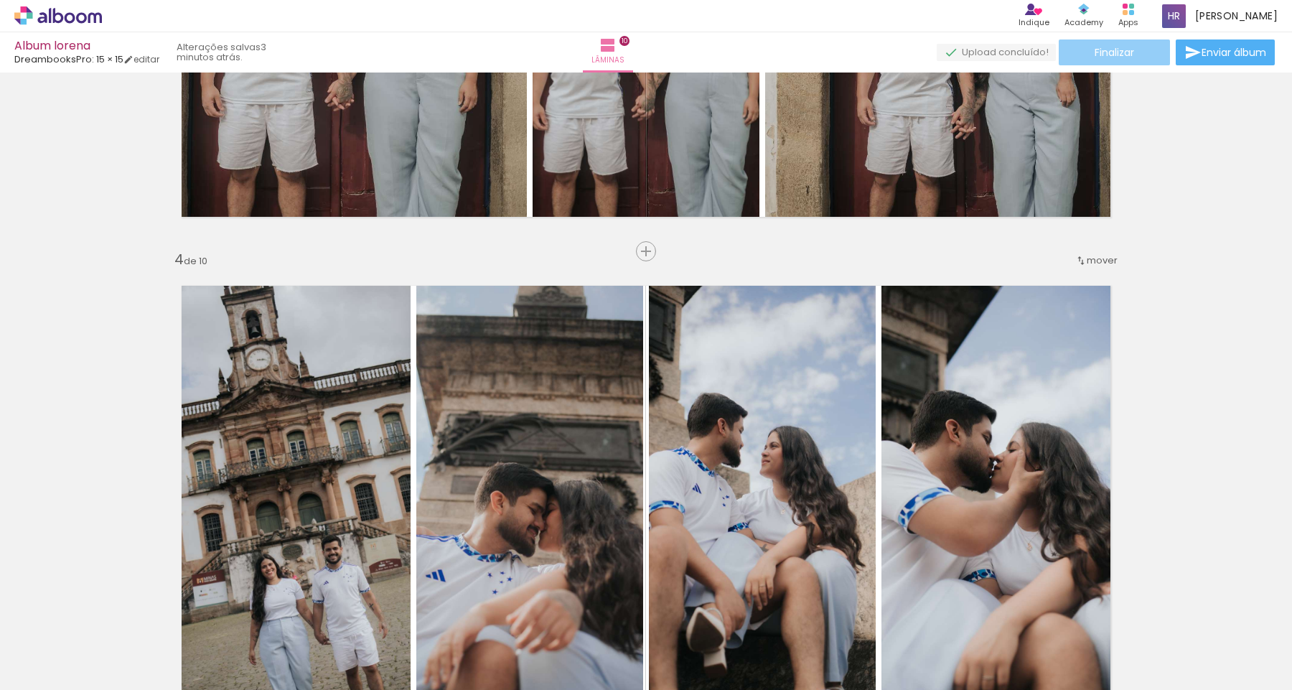
click paper-button "Finalizar"
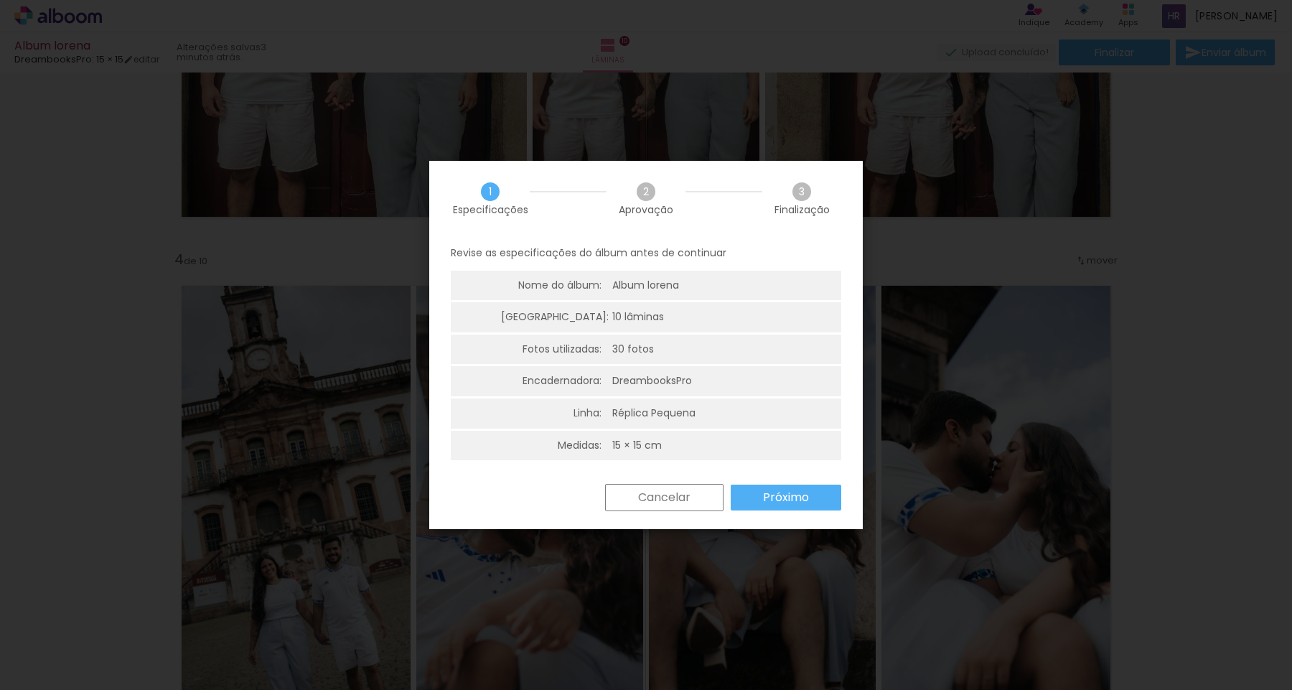
click paper-button "Próximo"
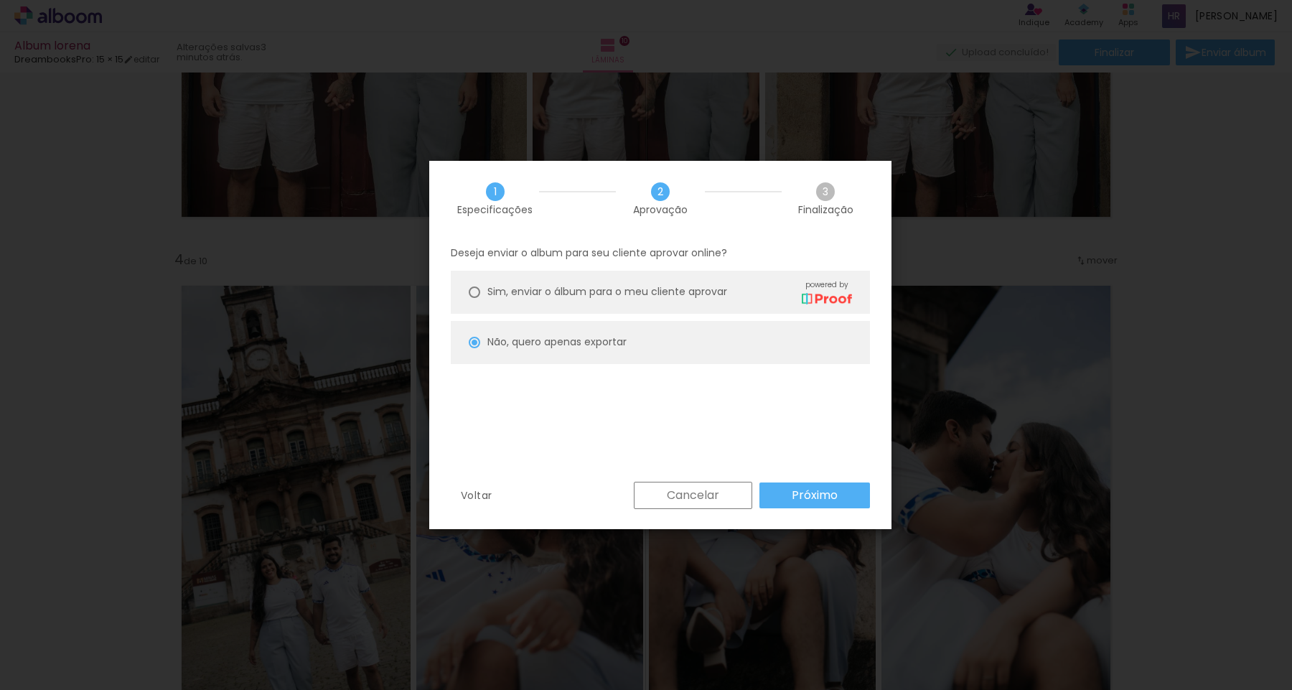
click slot "Próximo"
type input "Alta, 300 DPI"
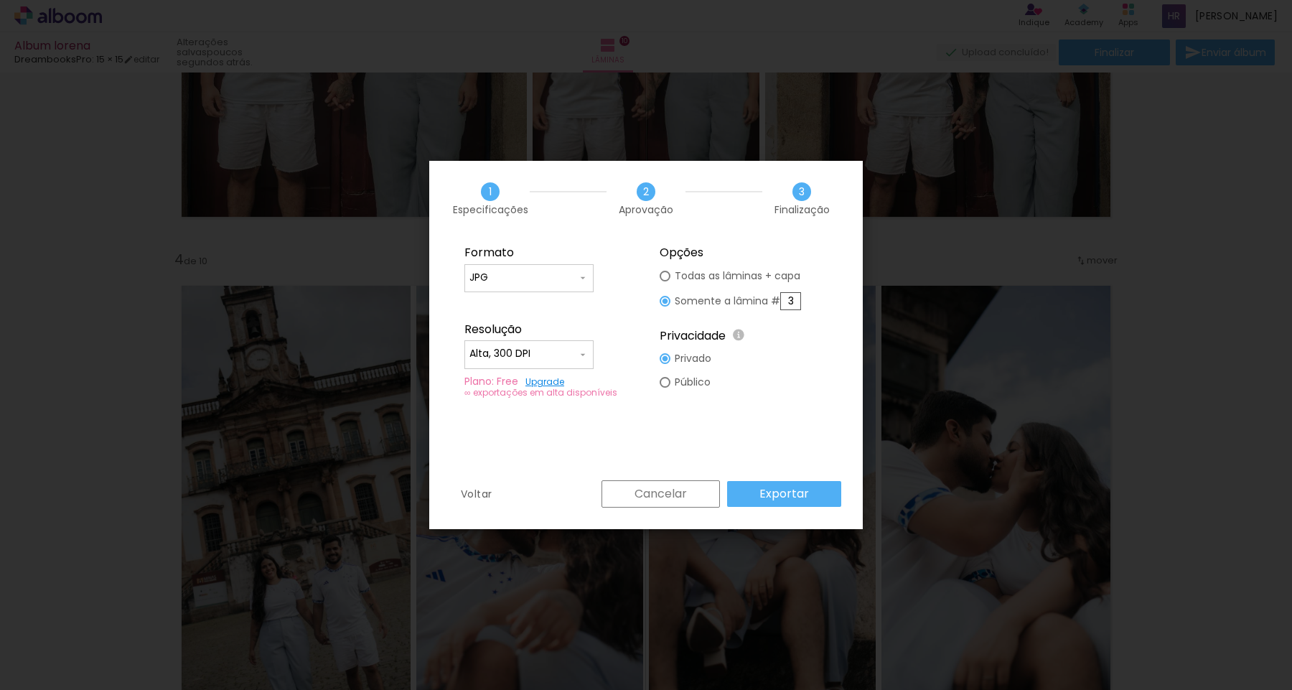
click input "3"
type paper-radio-button "on"
click input "3"
type input "4"
click slot "Exportar"
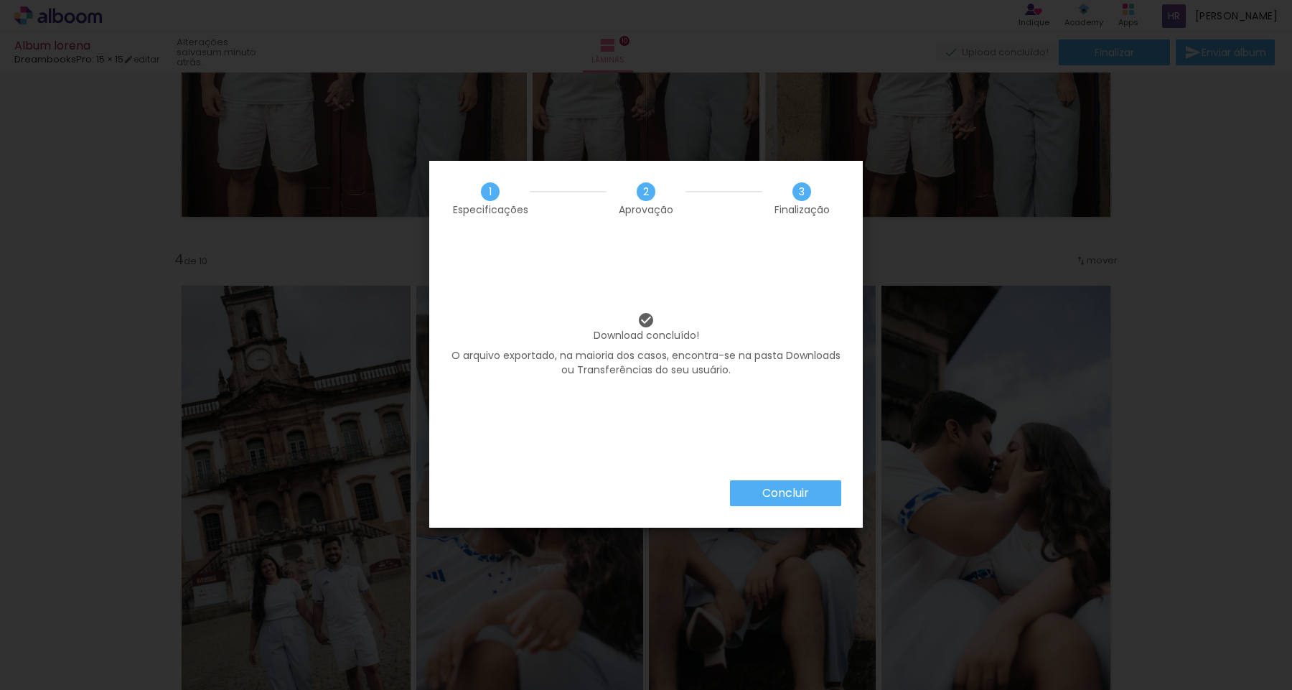
click slot "Concluir"
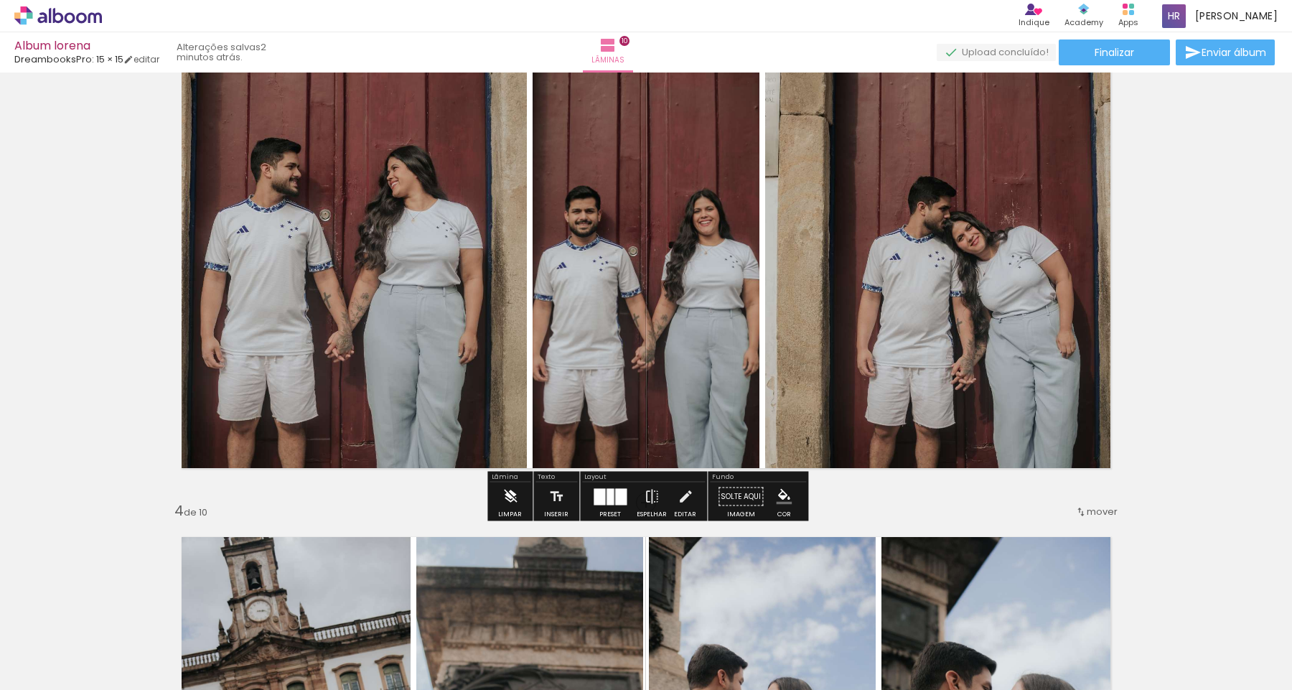
scroll to position [1188, 0]
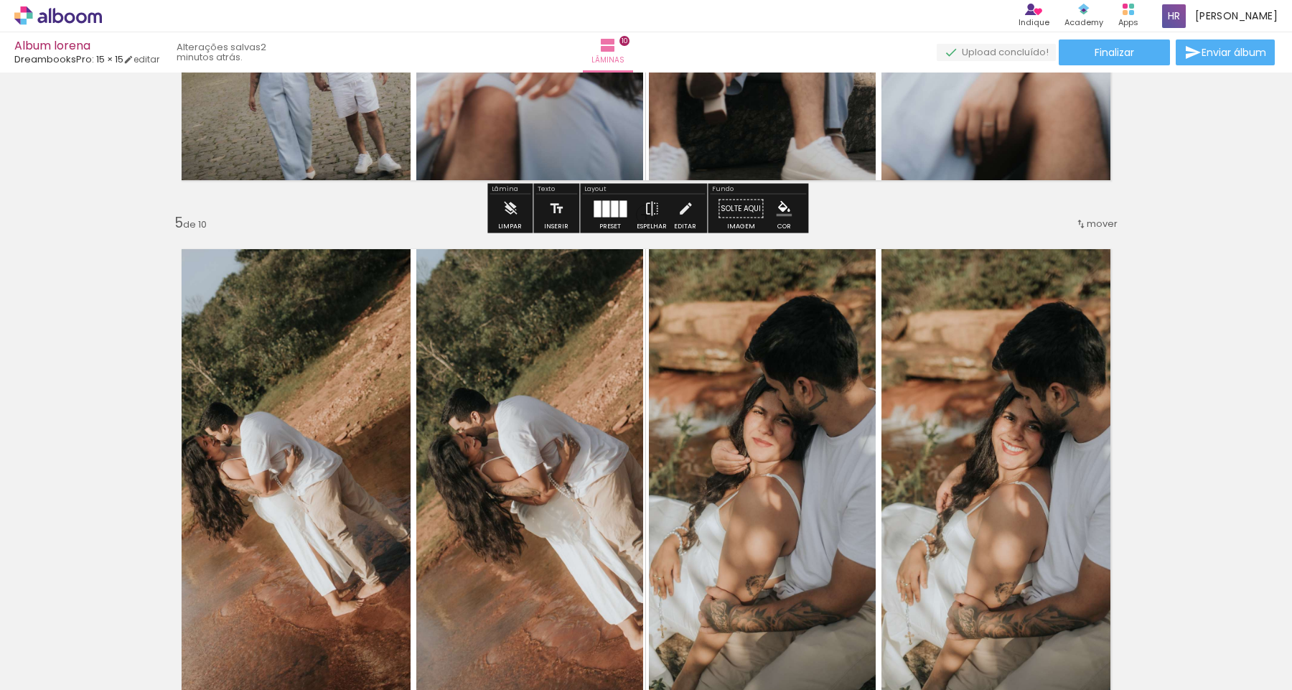
scroll to position [1962, 0]
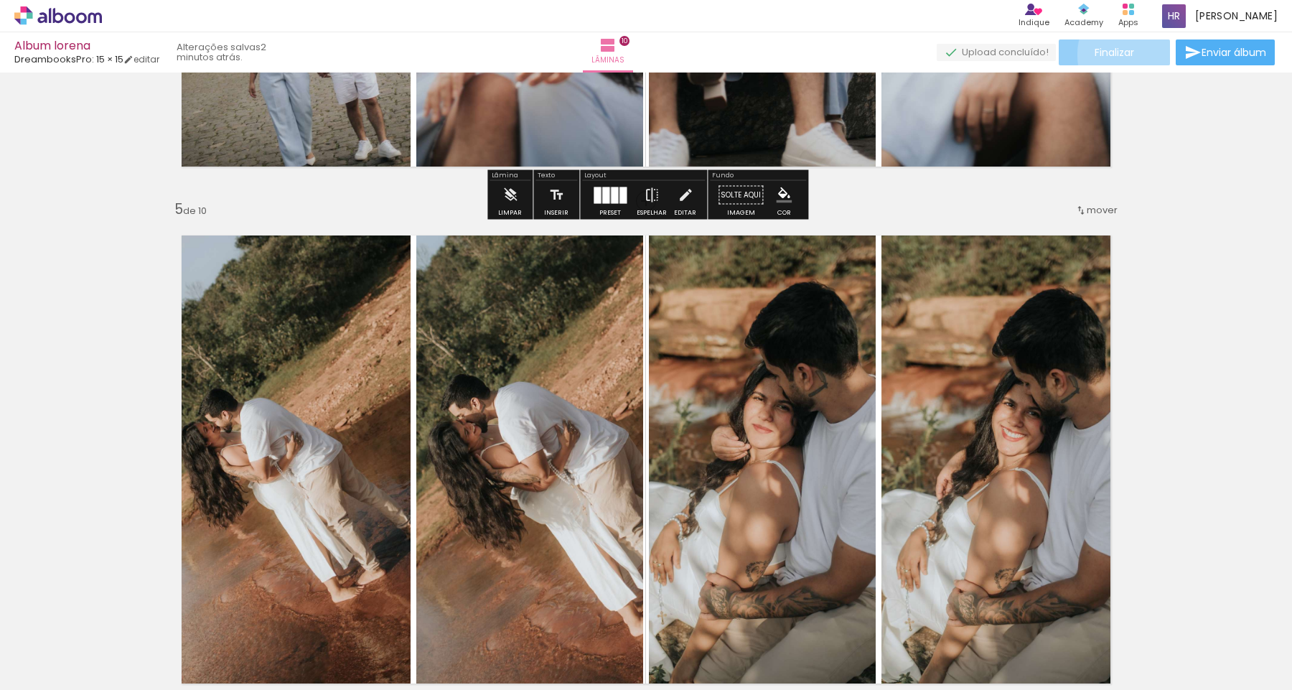
click at [1135, 55] on paper-button "Finalizar" at bounding box center [1114, 52] width 111 height 26
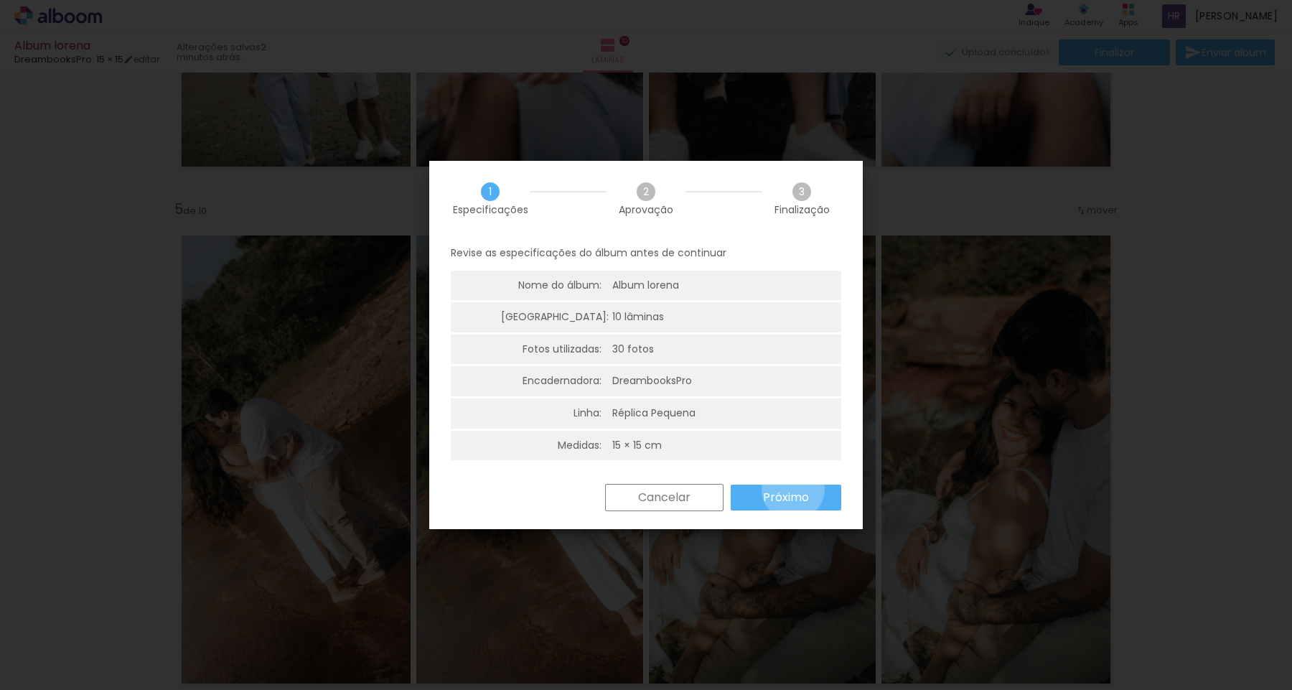
click at [793, 489] on paper-button "Próximo" at bounding box center [786, 497] width 111 height 26
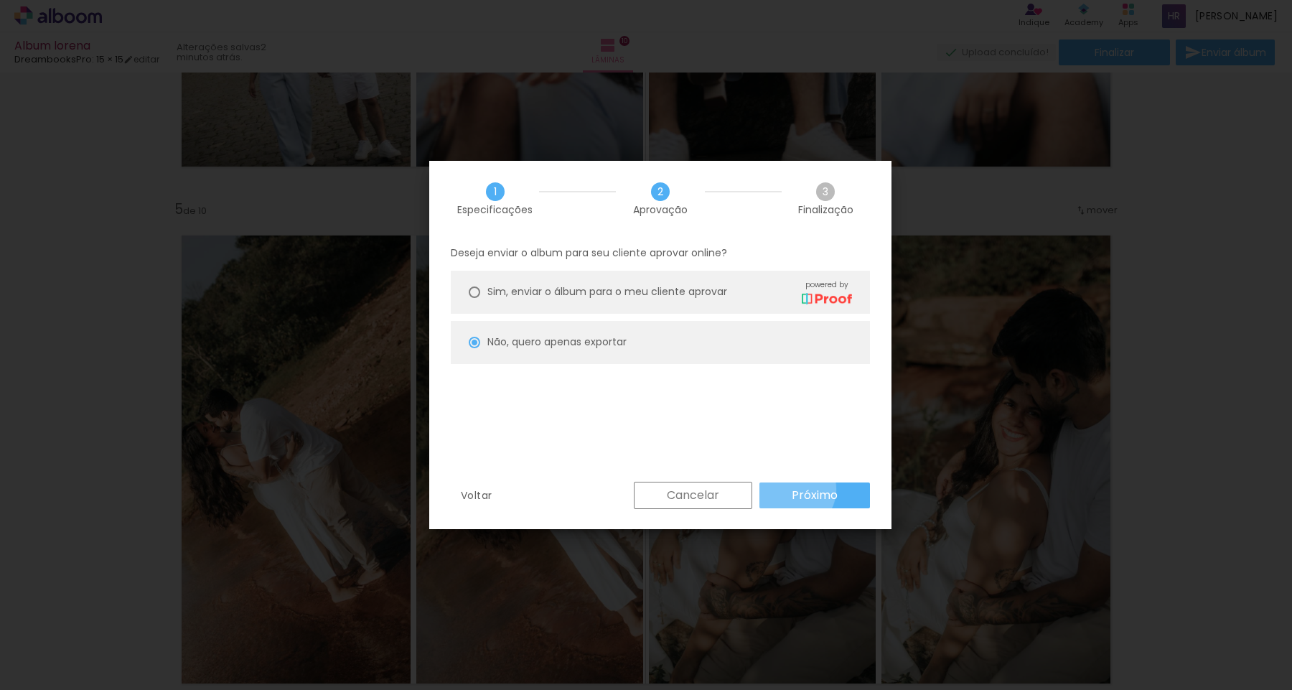
click at [0, 0] on slot "Próximo" at bounding box center [0, 0] width 0 height 0
type input "Alta, 300 DPI"
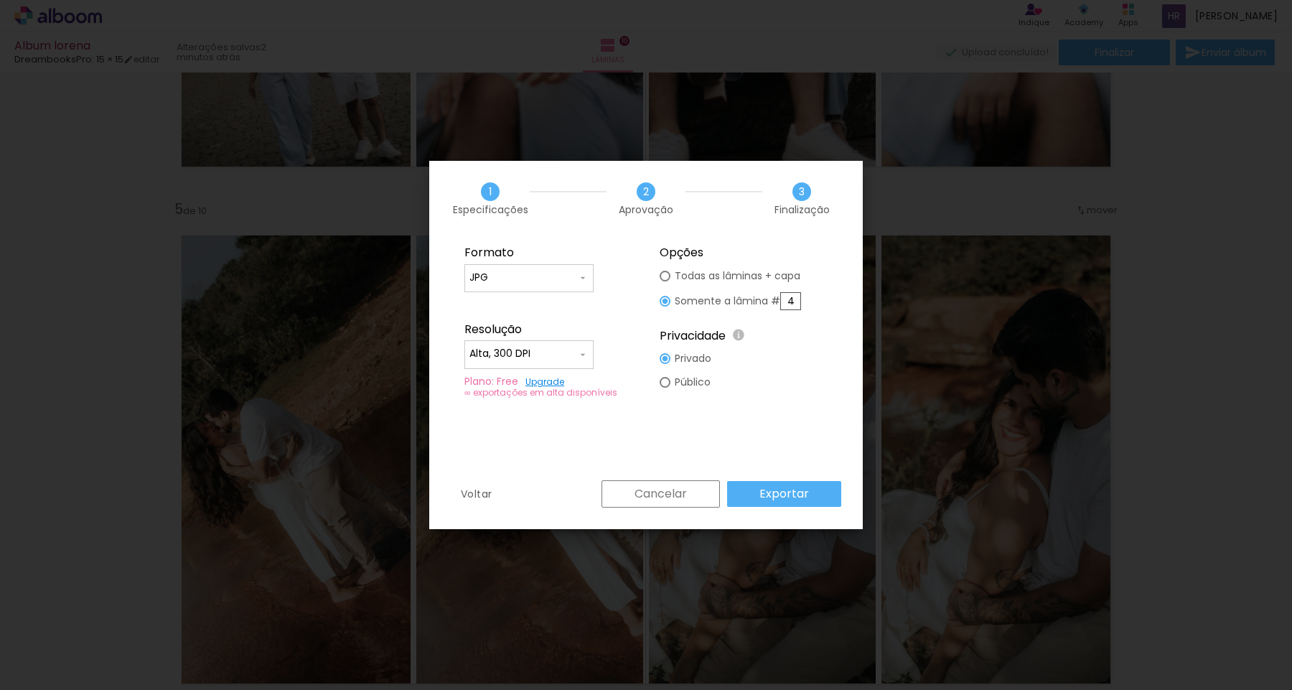
click at [797, 296] on input "4" at bounding box center [790, 301] width 21 height 18
type paper-radio-button "on"
type input "5"
click at [0, 0] on slot "Exportar" at bounding box center [0, 0] width 0 height 0
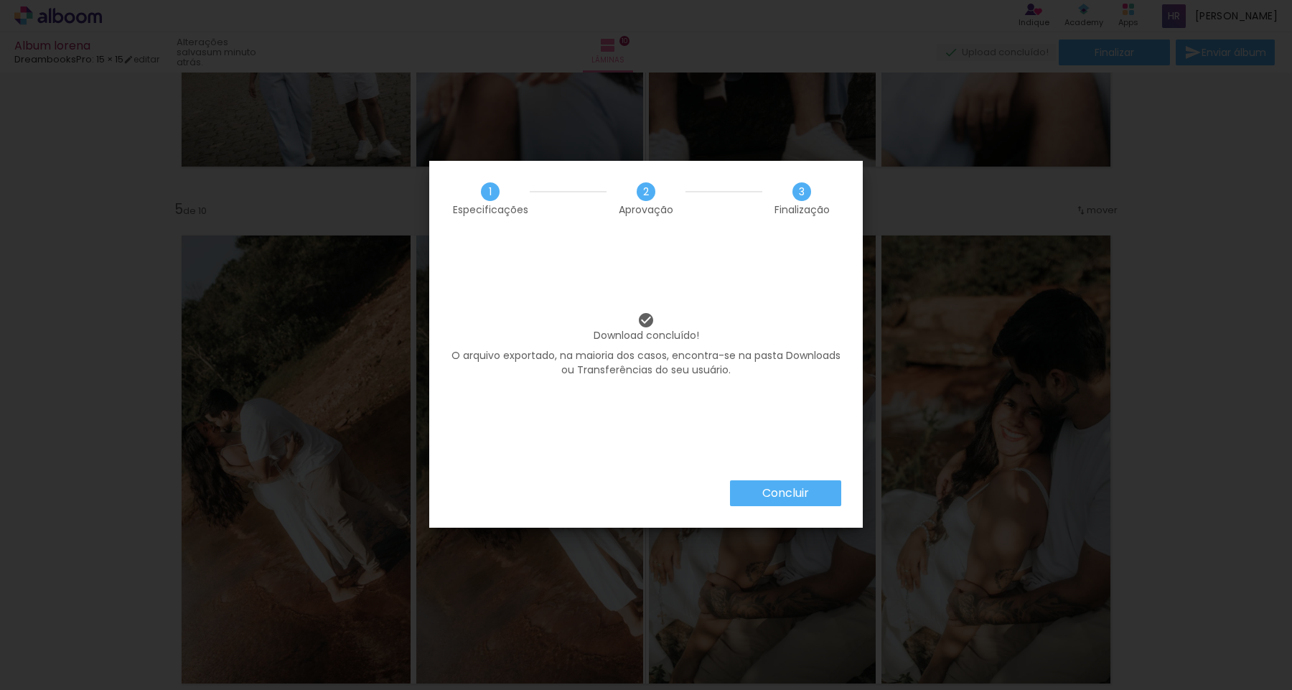
click at [0, 0] on slot "Concluir" at bounding box center [0, 0] width 0 height 0
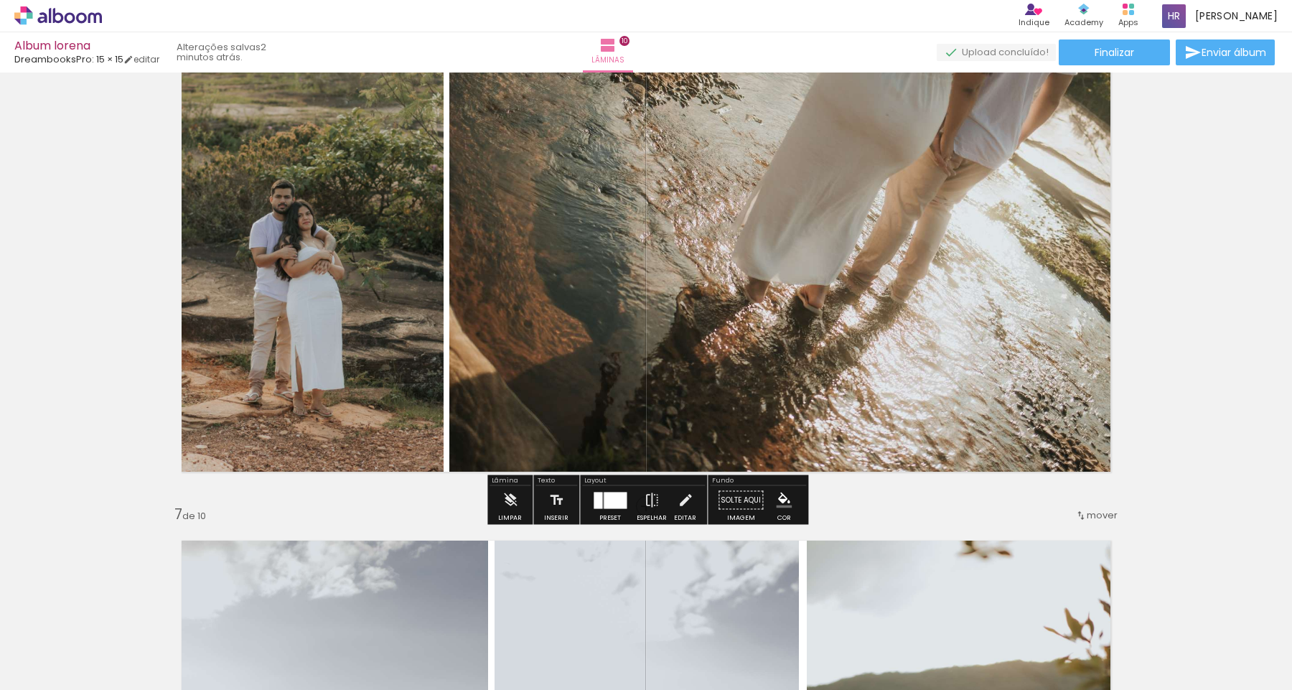
scroll to position [2665, 0]
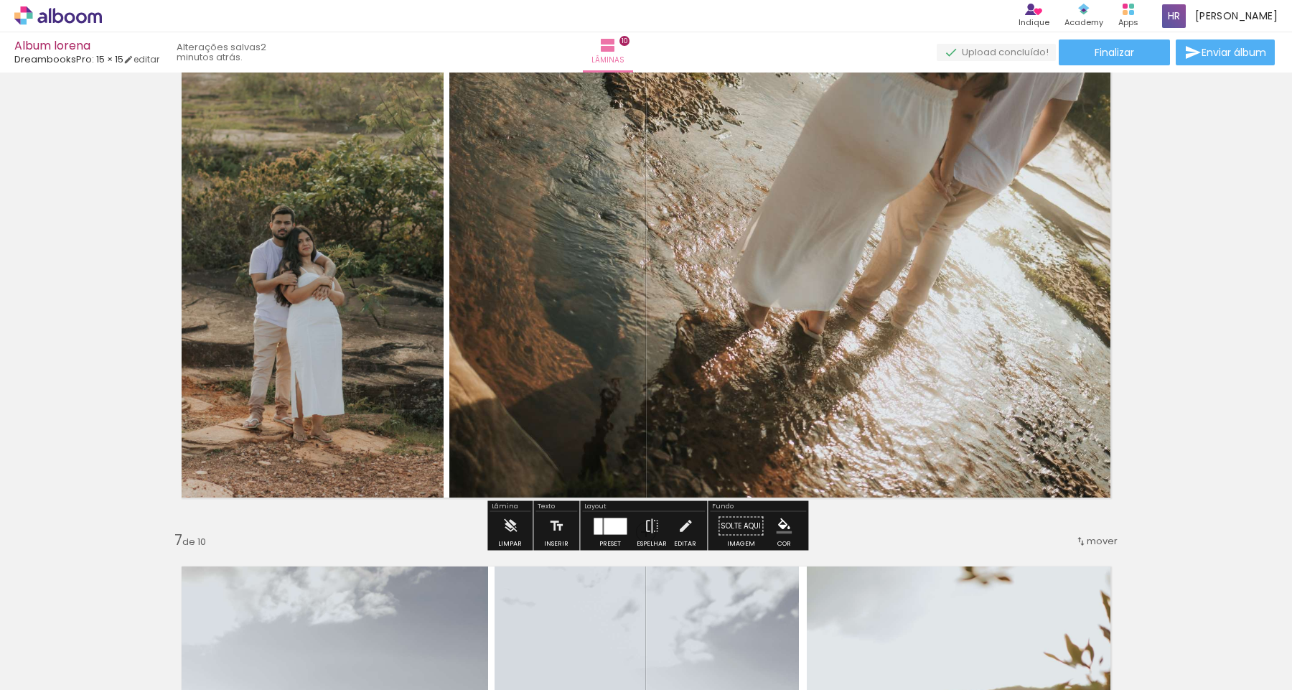
click at [615, 527] on div at bounding box center [615, 525] width 23 height 17
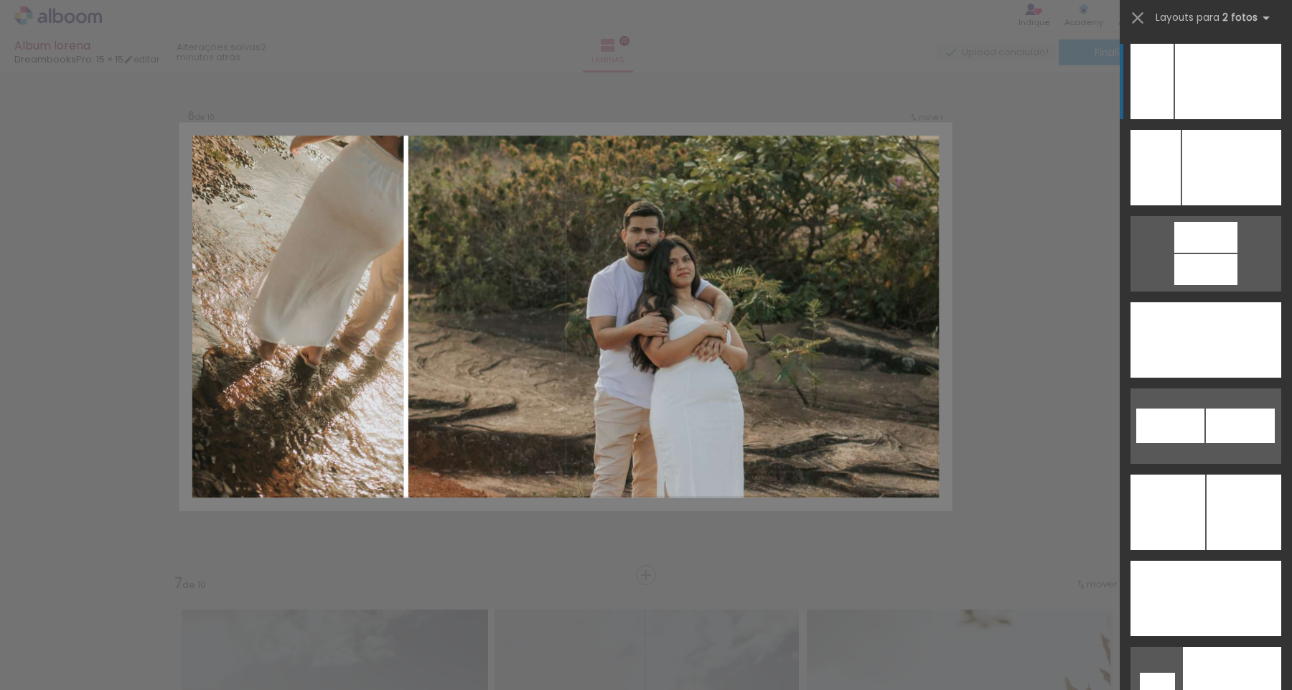
scroll to position [2601, 0]
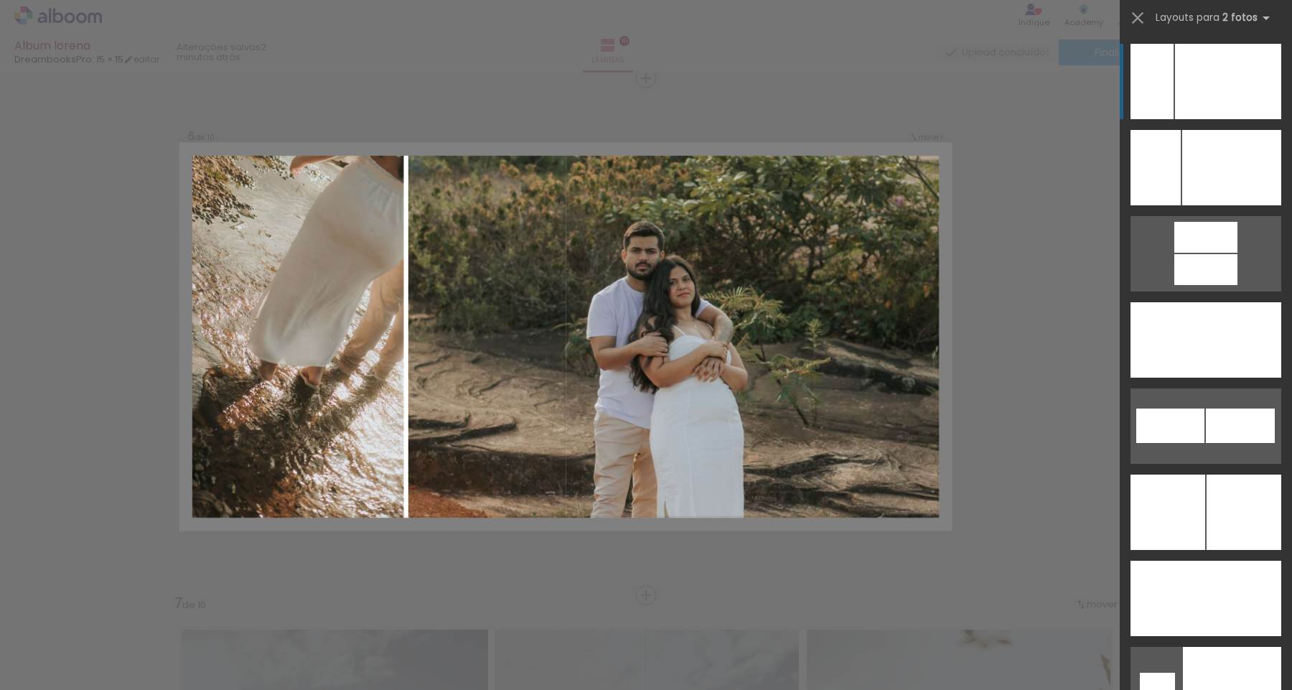
click at [1181, 81] on div at bounding box center [1228, 81] width 106 height 75
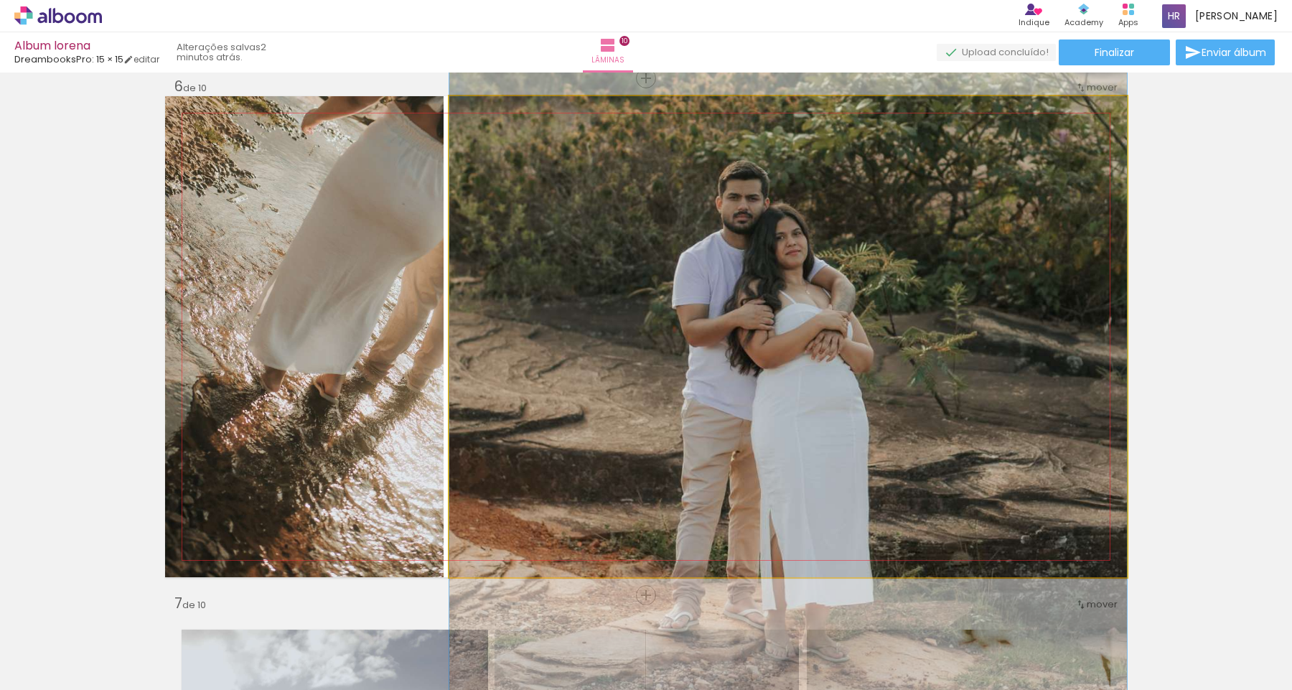
drag, startPoint x: 1008, startPoint y: 294, endPoint x: 471, endPoint y: 263, distance: 538.4
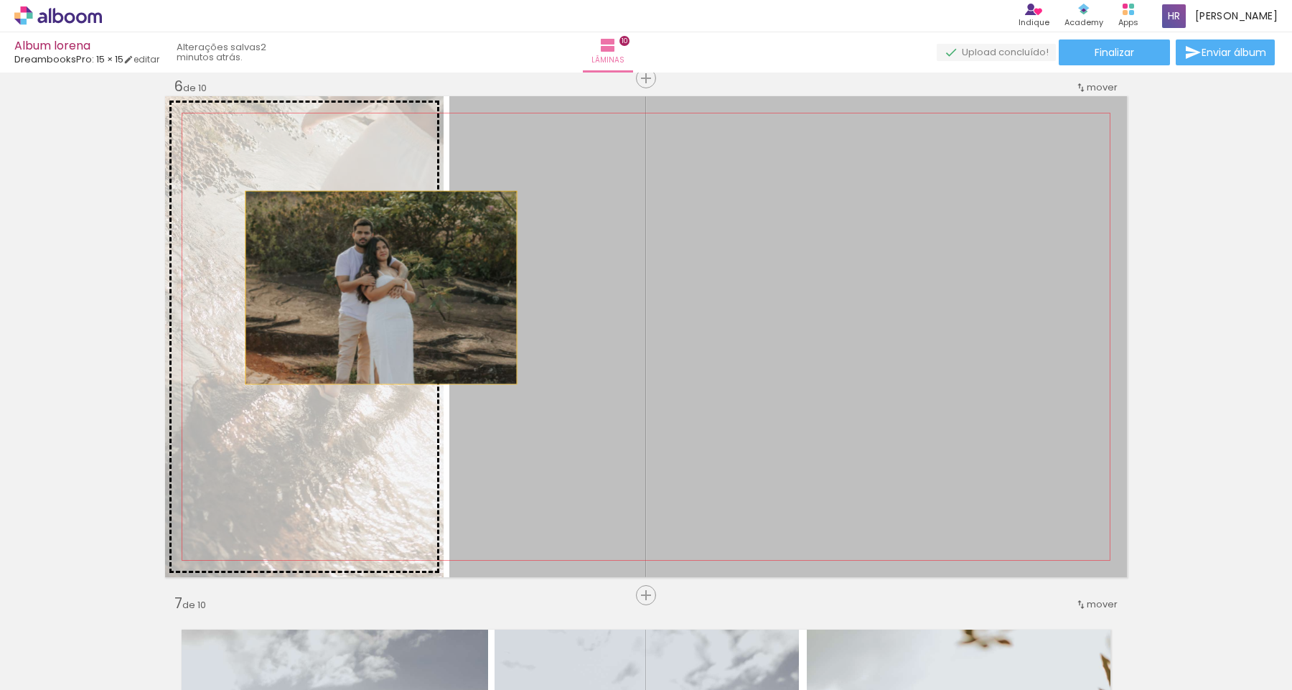
drag, startPoint x: 564, startPoint y: 272, endPoint x: 381, endPoint y: 287, distance: 183.6
click at [0, 0] on slot at bounding box center [0, 0] width 0 height 0
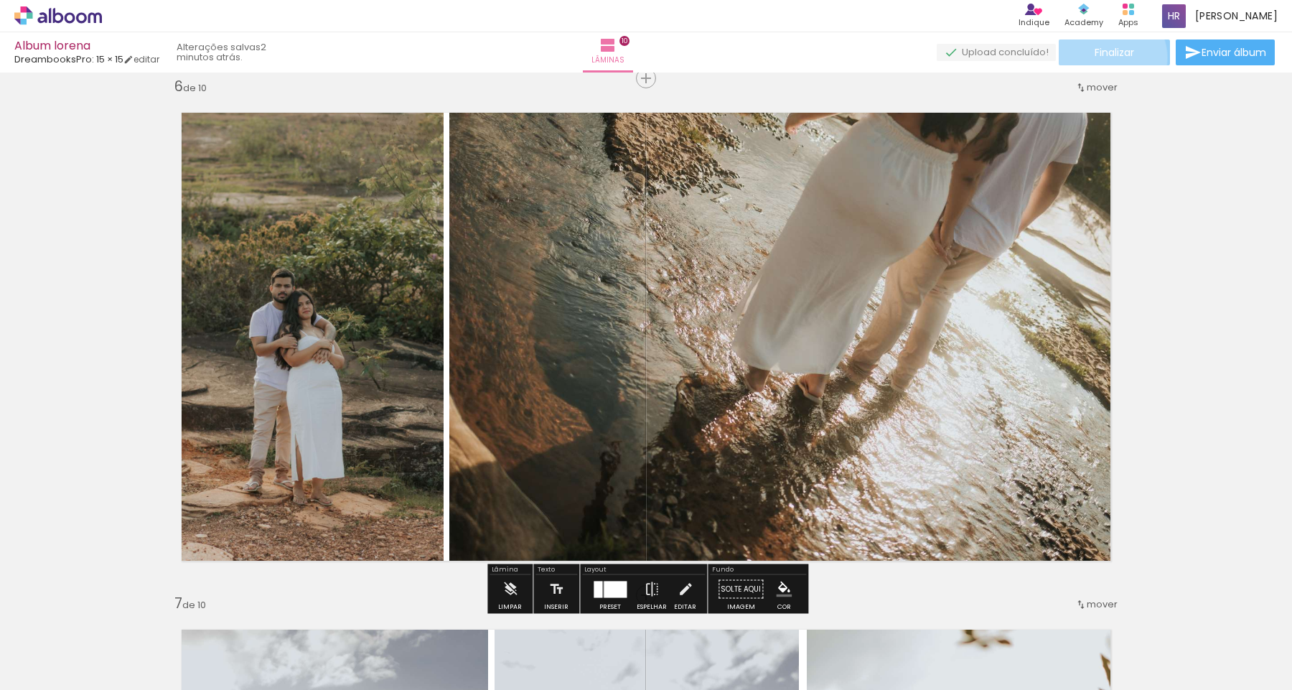
click at [1103, 57] on span "Finalizar" at bounding box center [1113, 52] width 39 height 10
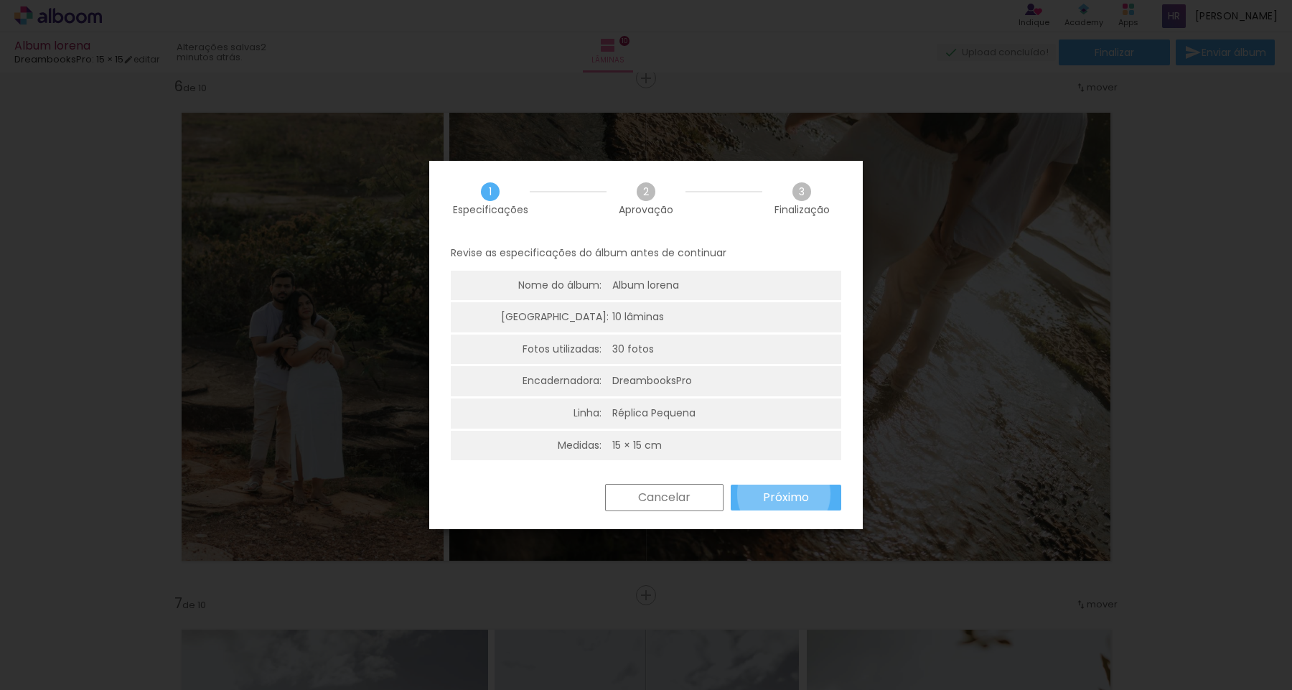
click at [0, 0] on slot "Próximo" at bounding box center [0, 0] width 0 height 0
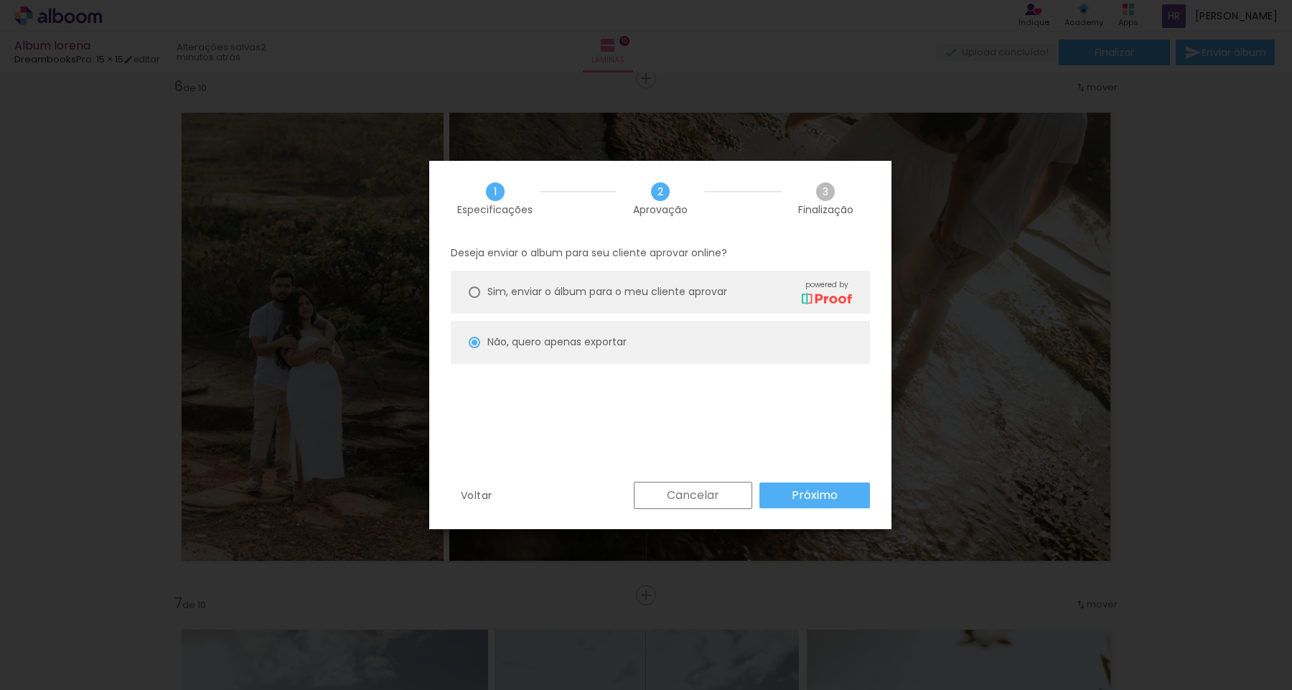
click at [853, 485] on paper-button "Próximo" at bounding box center [814, 495] width 111 height 26
type input "Alta, 300 DPI"
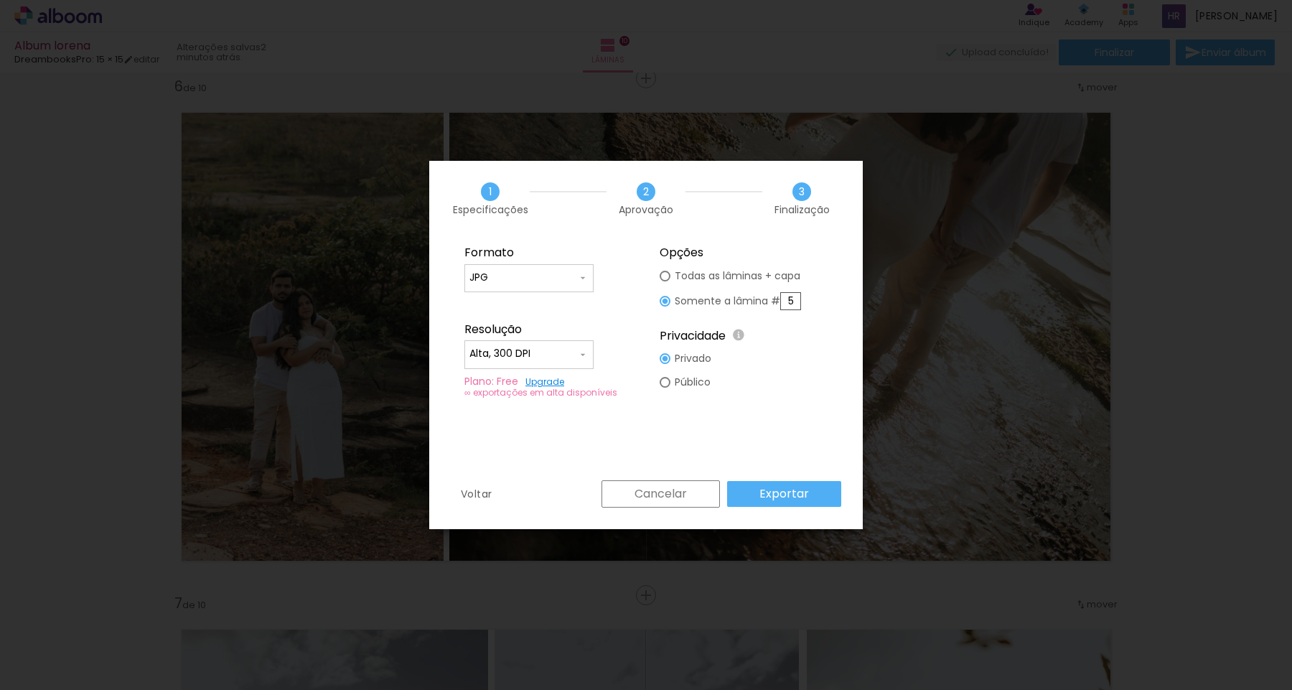
click at [853, 485] on div "Voltar Cancelar Exportar" at bounding box center [645, 504] width 433 height 49
click at [795, 301] on input "5" at bounding box center [790, 301] width 21 height 18
type paper-radio-button "on"
type input "6"
click at [801, 504] on paper-button "Exportar" at bounding box center [784, 494] width 114 height 26
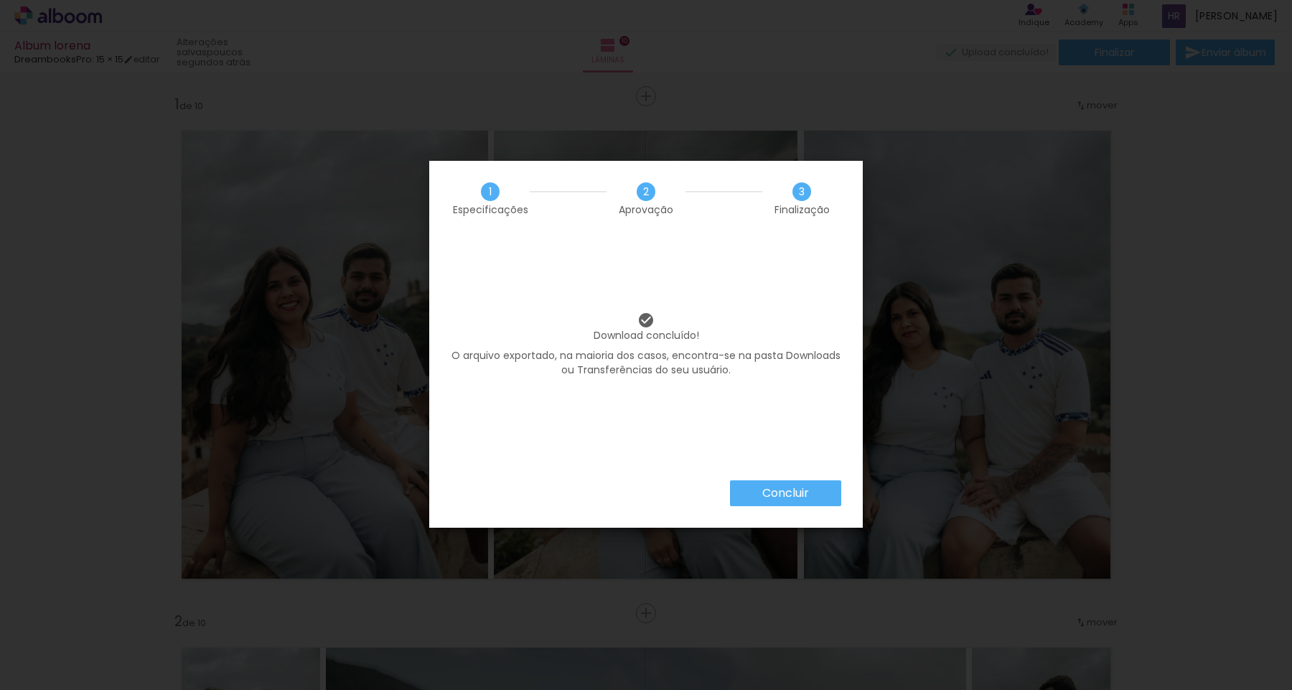
scroll to position [6373, 0]
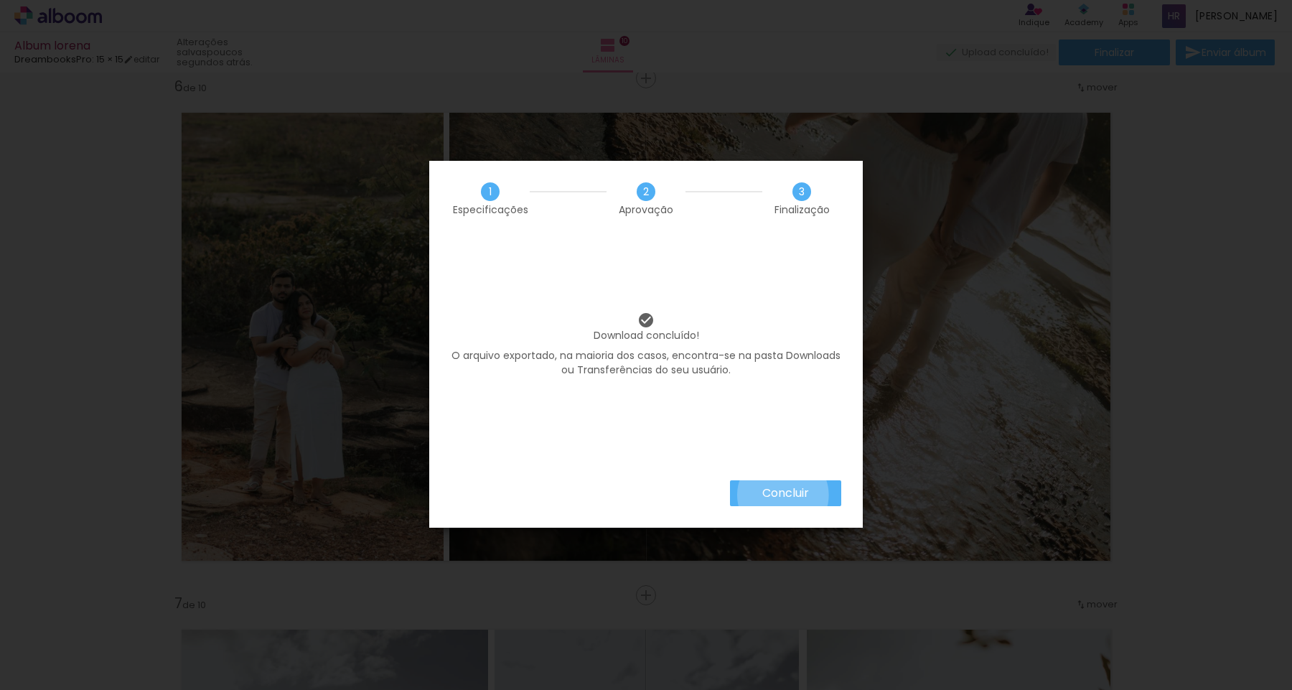
click at [0, 0] on slot "Concluir" at bounding box center [0, 0] width 0 height 0
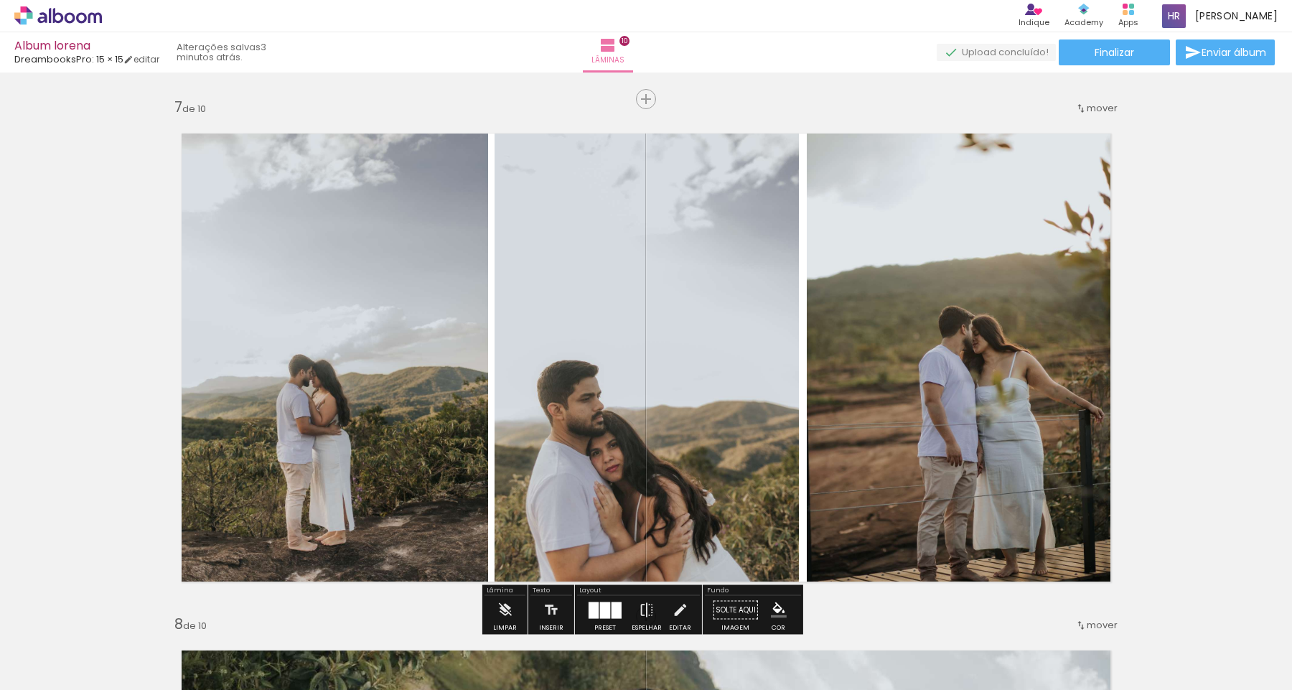
scroll to position [3116, 0]
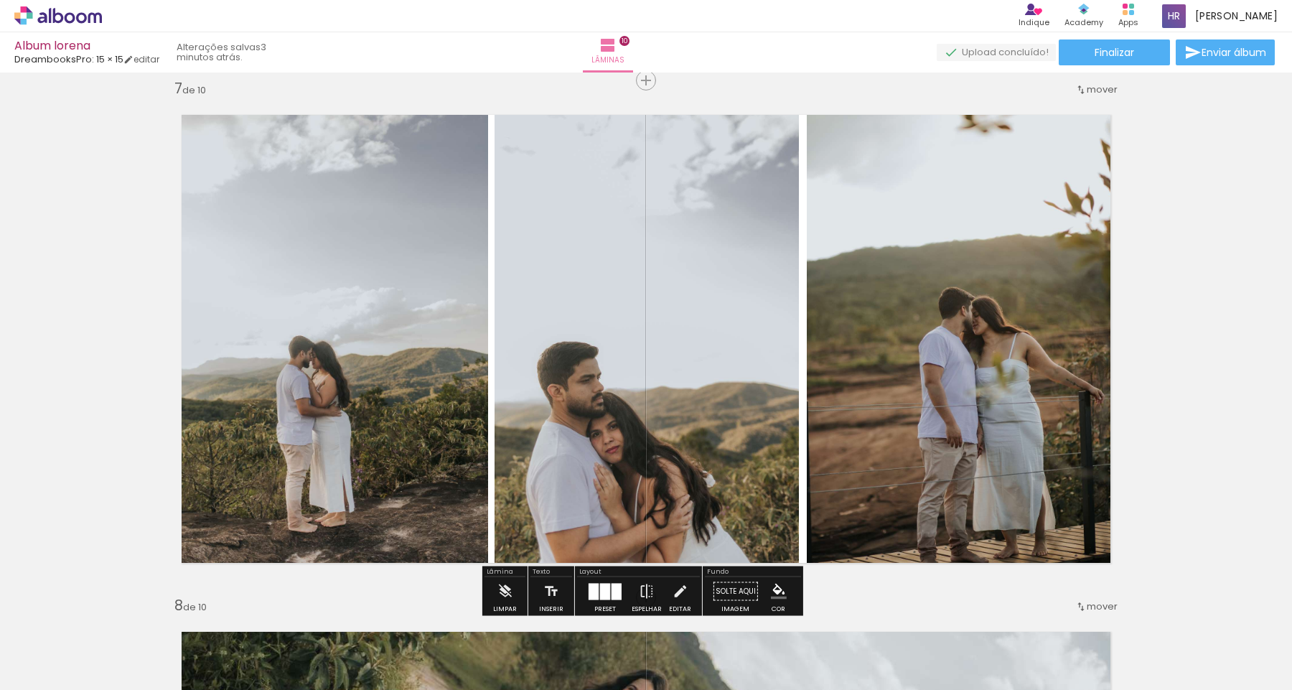
click at [611, 583] on div at bounding box center [616, 591] width 10 height 17
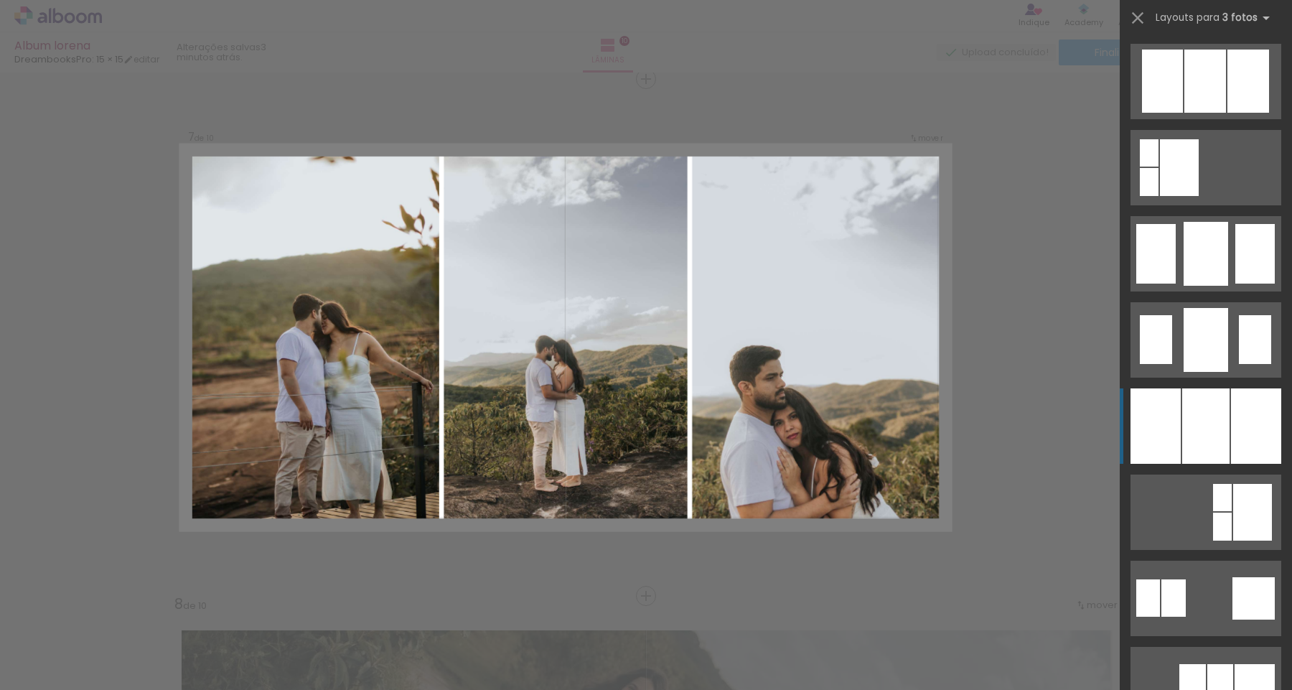
scroll to position [3118, 0]
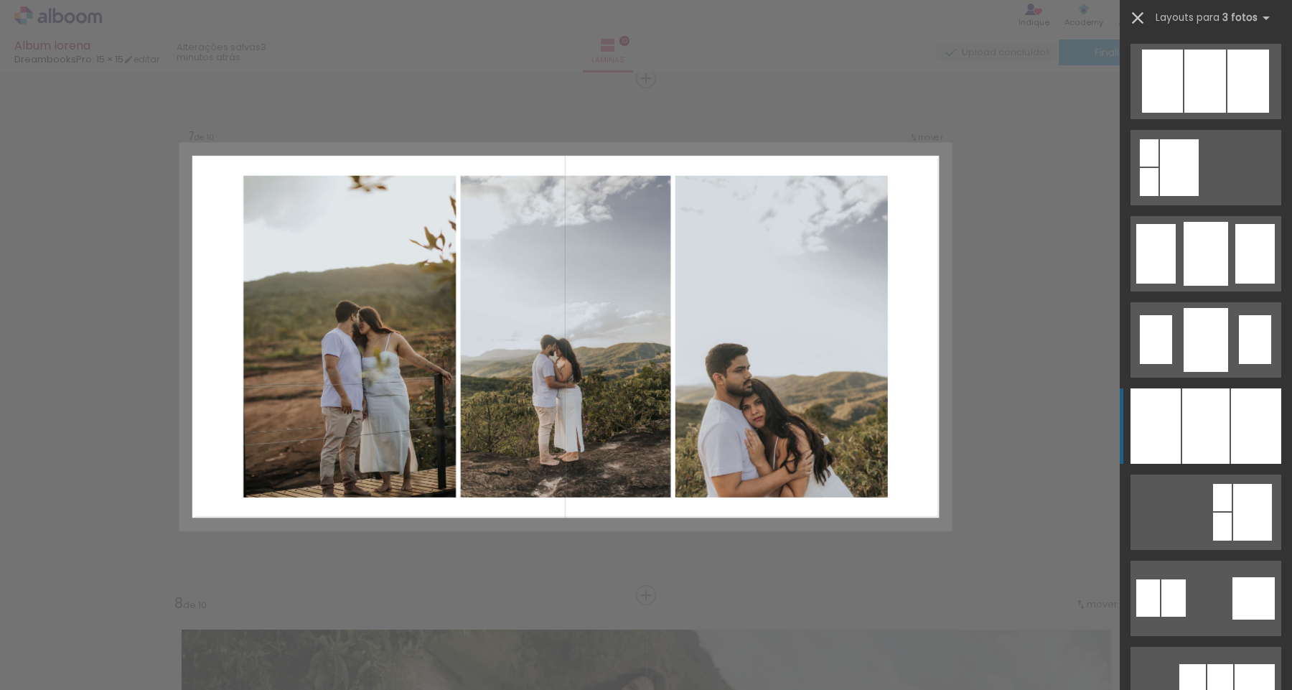
click at [1145, 9] on iron-icon at bounding box center [1137, 18] width 20 height 20
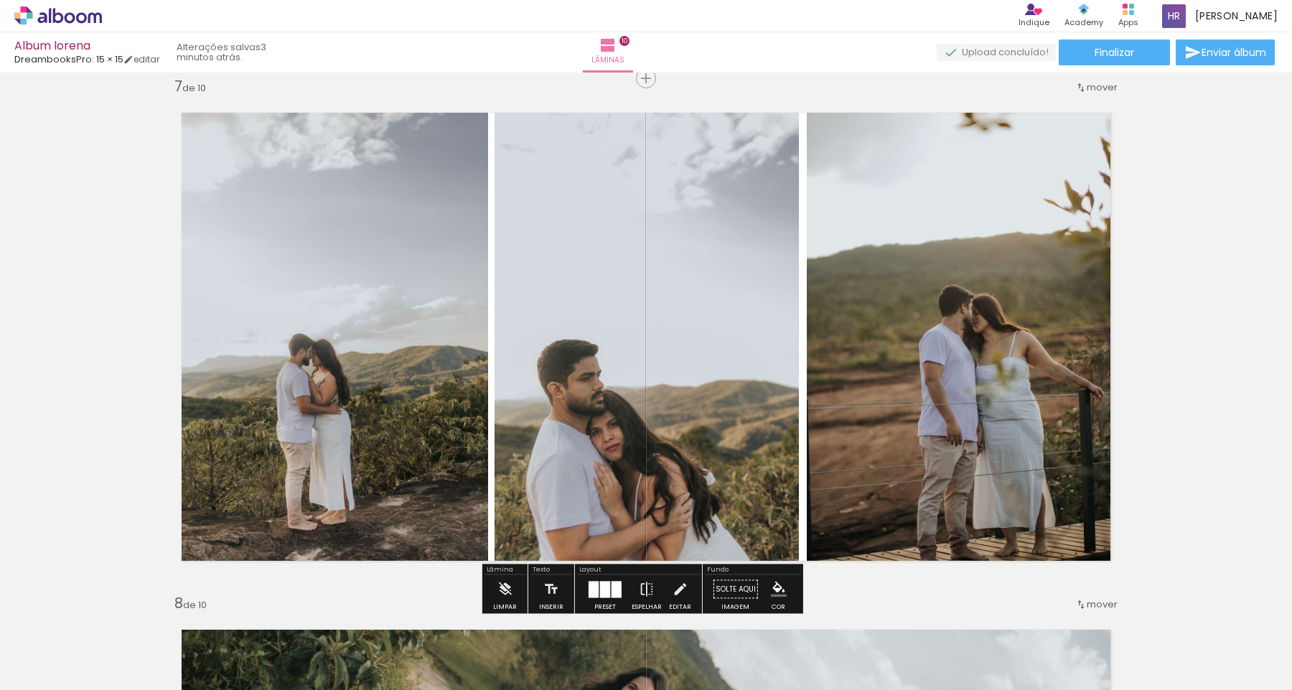
click at [621, 586] on paper-button "Preset" at bounding box center [605, 593] width 46 height 37
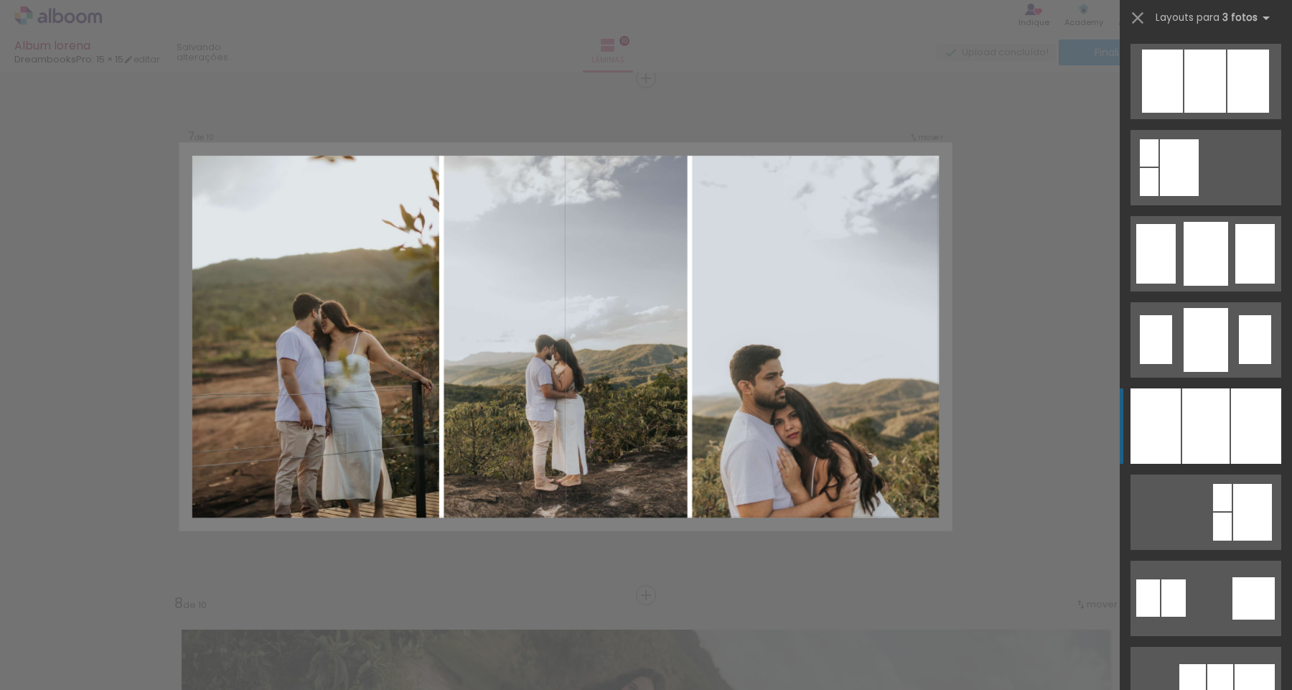
scroll to position [1292, 0]
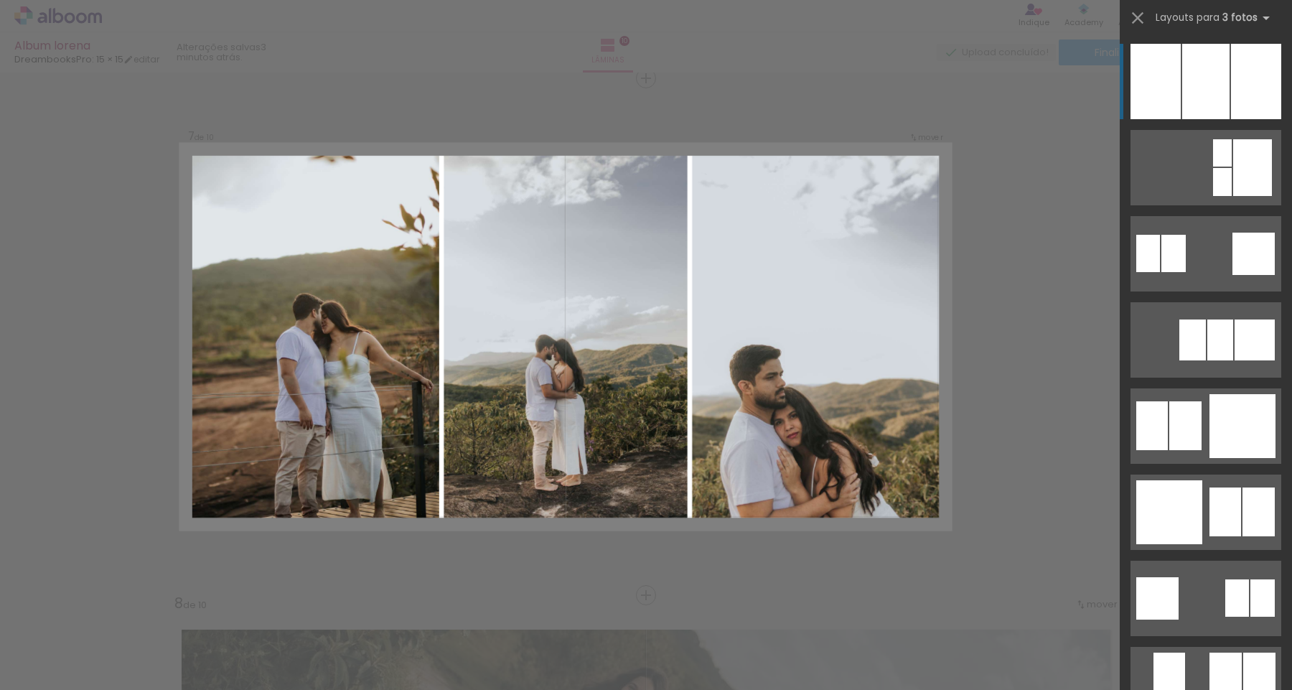
click at [1171, 75] on div at bounding box center [1155, 81] width 50 height 75
click at [1176, 80] on quentale-layouter at bounding box center [1205, 81] width 151 height 75
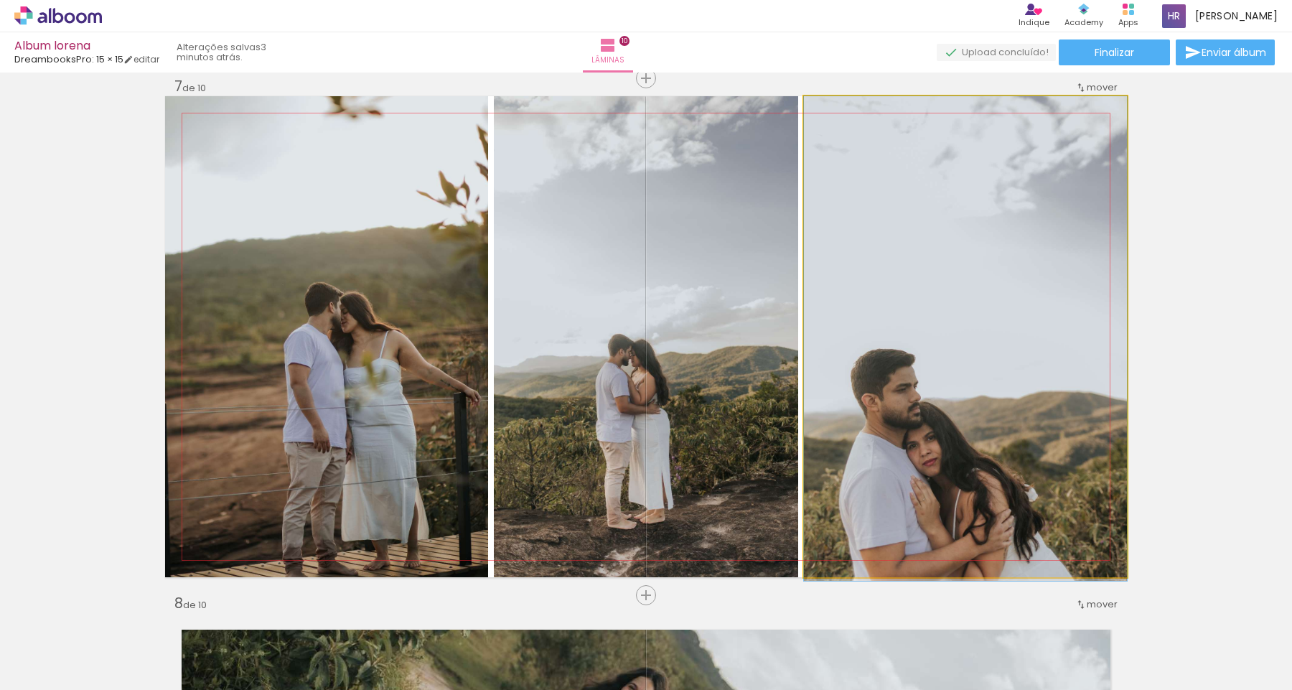
drag, startPoint x: 989, startPoint y: 242, endPoint x: 990, endPoint y: 301, distance: 58.9
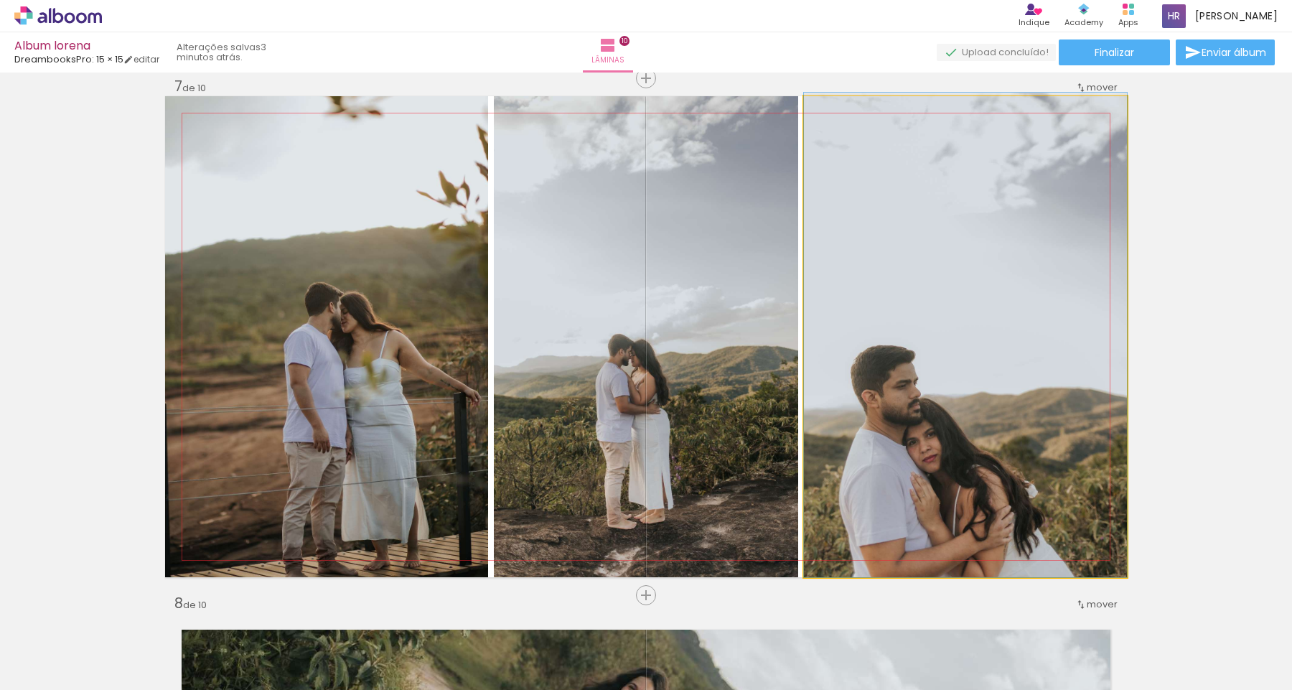
drag, startPoint x: 990, startPoint y: 304, endPoint x: 1002, endPoint y: 243, distance: 61.4
type paper-slider "100"
click at [826, 118] on div at bounding box center [837, 111] width 23 height 23
drag, startPoint x: 1009, startPoint y: 357, endPoint x: 1015, endPoint y: 304, distance: 53.4
drag, startPoint x: 837, startPoint y: 118, endPoint x: 815, endPoint y: 122, distance: 22.7
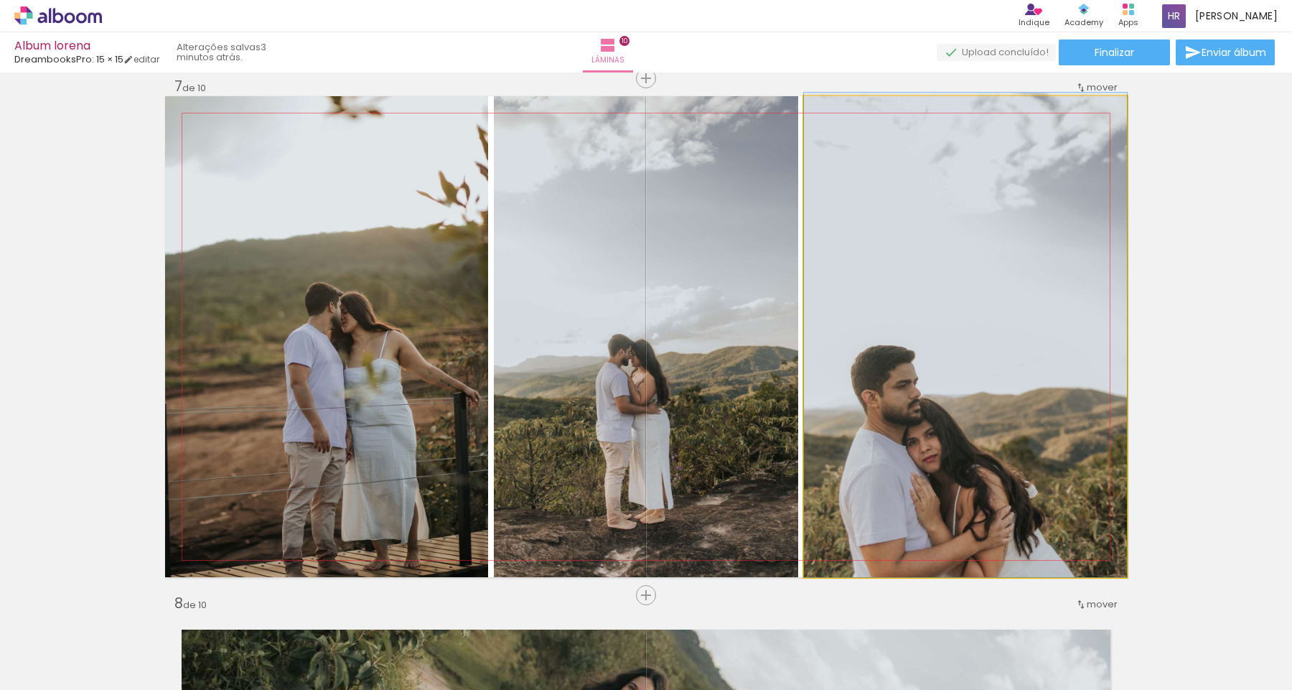
click at [815, 122] on quentale-photo at bounding box center [965, 336] width 323 height 481
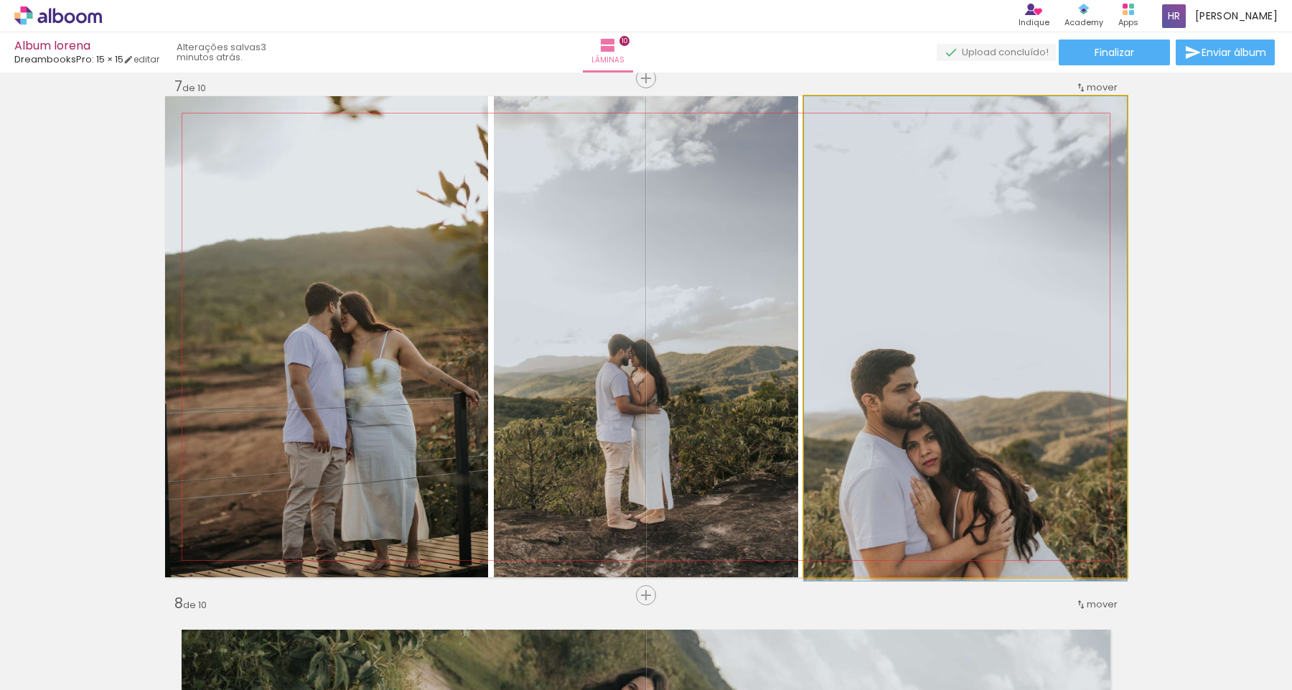
drag, startPoint x: 891, startPoint y: 306, endPoint x: 900, endPoint y: 396, distance: 90.2
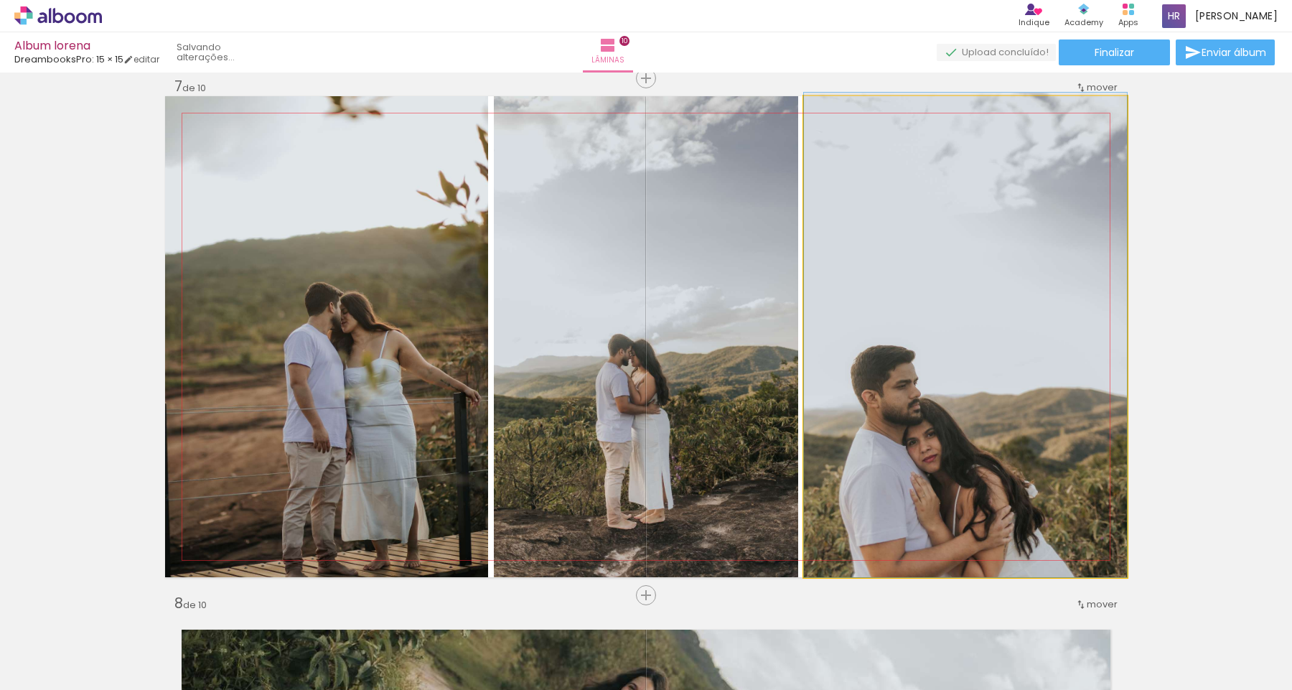
drag, startPoint x: 904, startPoint y: 358, endPoint x: 929, endPoint y: 234, distance: 126.7
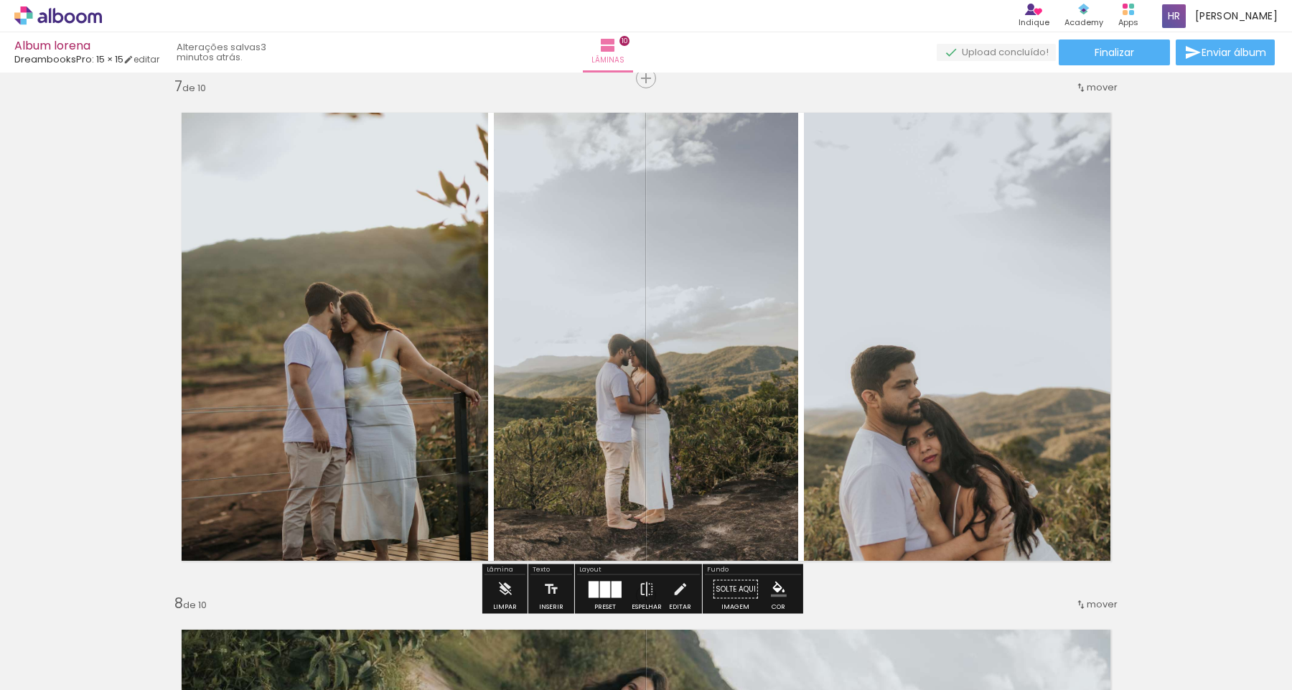
click at [920, 297] on quentale-photo at bounding box center [965, 336] width 323 height 481
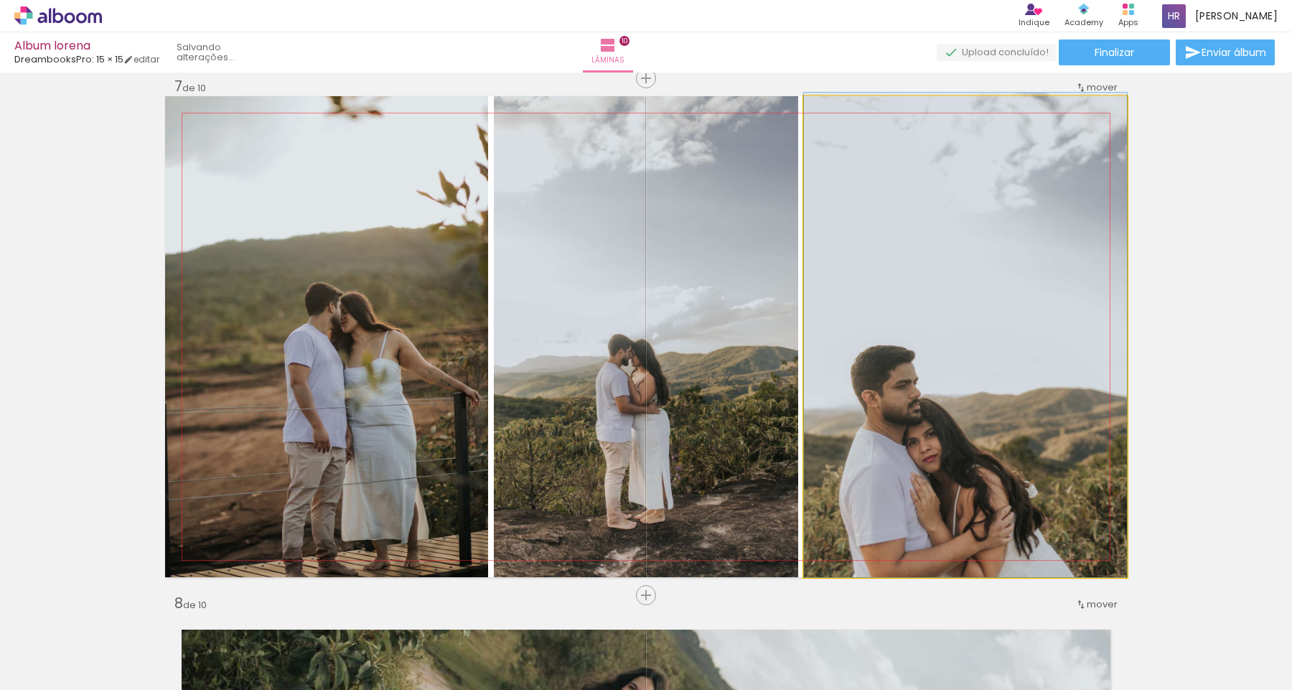
click at [920, 297] on quentale-photo at bounding box center [965, 336] width 323 height 481
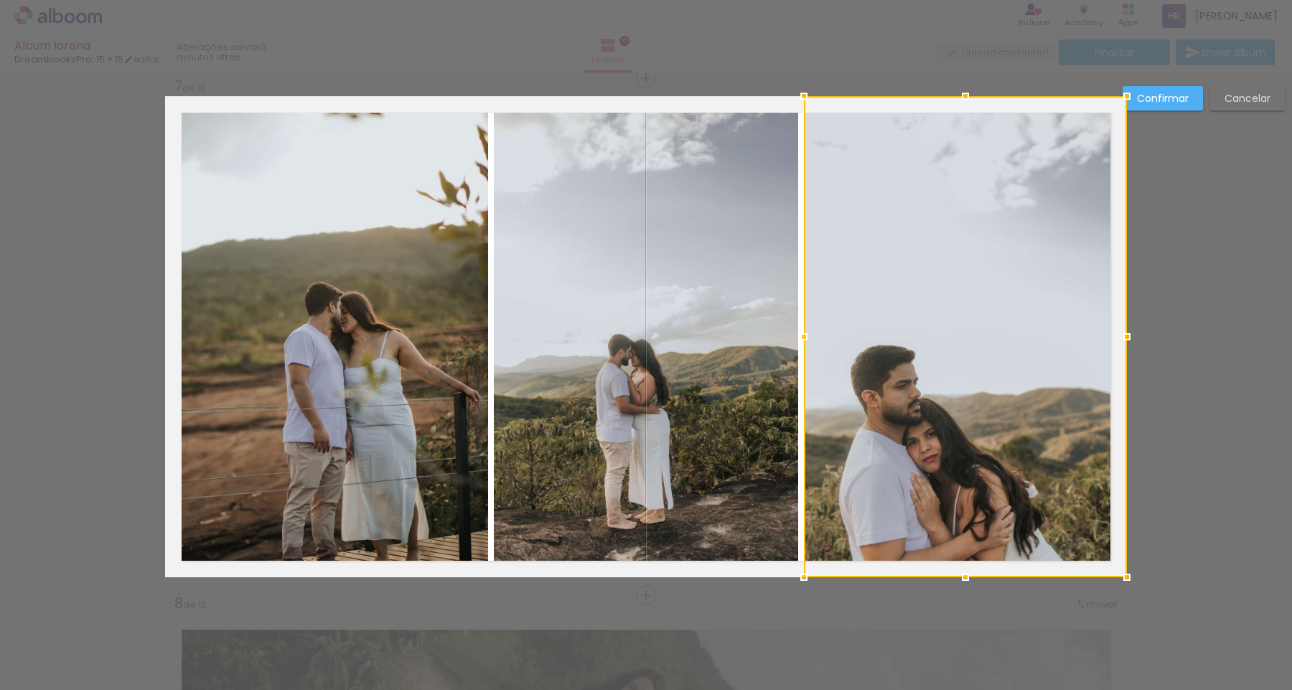
click at [939, 214] on div at bounding box center [965, 336] width 323 height 481
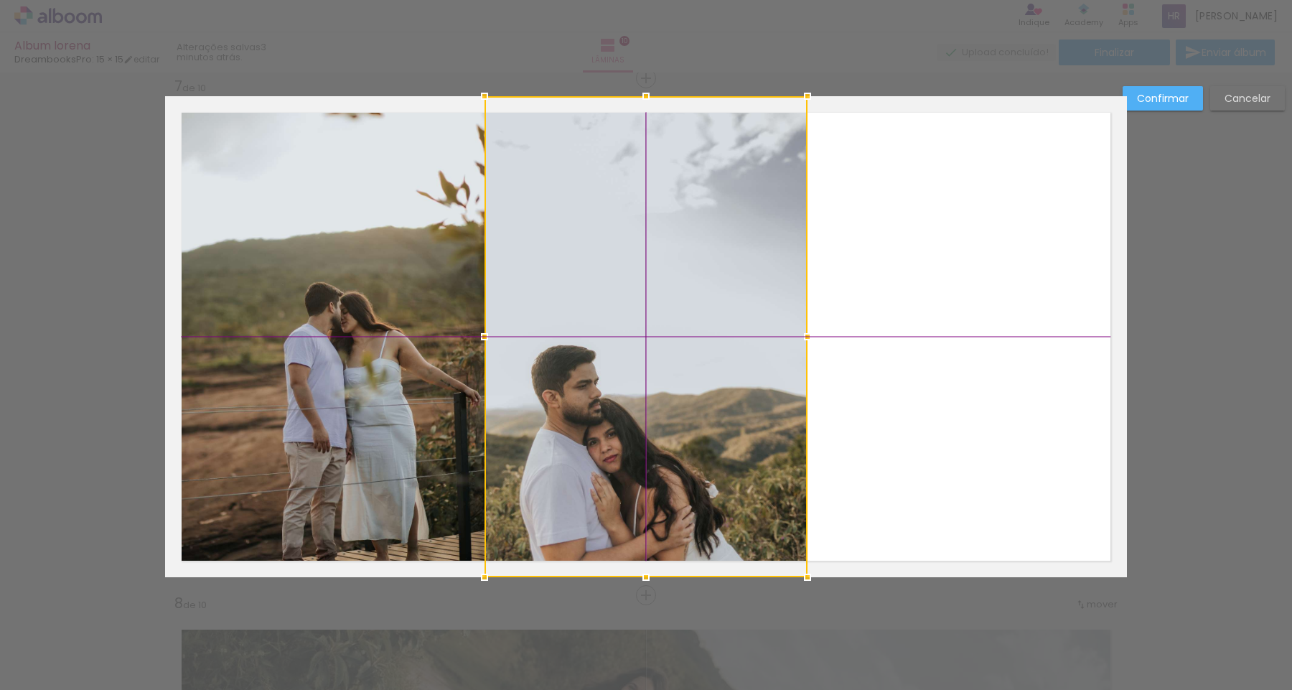
drag, startPoint x: 964, startPoint y: 273, endPoint x: 620, endPoint y: 282, distance: 343.9
click at [620, 282] on div at bounding box center [645, 336] width 323 height 481
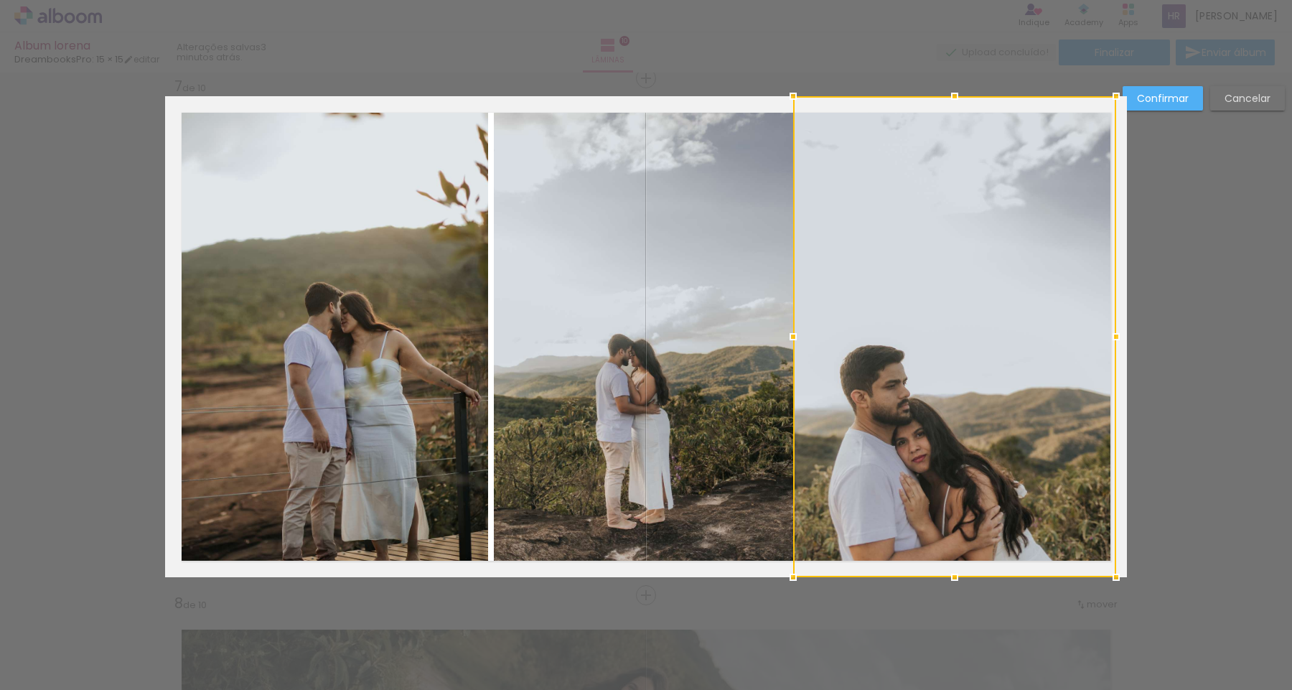
drag, startPoint x: 672, startPoint y: 520, endPoint x: 980, endPoint y: 467, distance: 313.1
click at [980, 467] on div at bounding box center [954, 336] width 323 height 481
click at [1107, 482] on div at bounding box center [954, 336] width 323 height 481
click at [0, 0] on slot "Confirmar" at bounding box center [0, 0] width 0 height 0
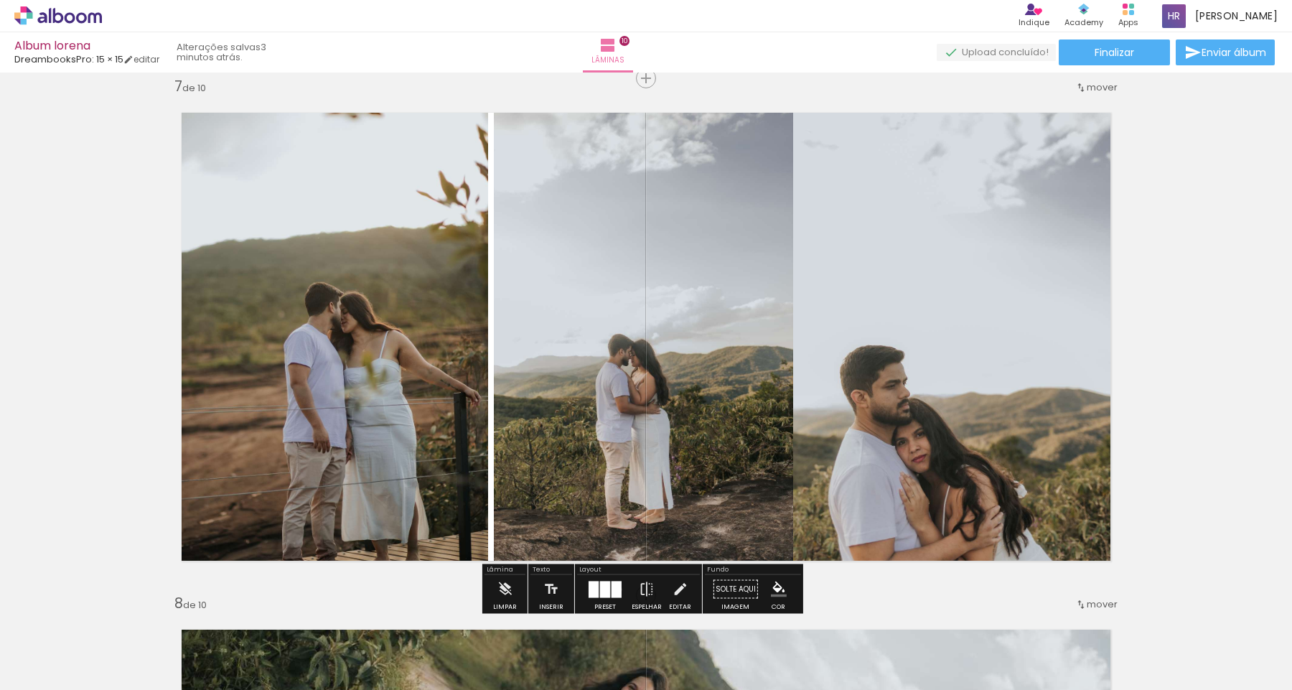
click at [615, 588] on div at bounding box center [616, 589] width 10 height 17
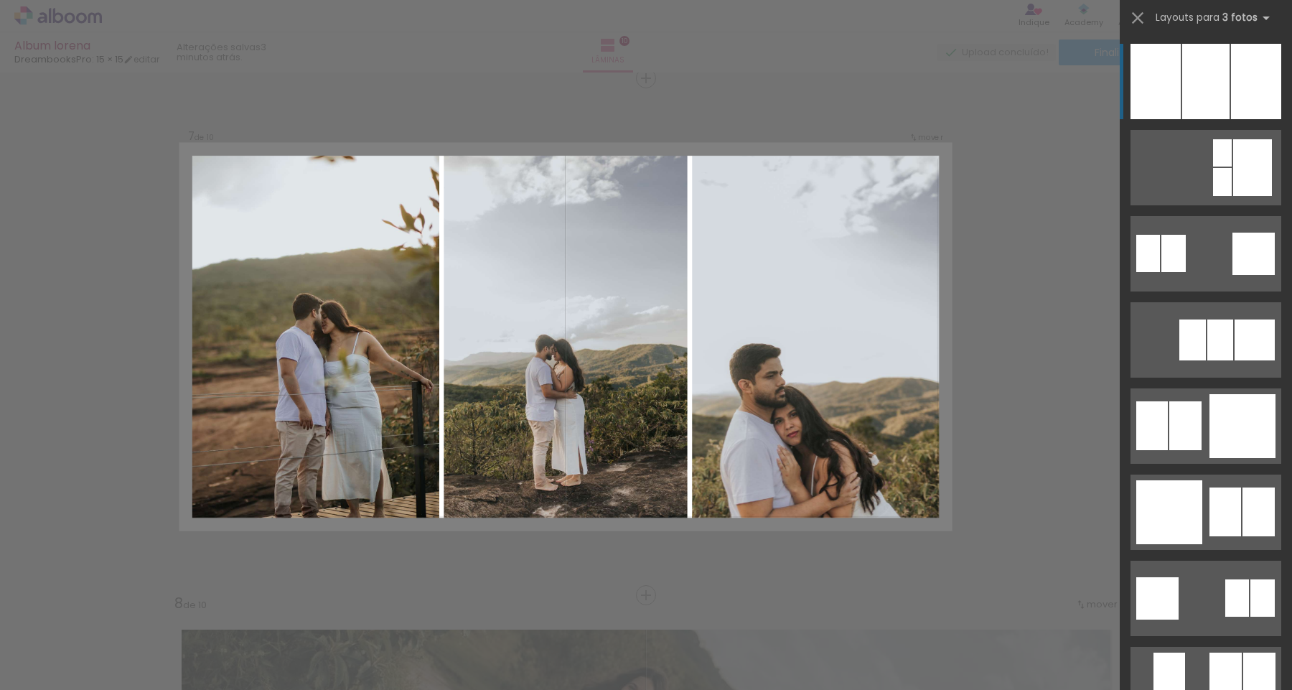
click at [1249, 90] on div at bounding box center [1256, 81] width 50 height 75
click at [1244, 93] on div at bounding box center [1256, 81] width 50 height 75
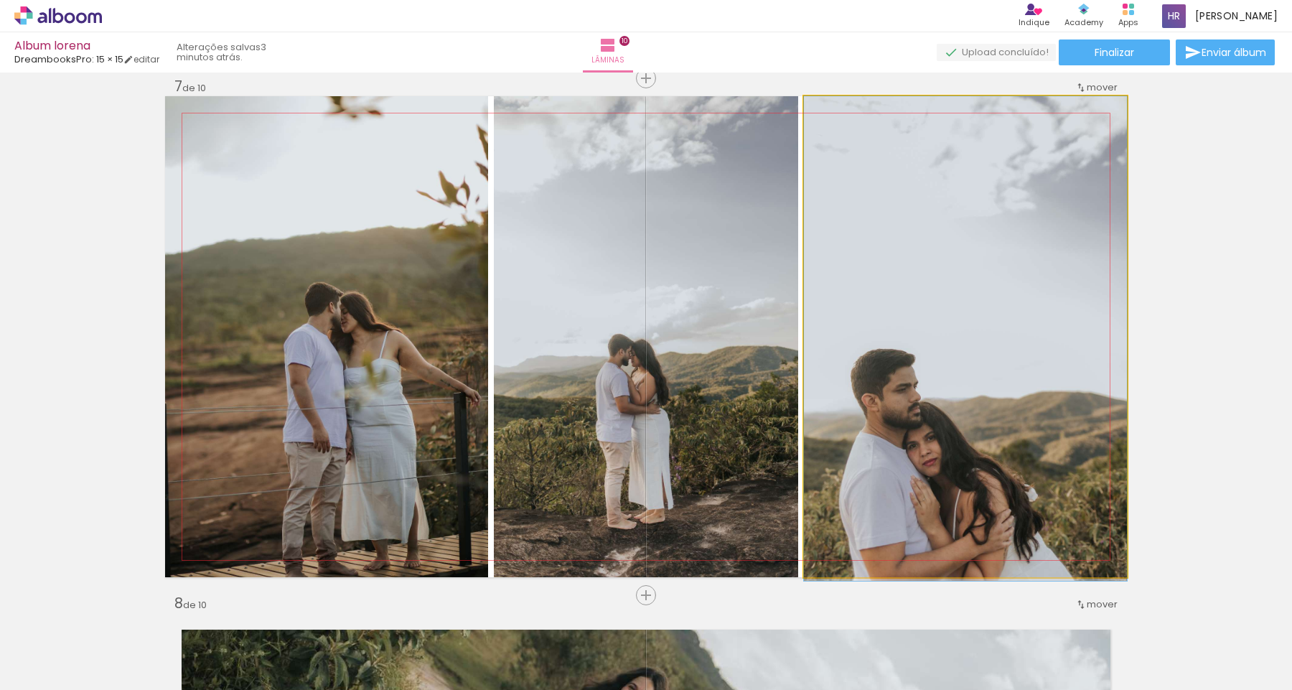
drag, startPoint x: 967, startPoint y: 280, endPoint x: 966, endPoint y: 292, distance: 12.3
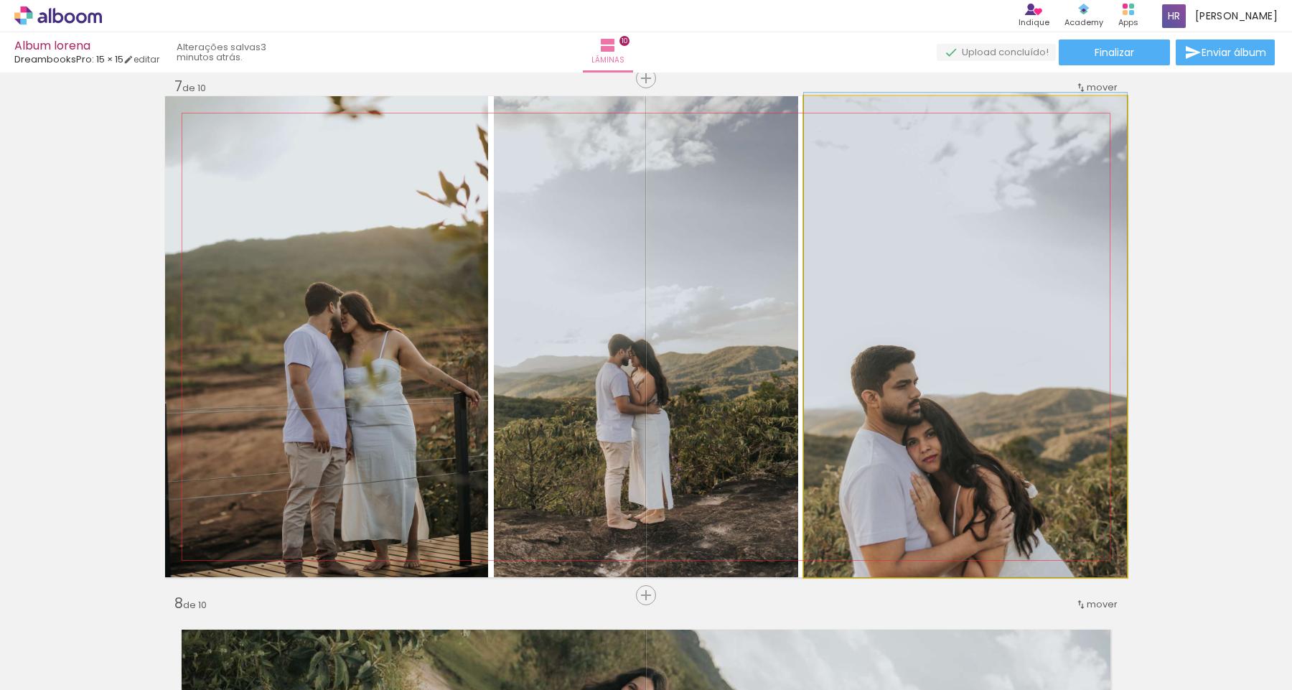
drag, startPoint x: 988, startPoint y: 318, endPoint x: 988, endPoint y: 276, distance: 41.6
drag, startPoint x: 994, startPoint y: 324, endPoint x: 993, endPoint y: 291, distance: 33.0
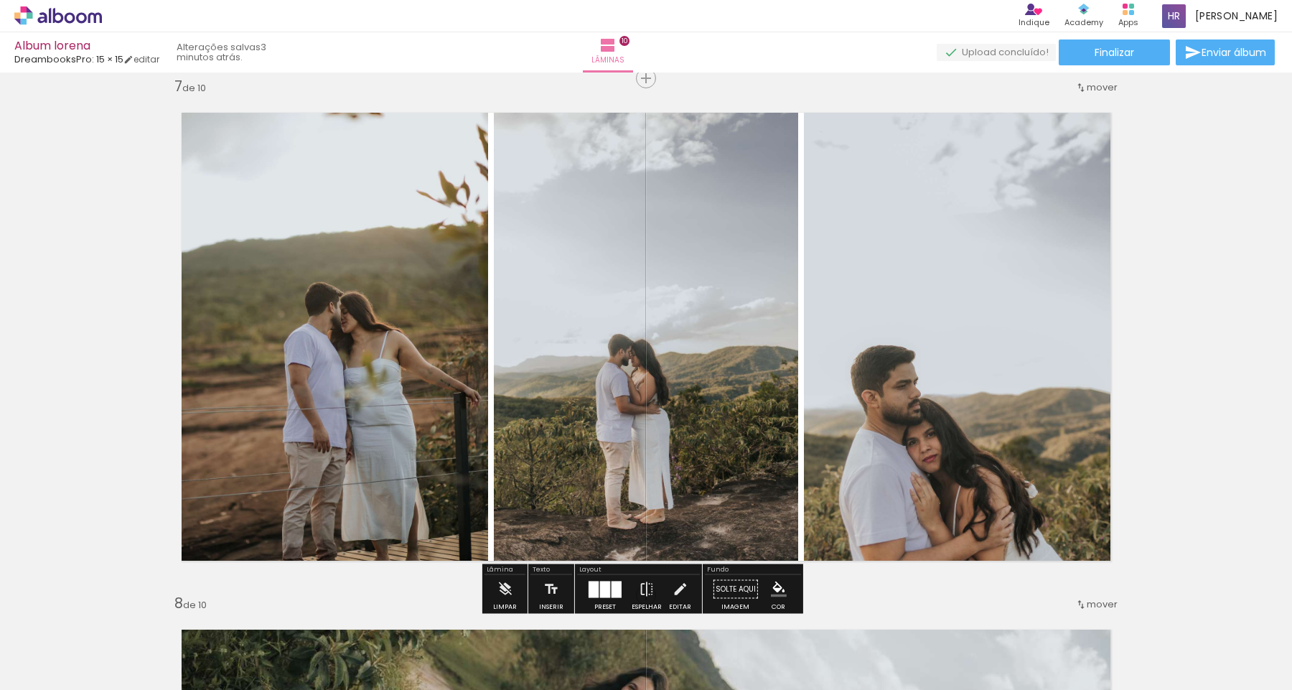
click at [812, 114] on iron-icon at bounding box center [819, 111] width 14 height 14
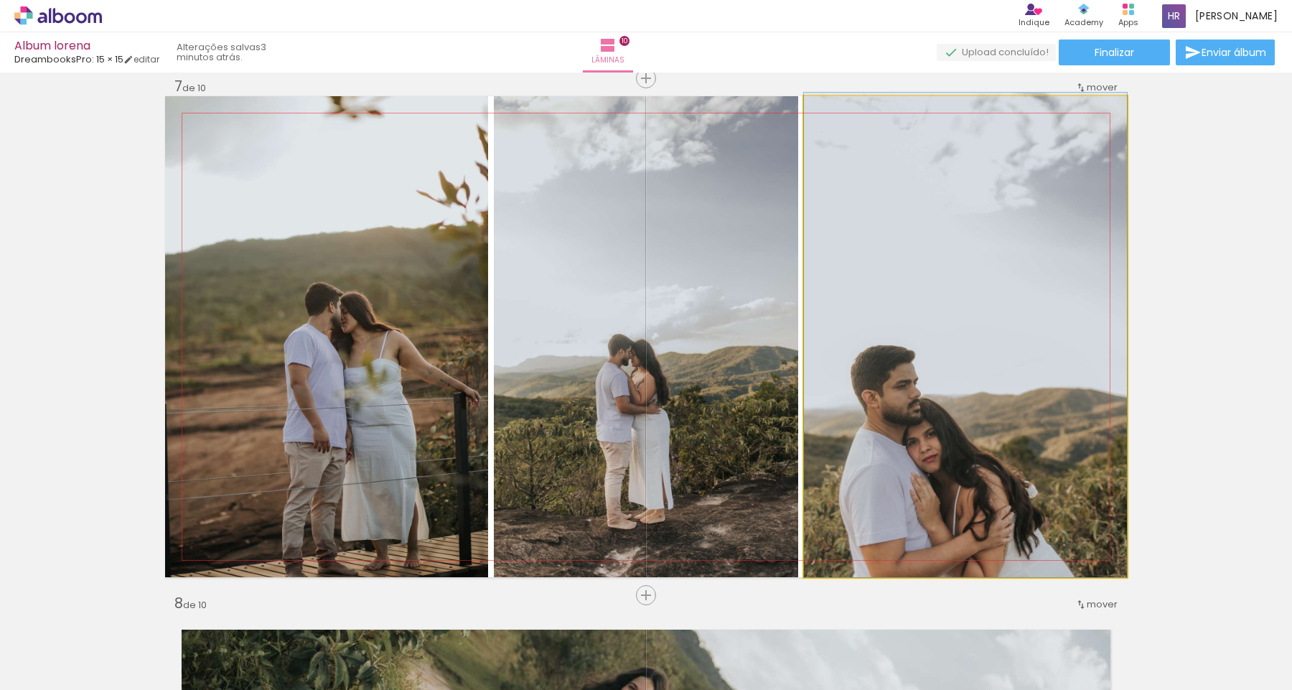
click at [812, 114] on iron-icon at bounding box center [819, 111] width 14 height 14
drag, startPoint x: 1038, startPoint y: 341, endPoint x: 1032, endPoint y: 286, distance: 54.8
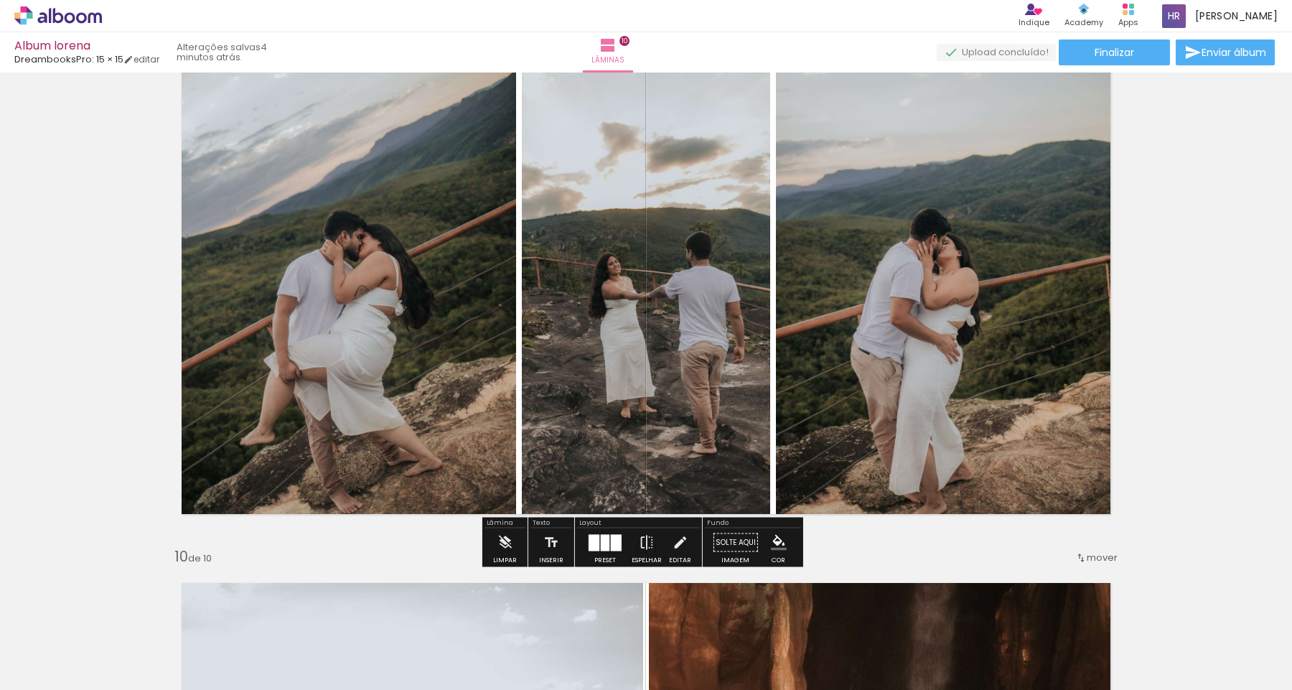
scroll to position [4278, 0]
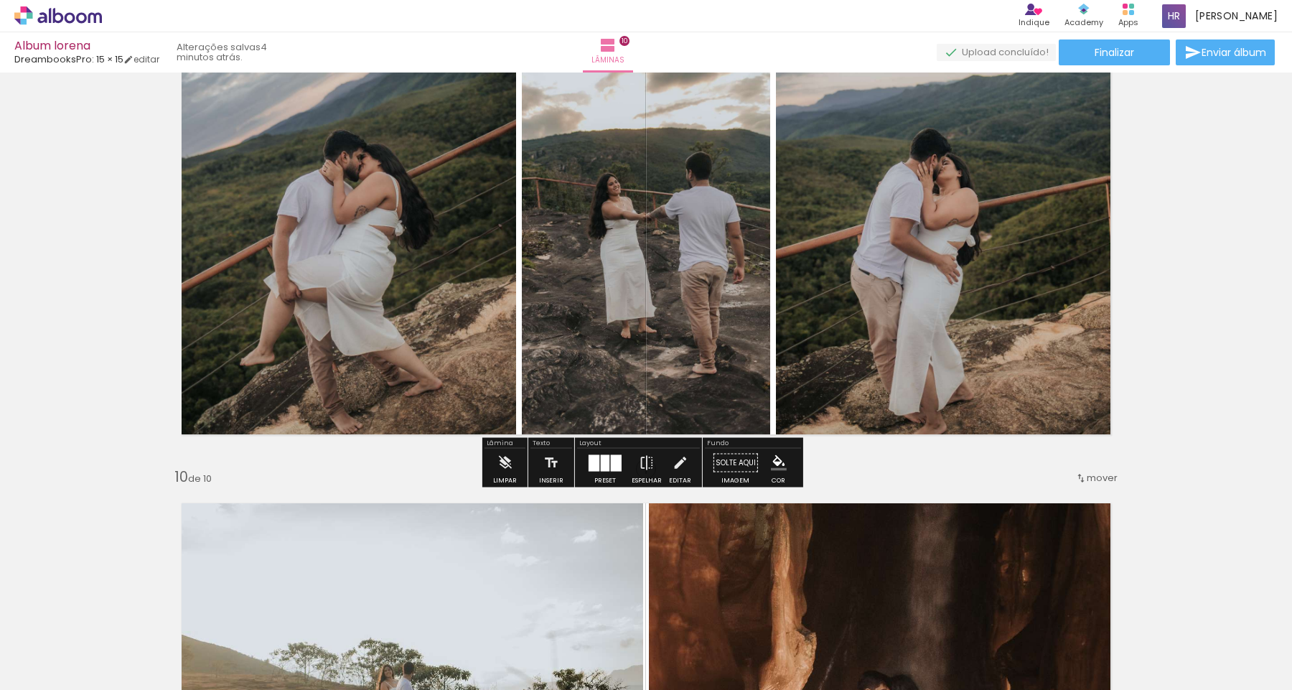
click at [611, 468] on div at bounding box center [616, 462] width 11 height 17
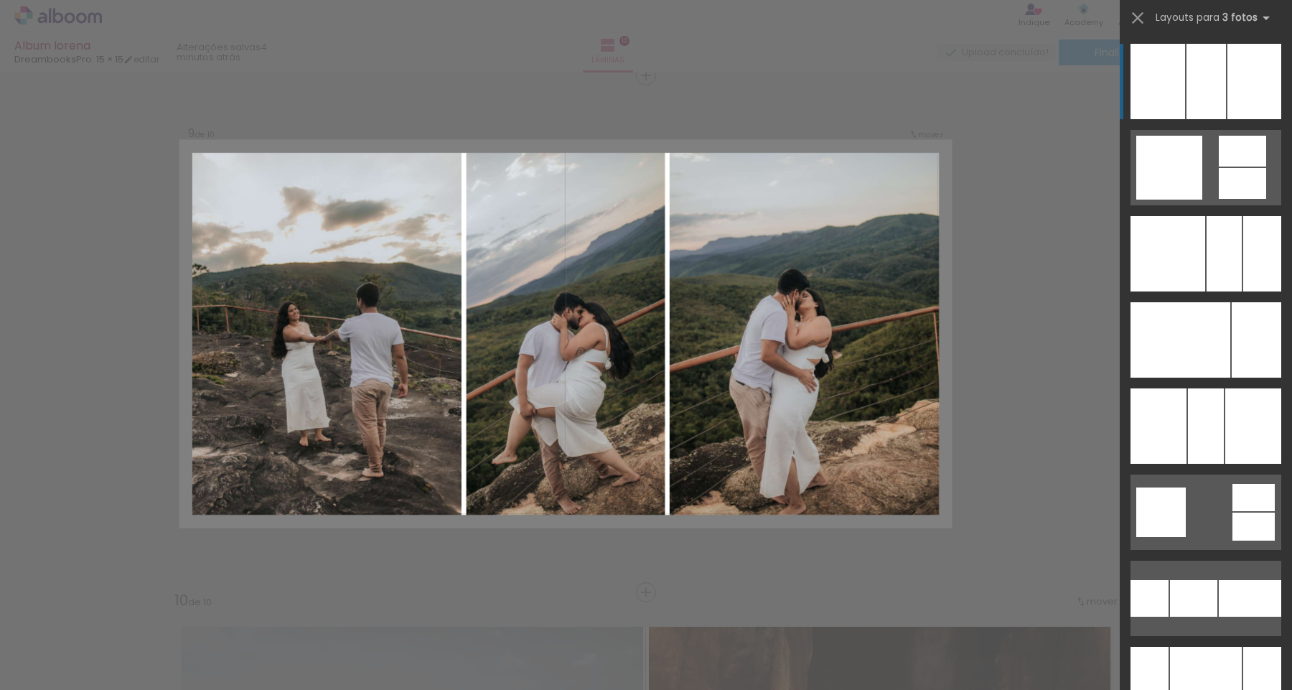
scroll to position [4152, 0]
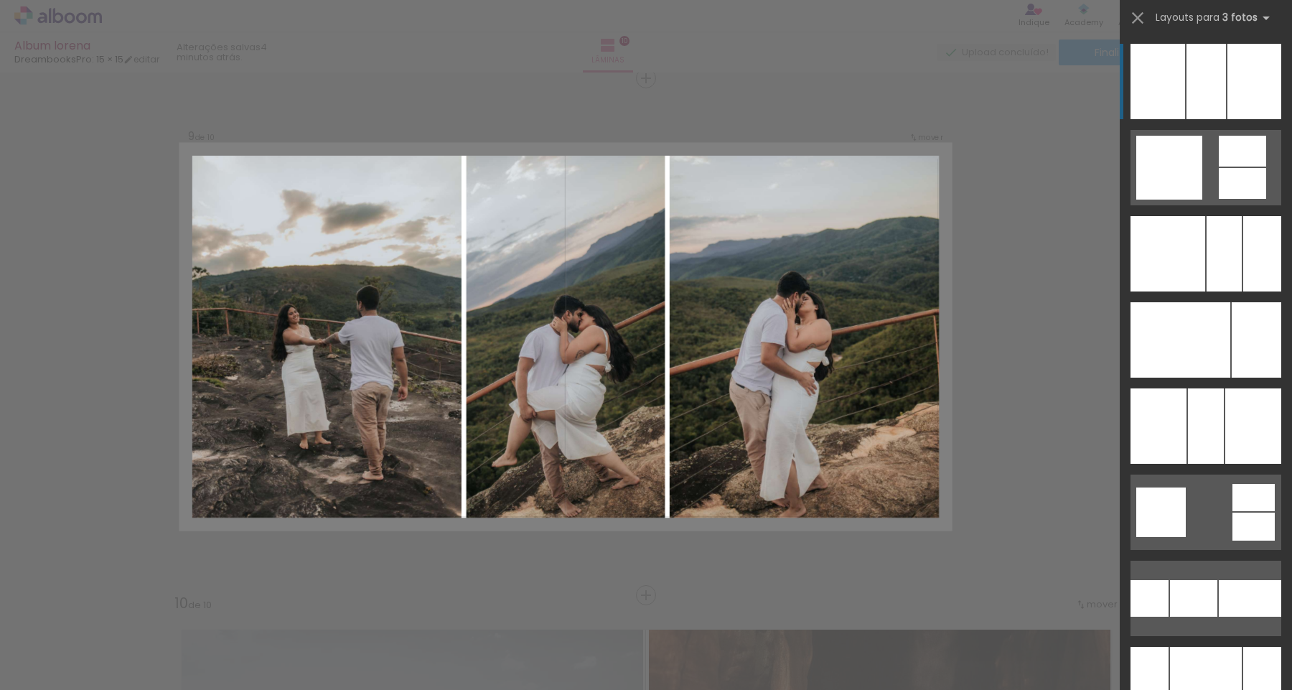
click at [1215, 78] on div at bounding box center [1205, 81] width 39 height 75
click at [1186, 101] on div at bounding box center [1205, 81] width 39 height 75
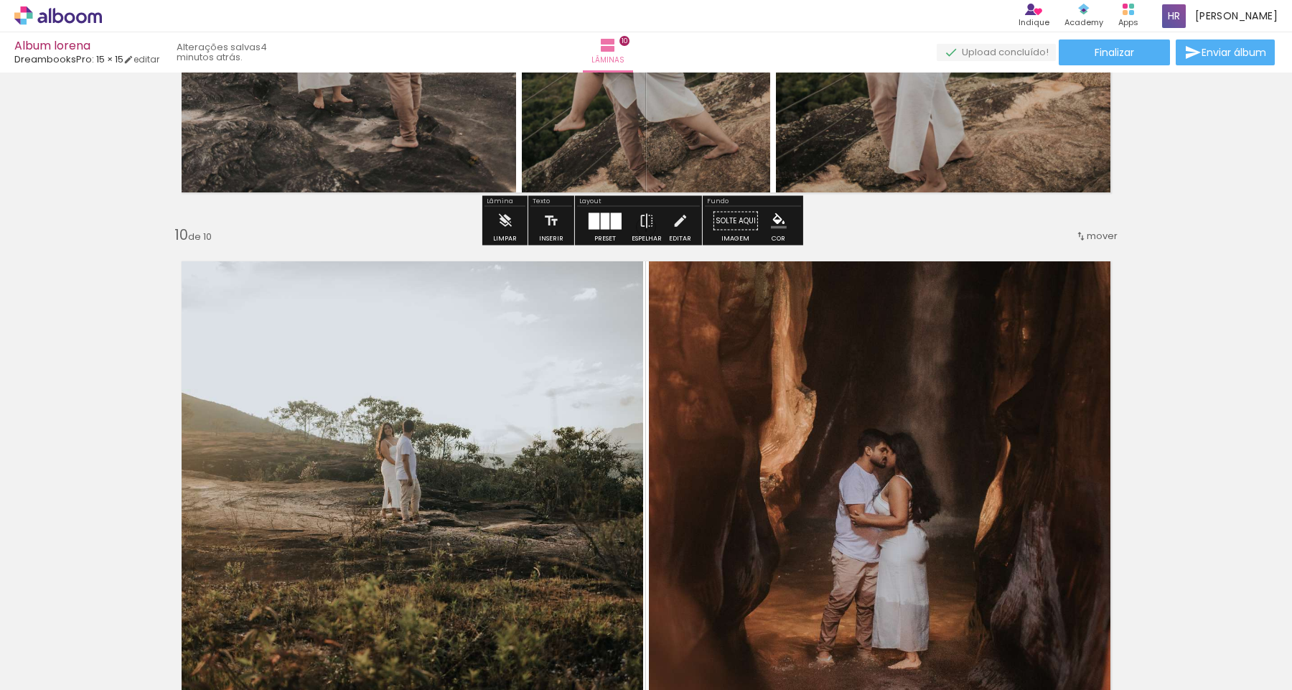
scroll to position [4692, 0]
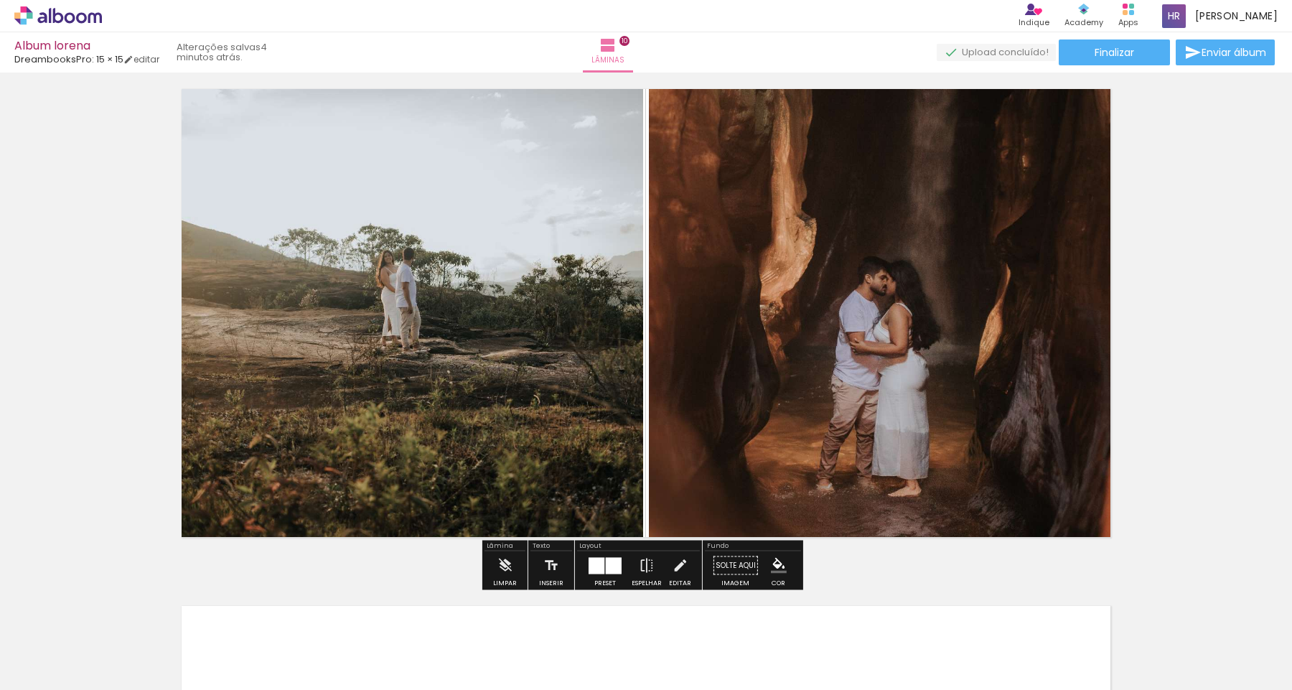
click at [606, 570] on div at bounding box center [614, 565] width 16 height 17
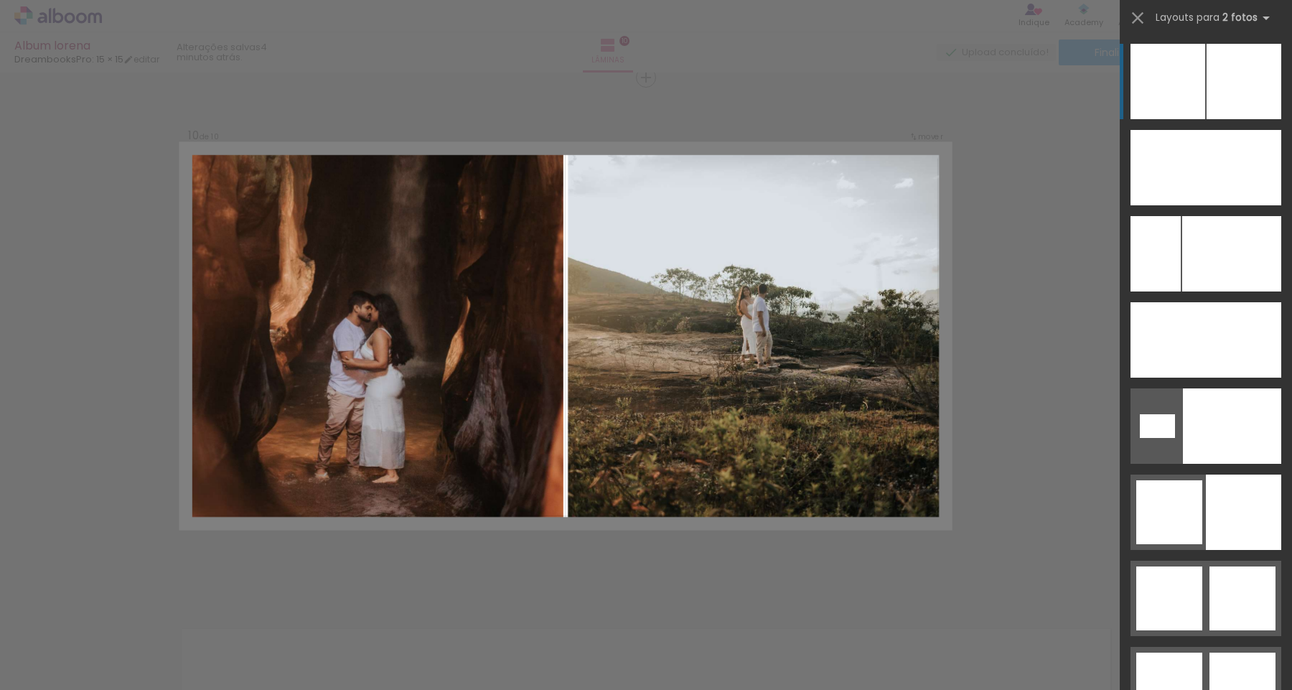
scroll to position [4668, 0]
click at [1206, 80] on div at bounding box center [1243, 81] width 75 height 75
click at [1143, 28] on paper-icon-button at bounding box center [1138, 18] width 22 height 22
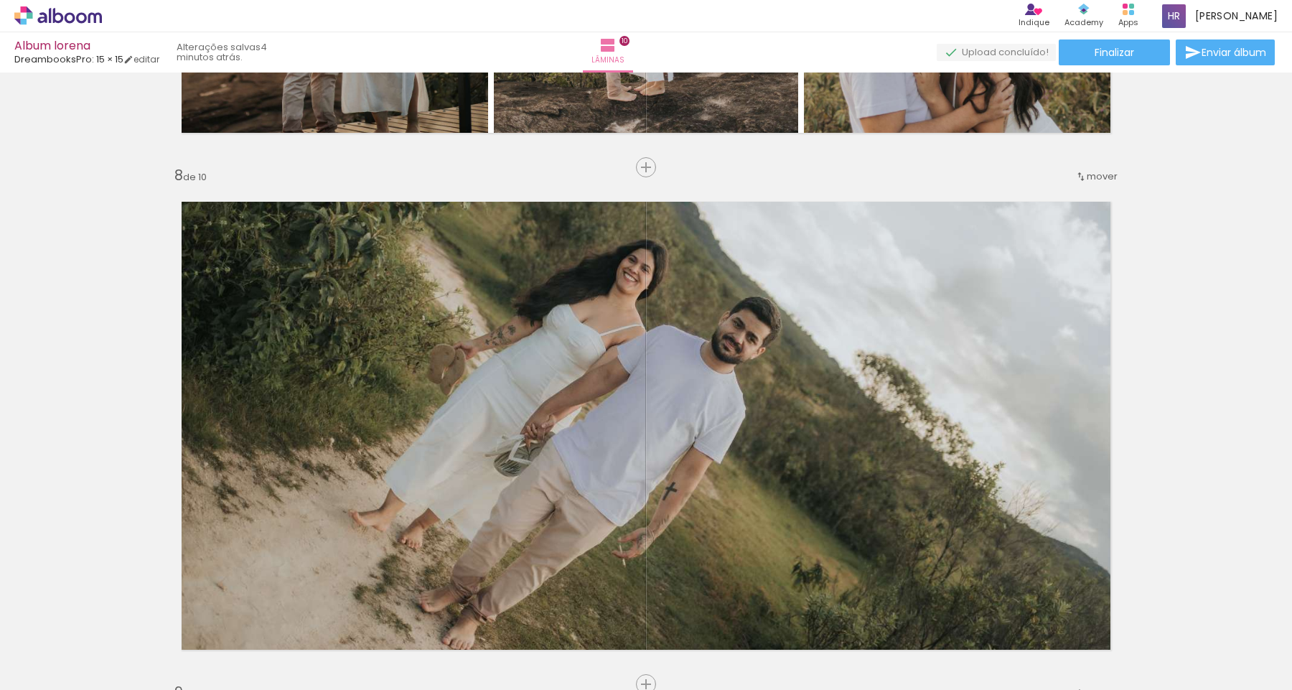
scroll to position [3466, 0]
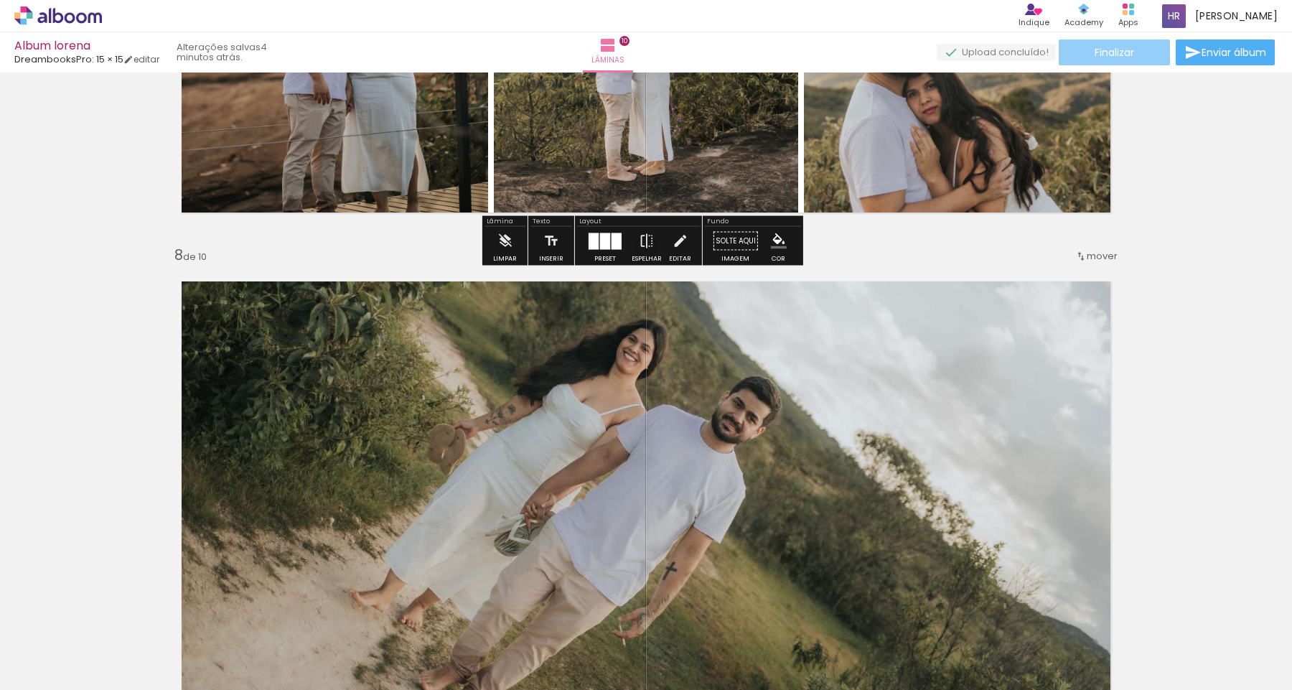
click at [1094, 55] on span "Finalizar" at bounding box center [1113, 52] width 39 height 10
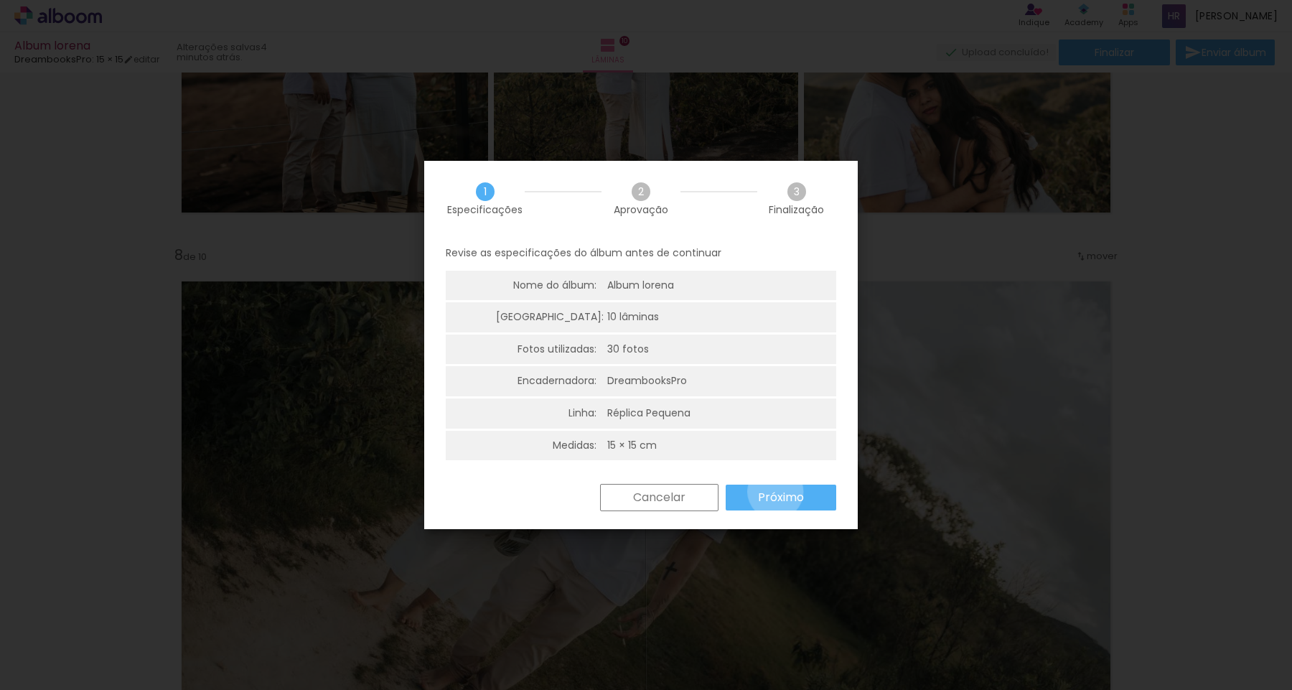
click at [0, 0] on slot "Próximo" at bounding box center [0, 0] width 0 height 0
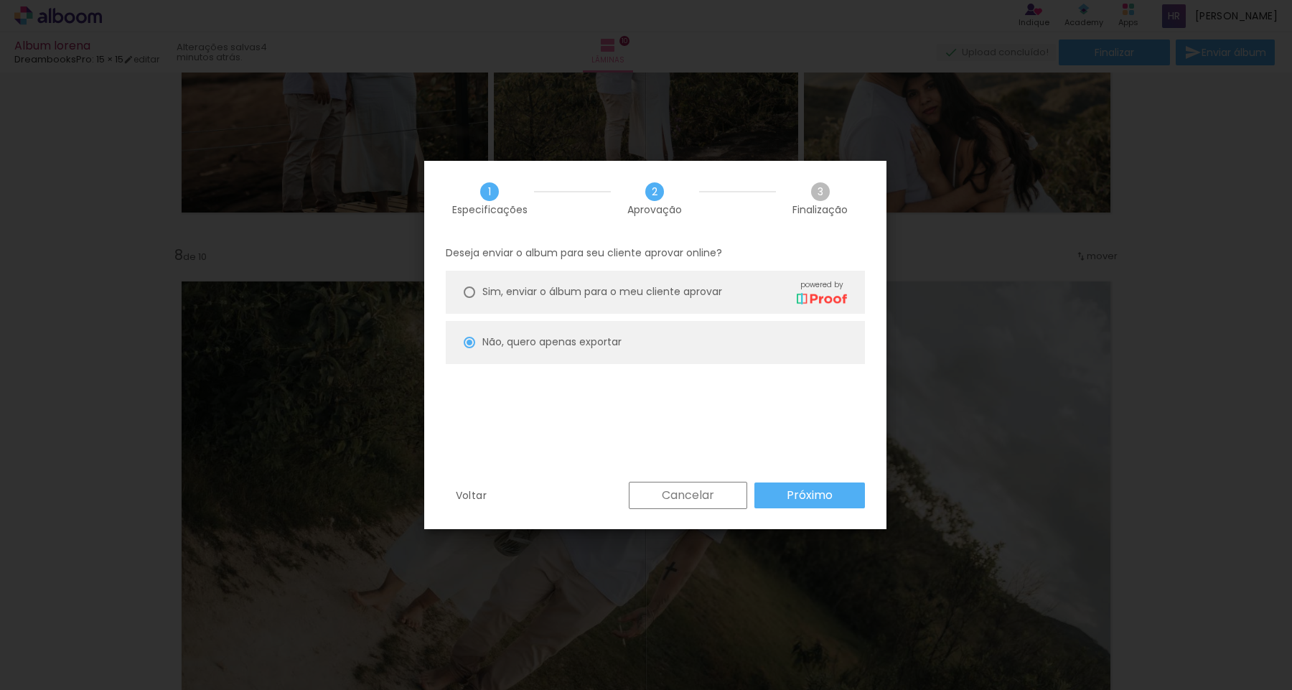
click at [0, 0] on slot "Próximo" at bounding box center [0, 0] width 0 height 0
type input "Alta, 300 DPI"
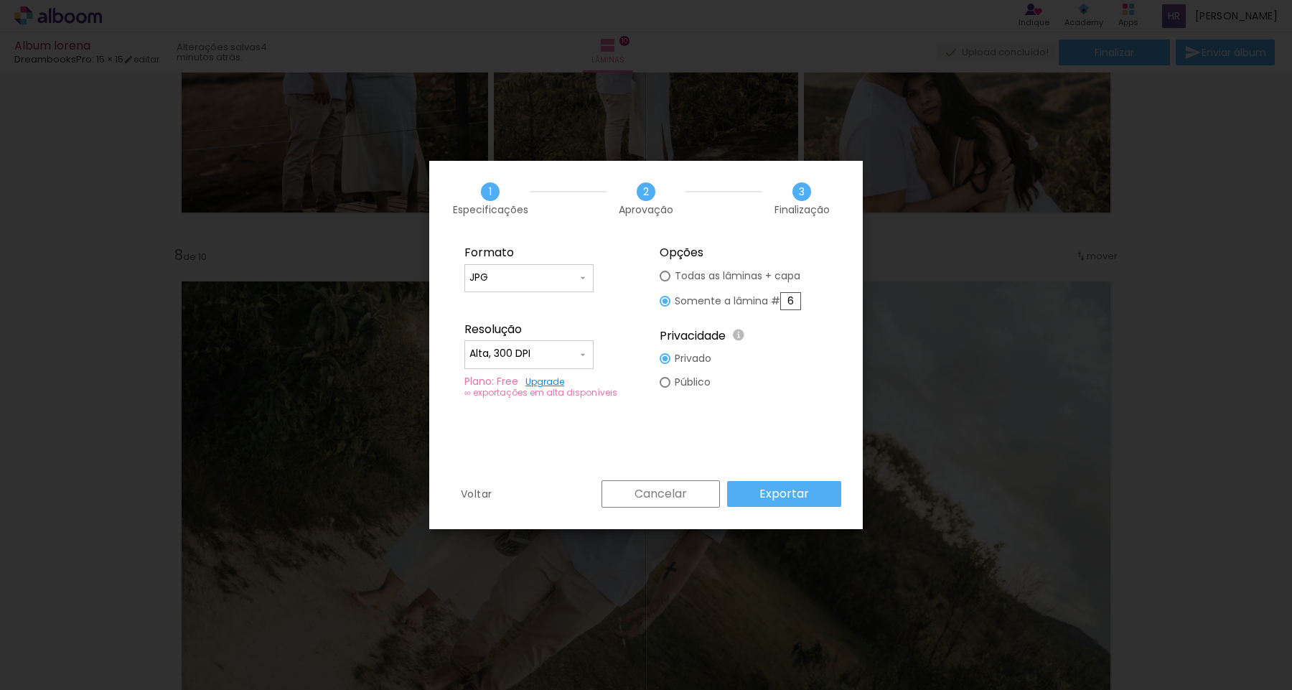
click at [0, 0] on slot "Somente a lâmina # 6" at bounding box center [0, 0] width 0 height 0
type paper-radio-button "on"
click at [792, 301] on input "6" at bounding box center [790, 301] width 21 height 18
click at [0, 0] on slot "Todas as lâminas + capa" at bounding box center [0, 0] width 0 height 0
type paper-radio-button "on"
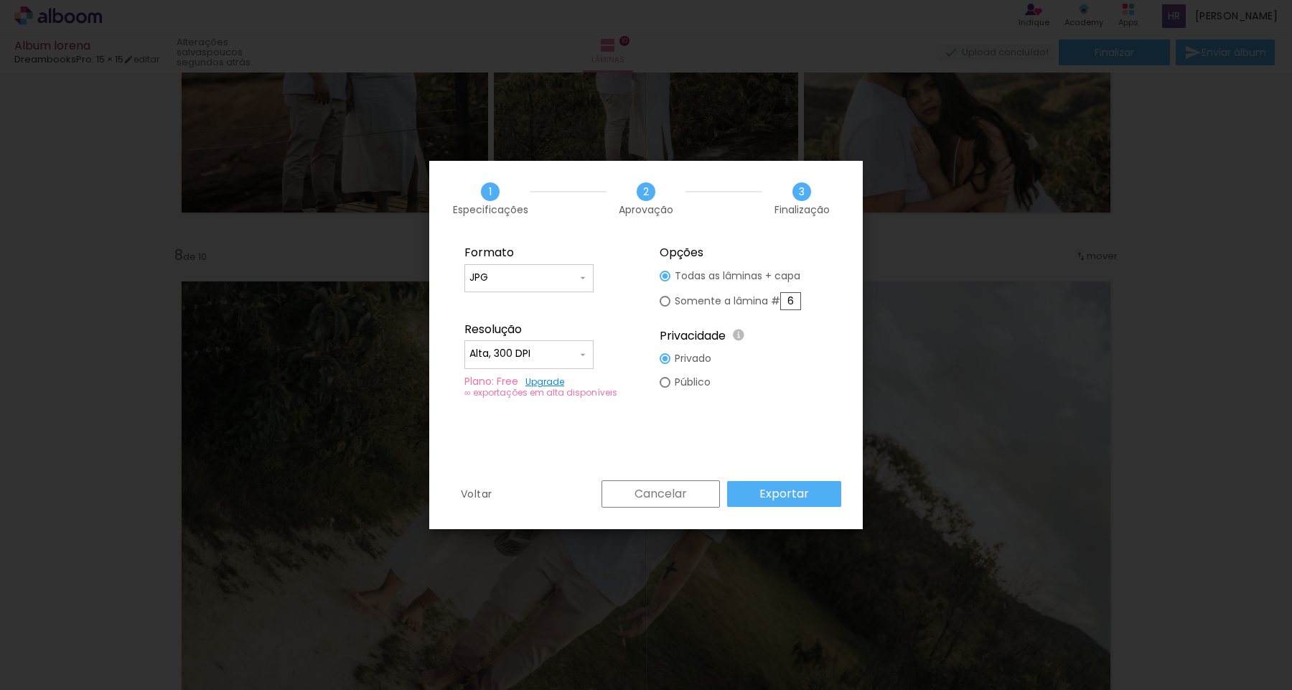
click at [0, 0] on slot "Exportar" at bounding box center [0, 0] width 0 height 0
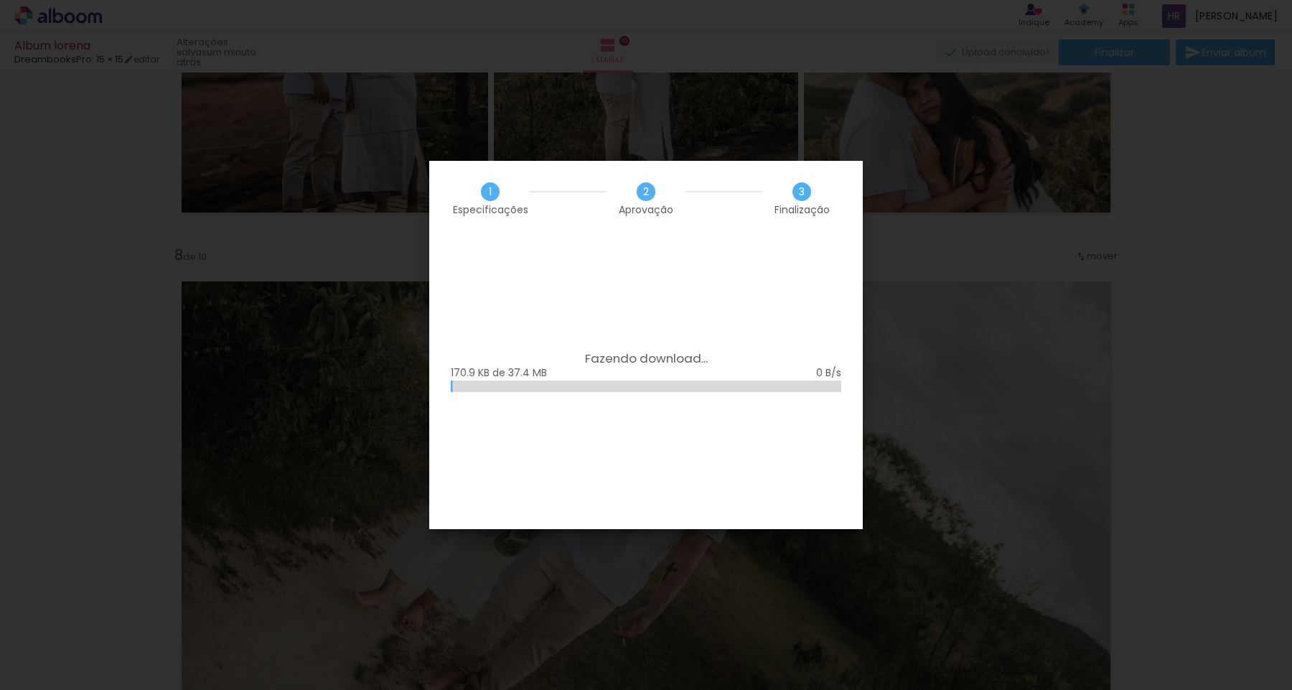
scroll to position [6631, 0]
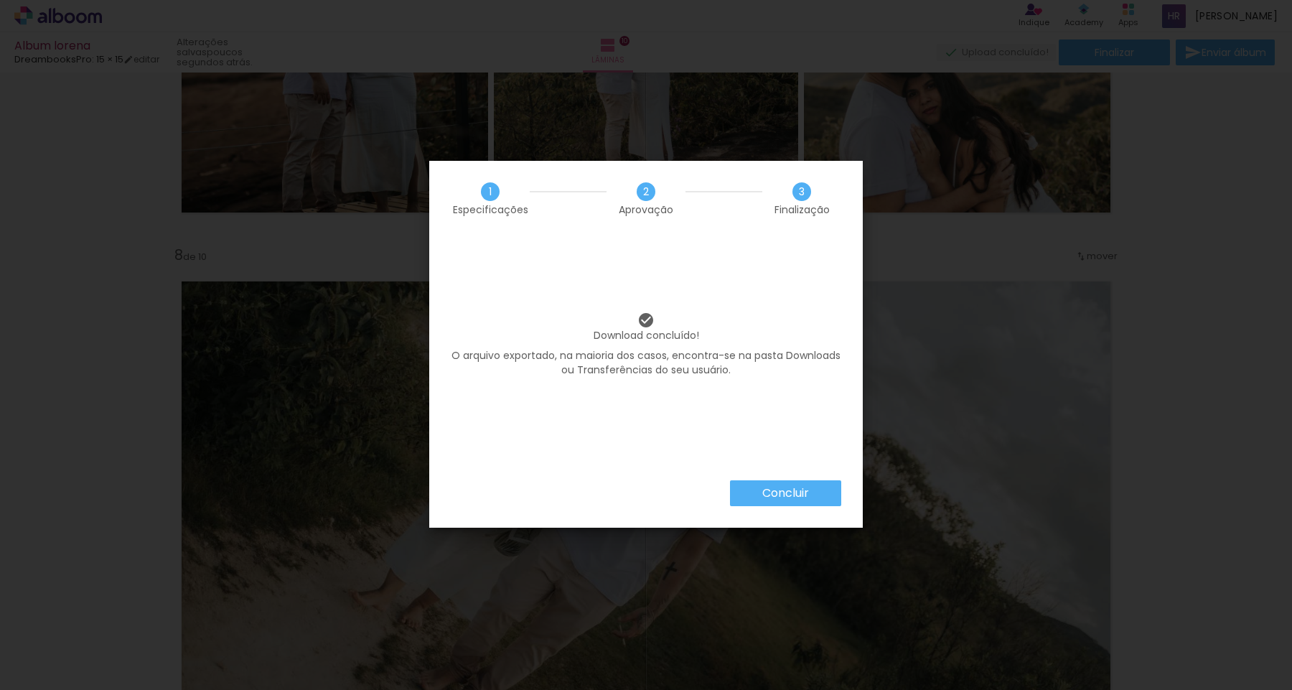
click at [813, 495] on paper-button "Concluir" at bounding box center [785, 493] width 111 height 26
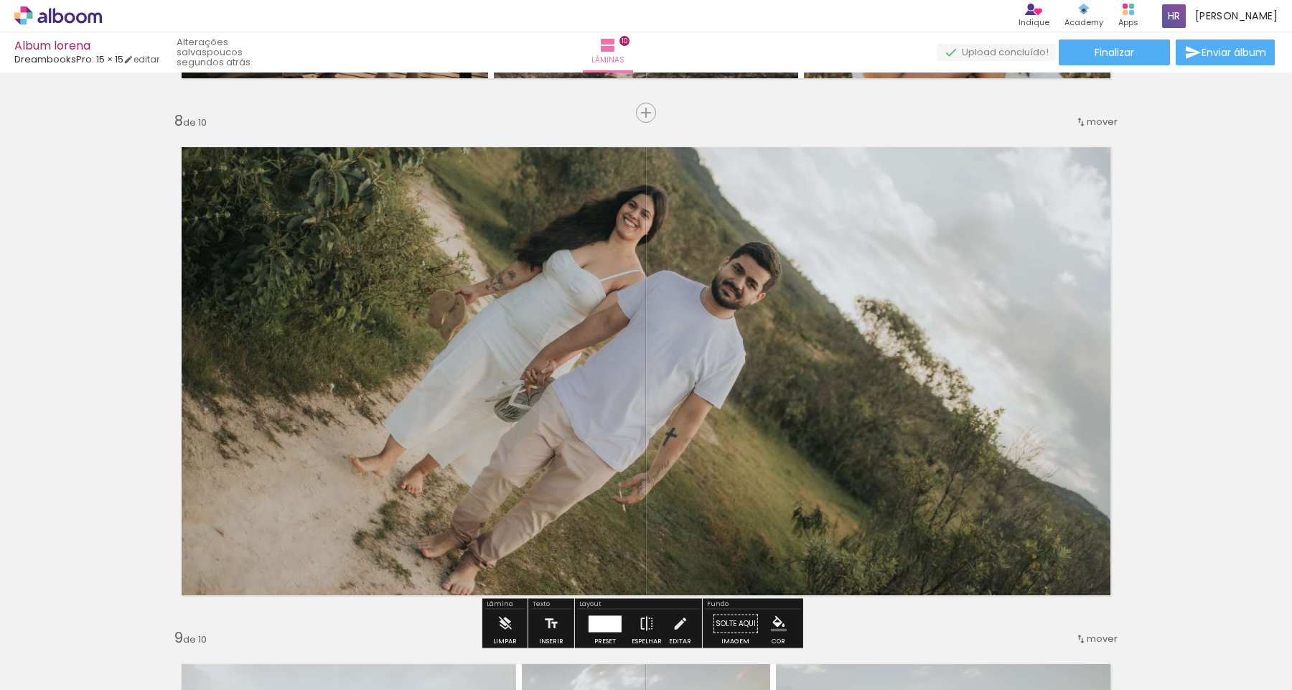
scroll to position [3610, 0]
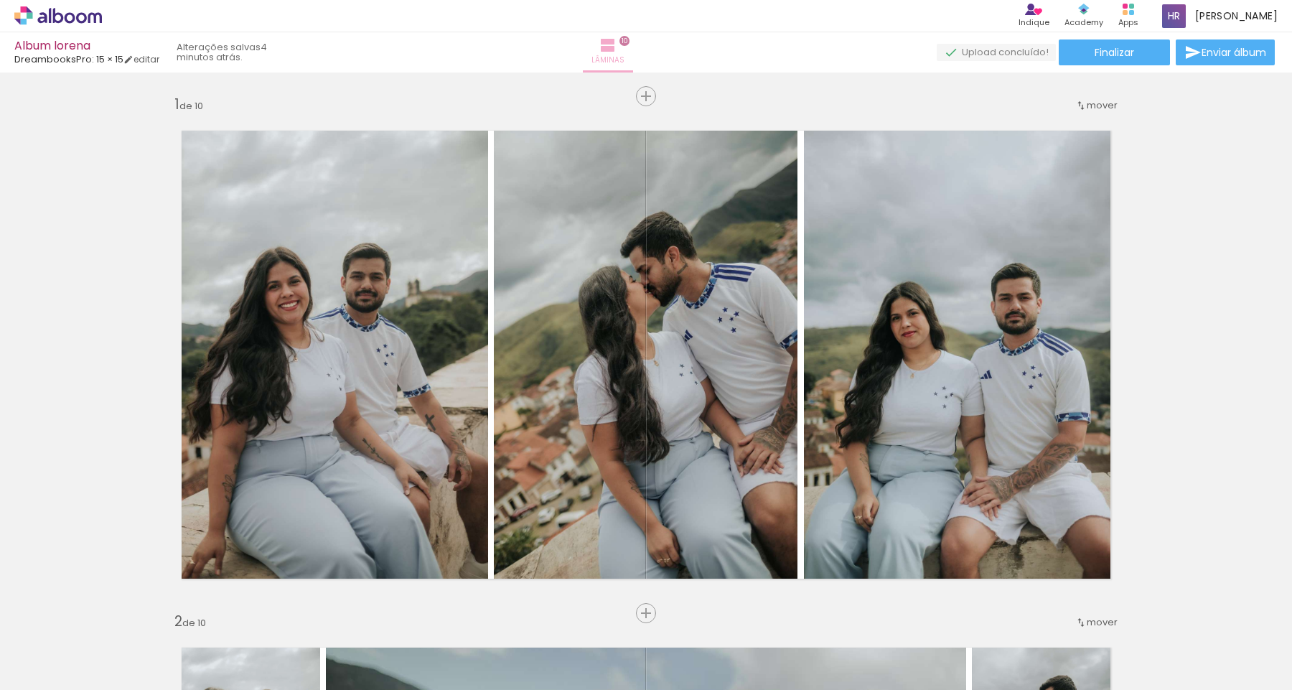
click at [616, 50] on iron-icon at bounding box center [607, 45] width 17 height 17
click at [646, 99] on span "Inserir lâmina" at bounding box center [652, 96] width 56 height 9
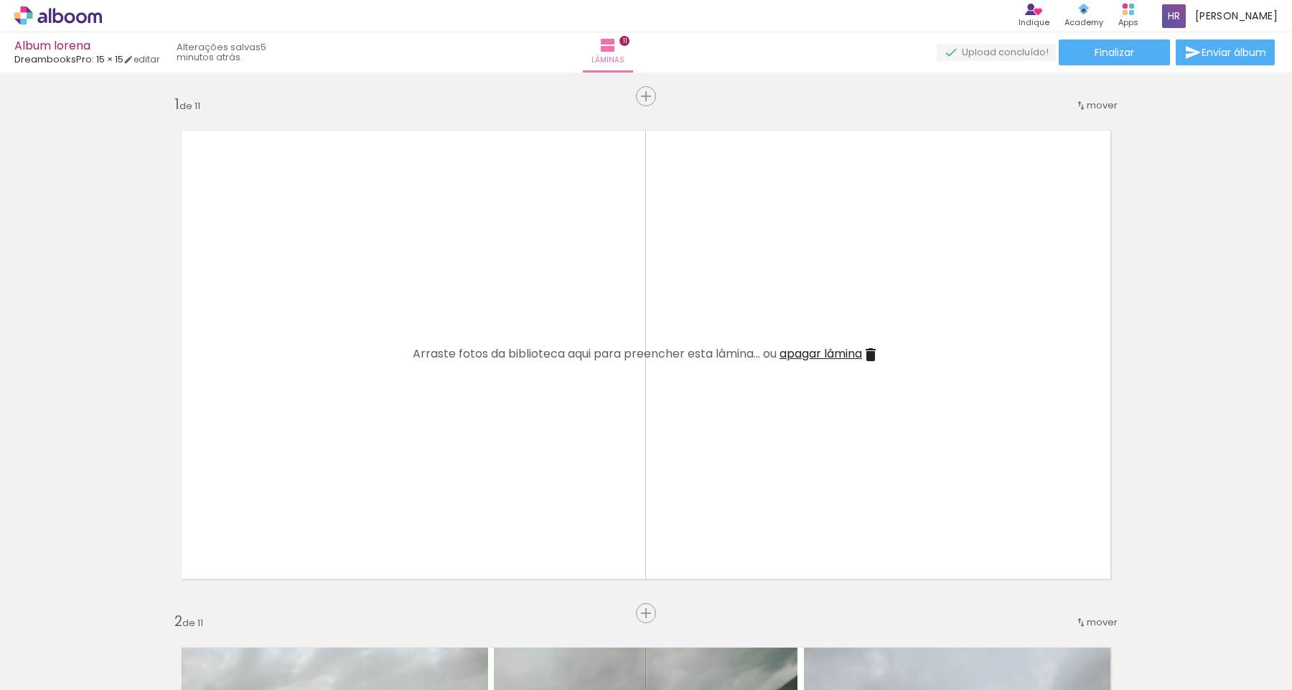
click at [652, 327] on quentale-layouter at bounding box center [646, 354] width 962 height 481
click at [464, 317] on quentale-layouter at bounding box center [646, 354] width 962 height 481
click at [474, 359] on span "Arraste fotos da biblioteca aqui para preencher esta lâmina... ou" at bounding box center [595, 353] width 364 height 17
click at [237, 116] on quentale-layouter at bounding box center [646, 354] width 962 height 481
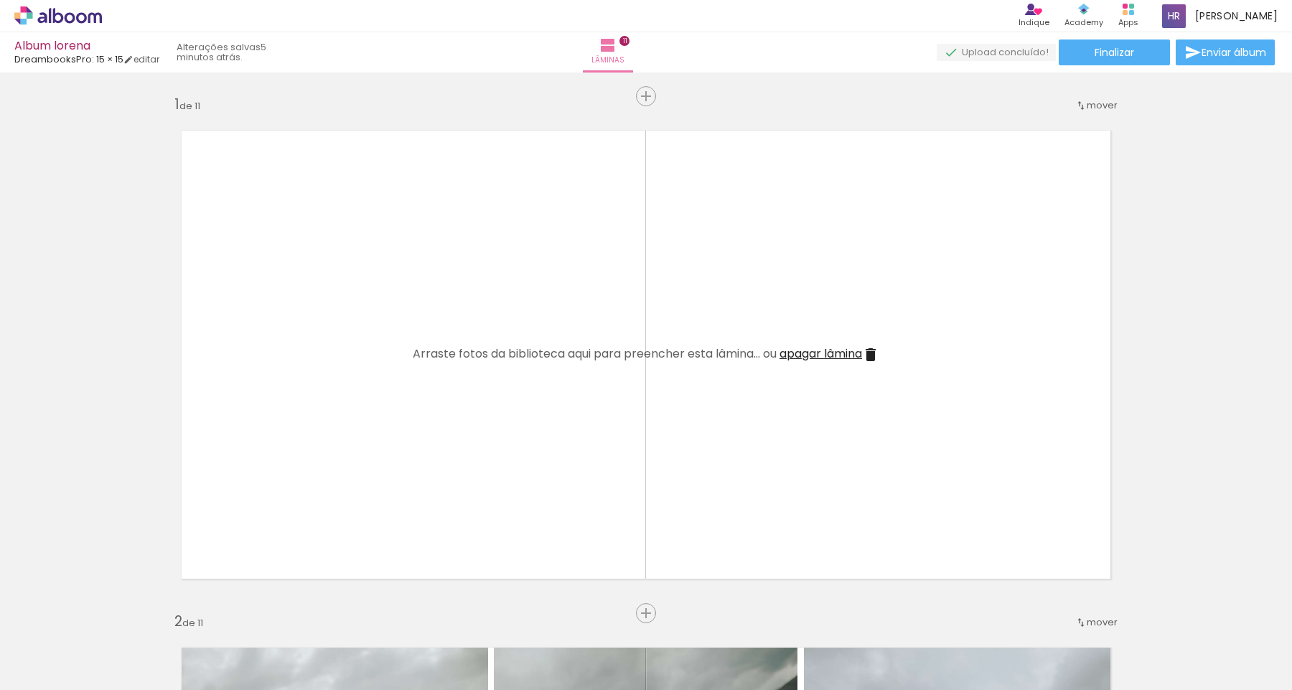
click at [371, 296] on quentale-layouter at bounding box center [646, 354] width 962 height 481
click at [378, 297] on quentale-layouter at bounding box center [646, 354] width 962 height 481
click at [531, 355] on span "Arraste fotos da biblioteca aqui para preencher esta lâmina... ou" at bounding box center [595, 353] width 364 height 17
click at [763, 355] on span "Arraste fotos da biblioteca aqui para preencher esta lâmina... ou" at bounding box center [595, 353] width 364 height 17
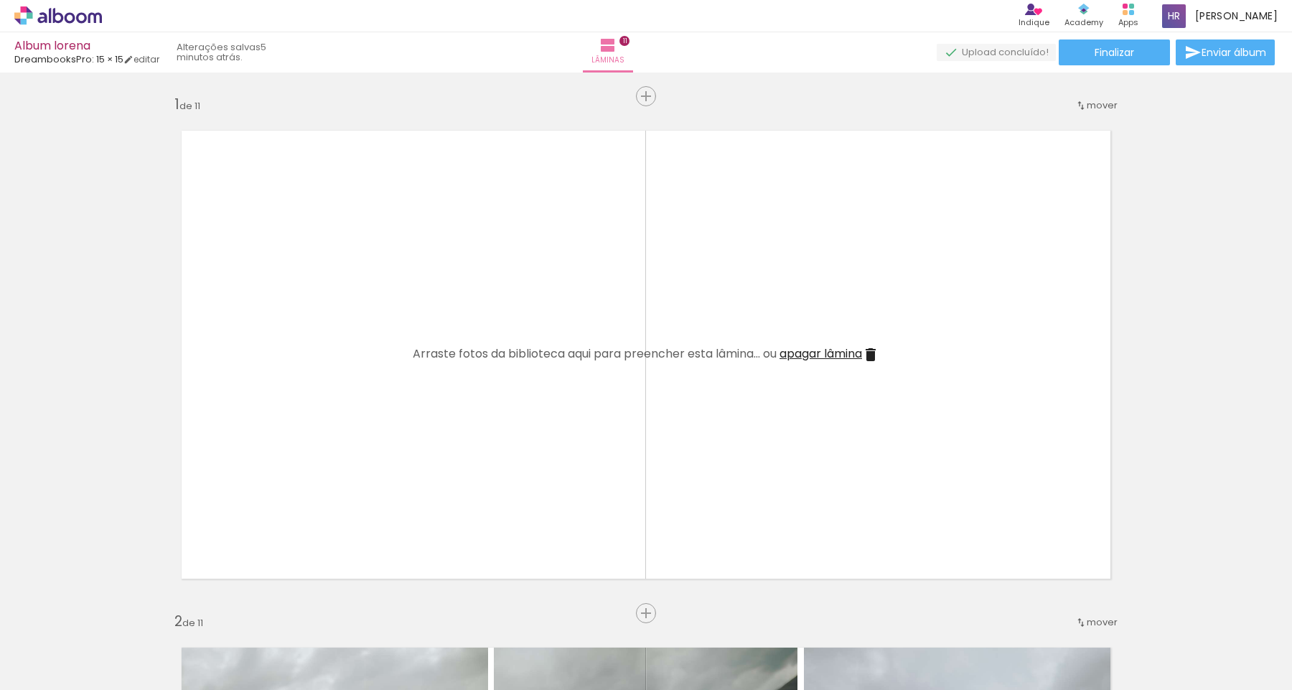
scroll to position [6631, 0]
